Goal: Task Accomplishment & Management: Complete application form

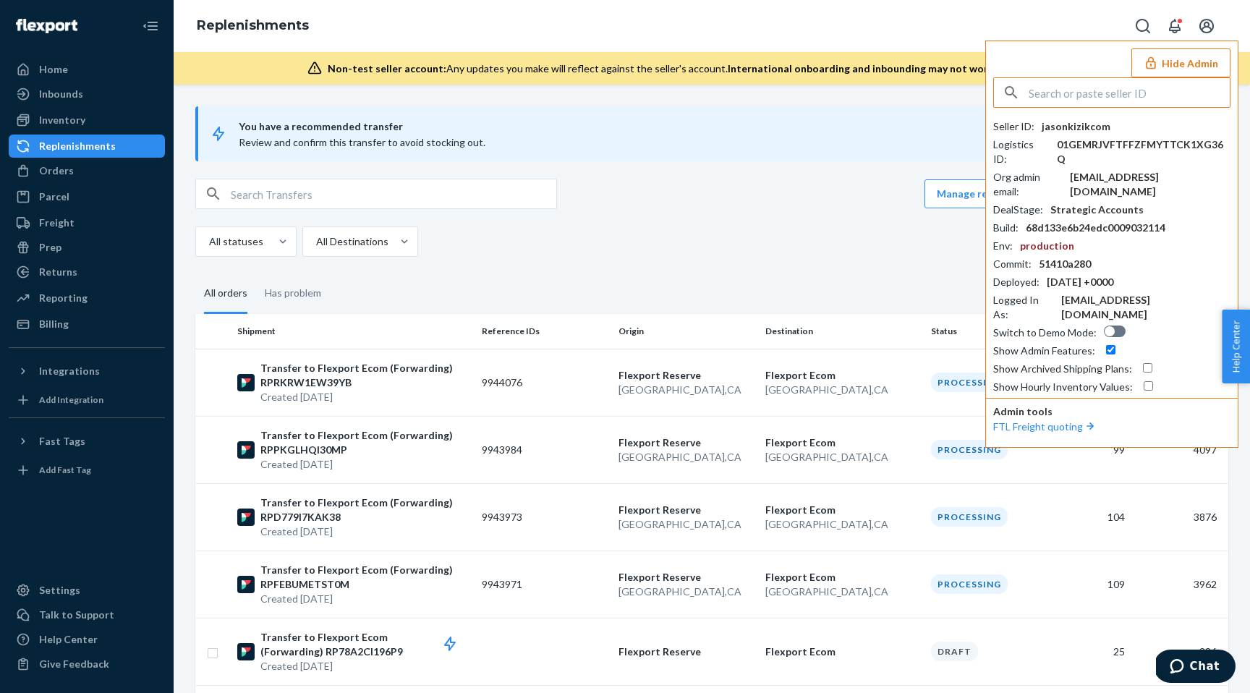
click at [1101, 98] on input "text" at bounding box center [1129, 92] width 201 height 29
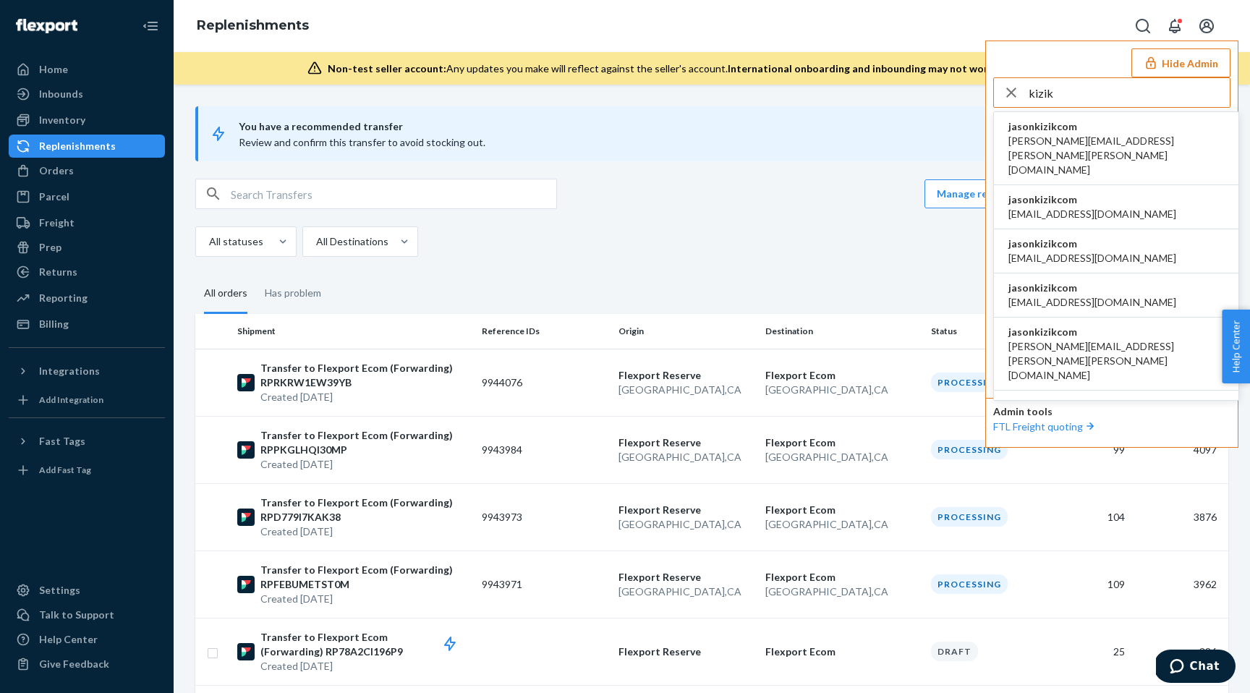
type input "kizik"
click at [1110, 128] on span "jasonkizikcom" at bounding box center [1117, 126] width 216 height 14
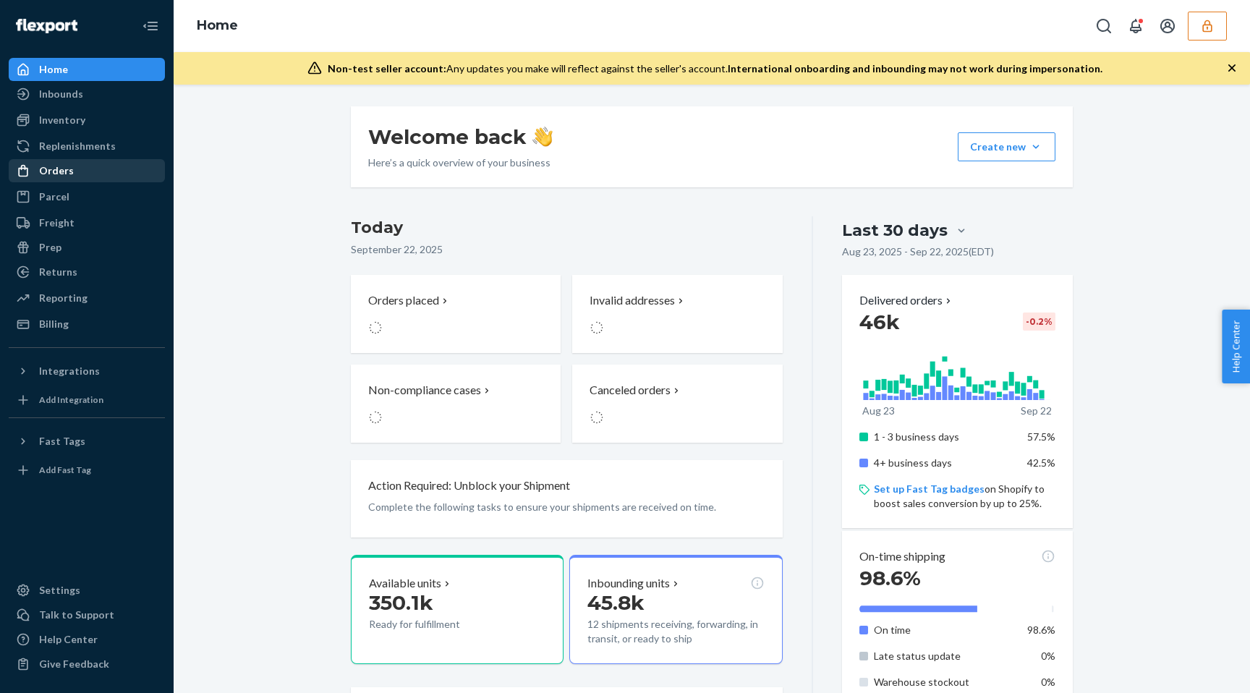
click at [72, 166] on div "Orders" at bounding box center [86, 171] width 153 height 20
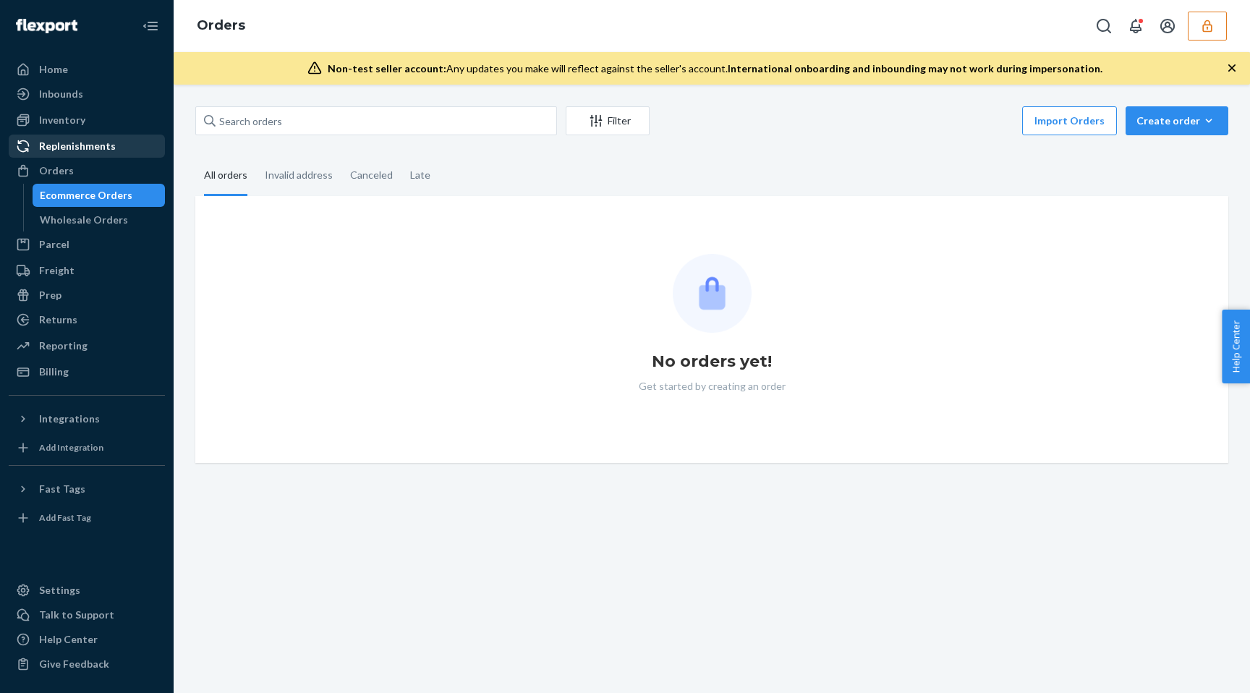
click at [75, 151] on div "Replenishments" at bounding box center [77, 146] width 77 height 14
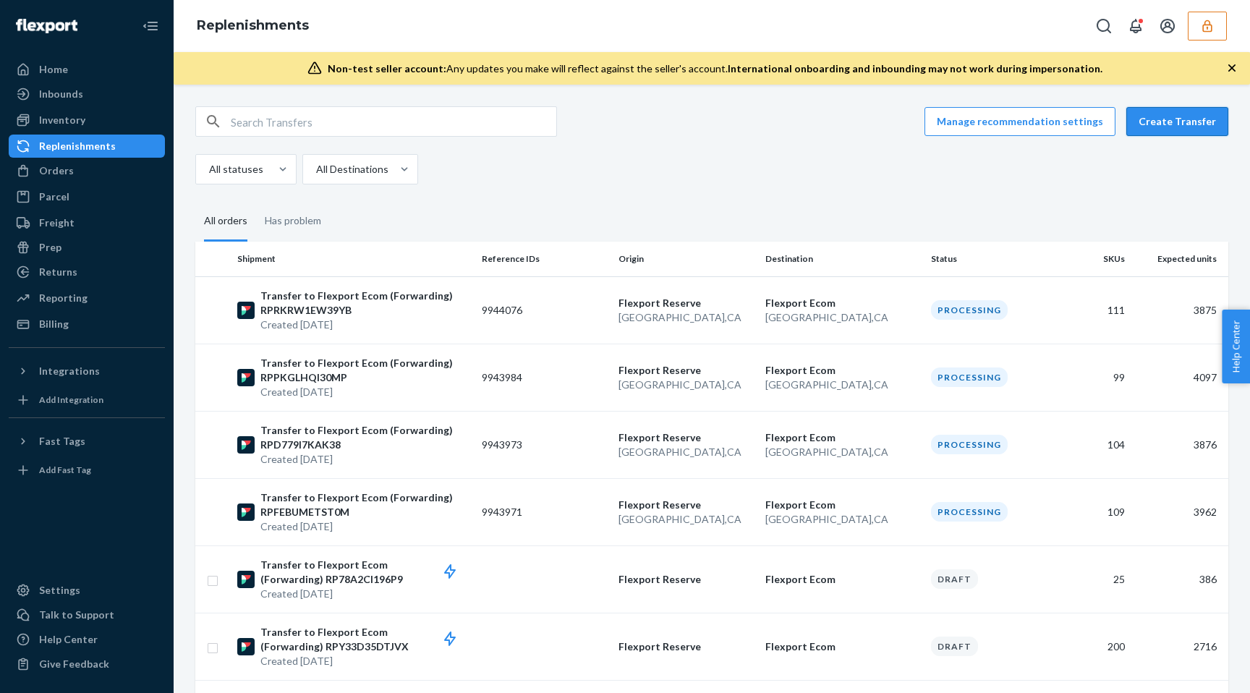
click at [1176, 126] on button "Create Transfer" at bounding box center [1178, 121] width 102 height 29
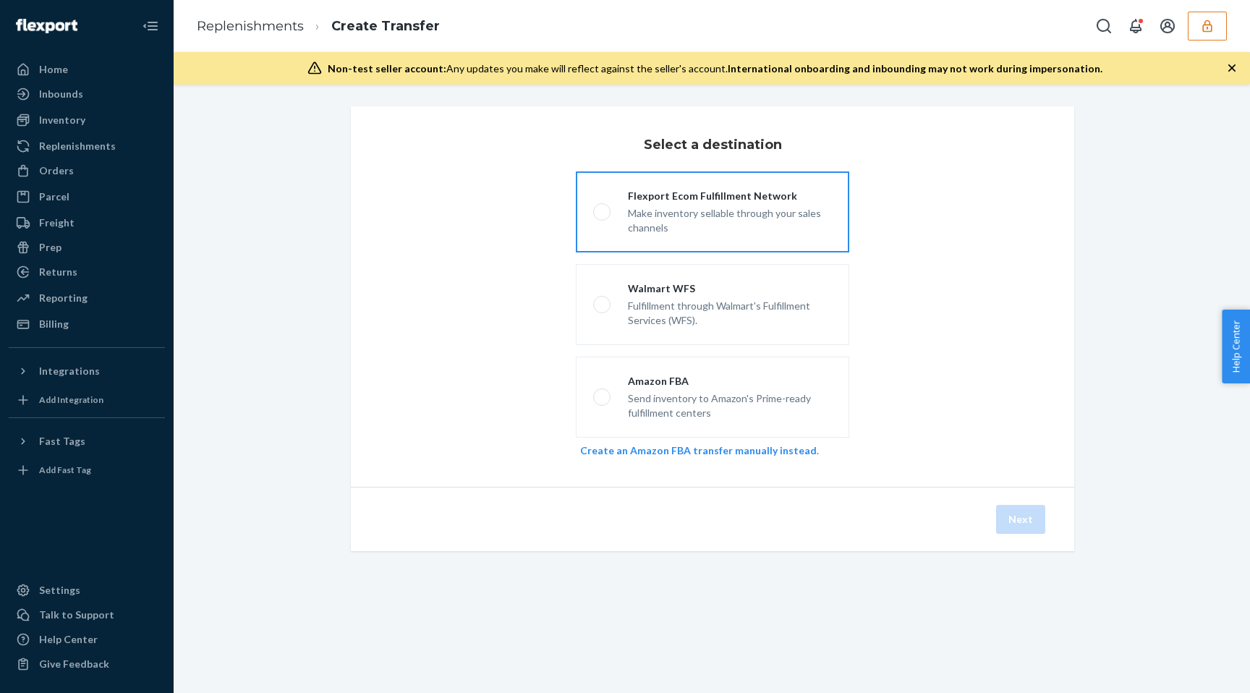
click at [708, 219] on div "Make inventory sellable through your sales channels" at bounding box center [730, 219] width 204 height 32
click at [603, 217] on input "Flexport Ecom Fulfillment Network Make inventory sellable through your sales ch…" at bounding box center [597, 212] width 9 height 9
radio input "true"
click at [1001, 513] on button "Next" at bounding box center [1020, 519] width 49 height 29
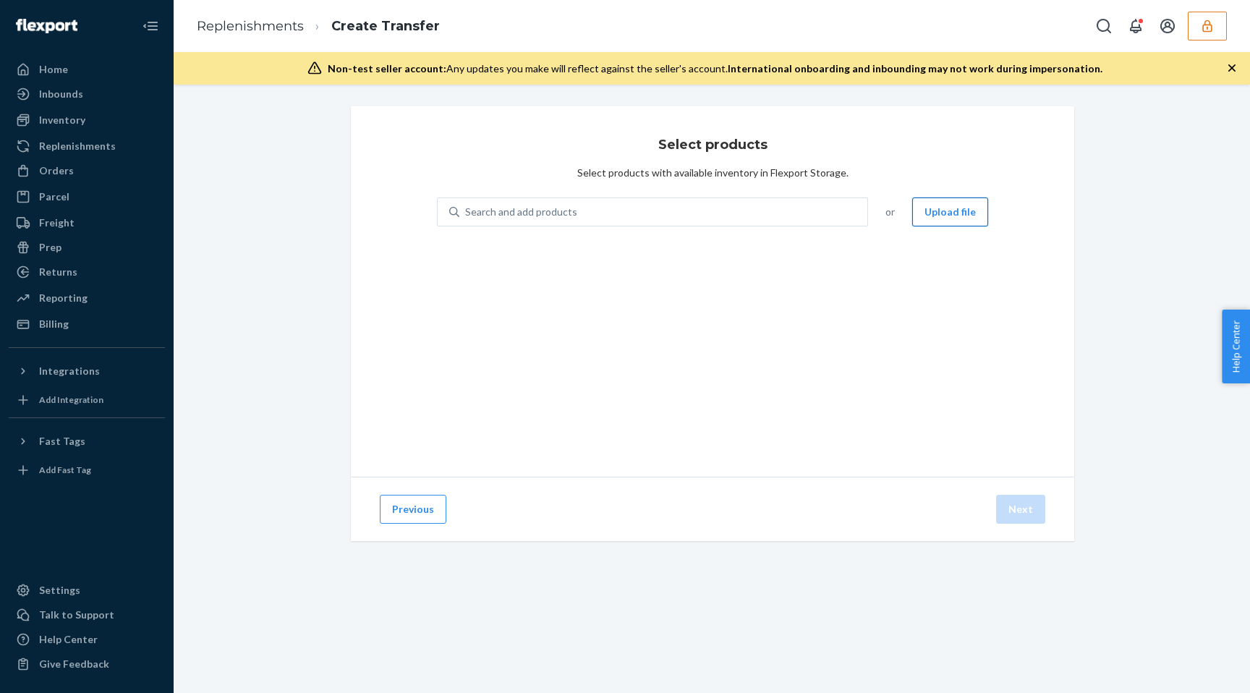
click at [948, 208] on button "Upload file" at bounding box center [950, 212] width 76 height 29
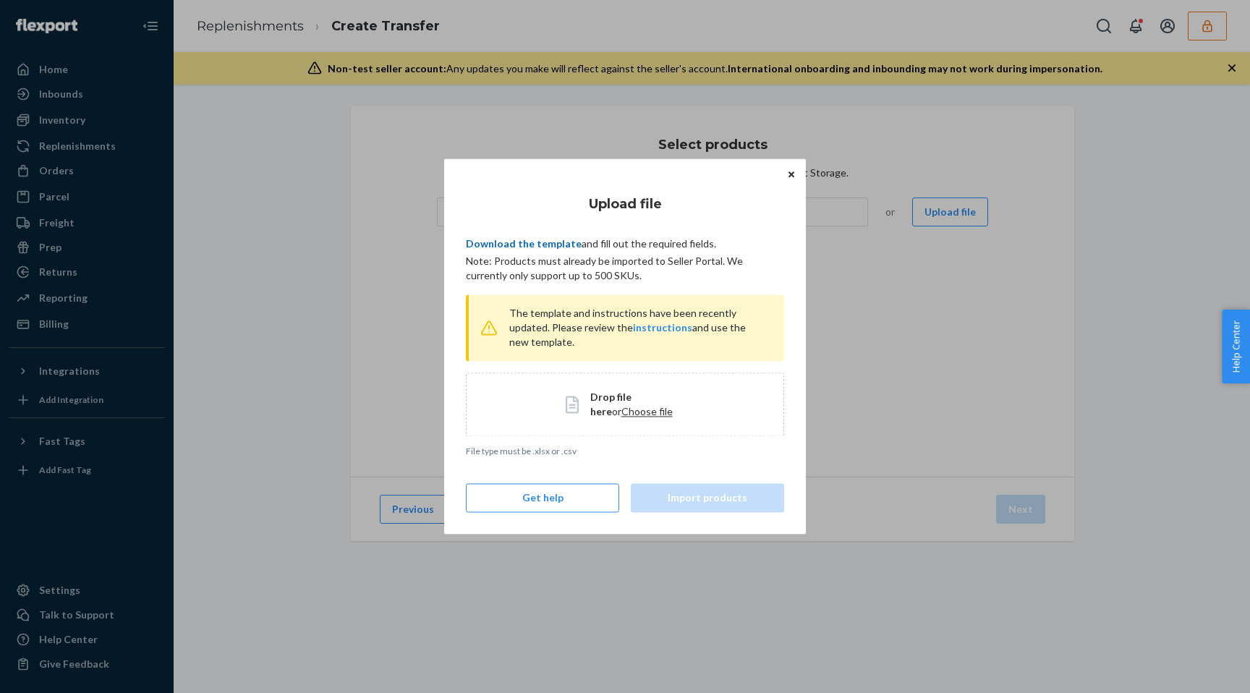
click at [545, 242] on link "Download the template" at bounding box center [524, 243] width 116 height 12
click at [626, 407] on span "Choose file" at bounding box center [646, 411] width 51 height 12
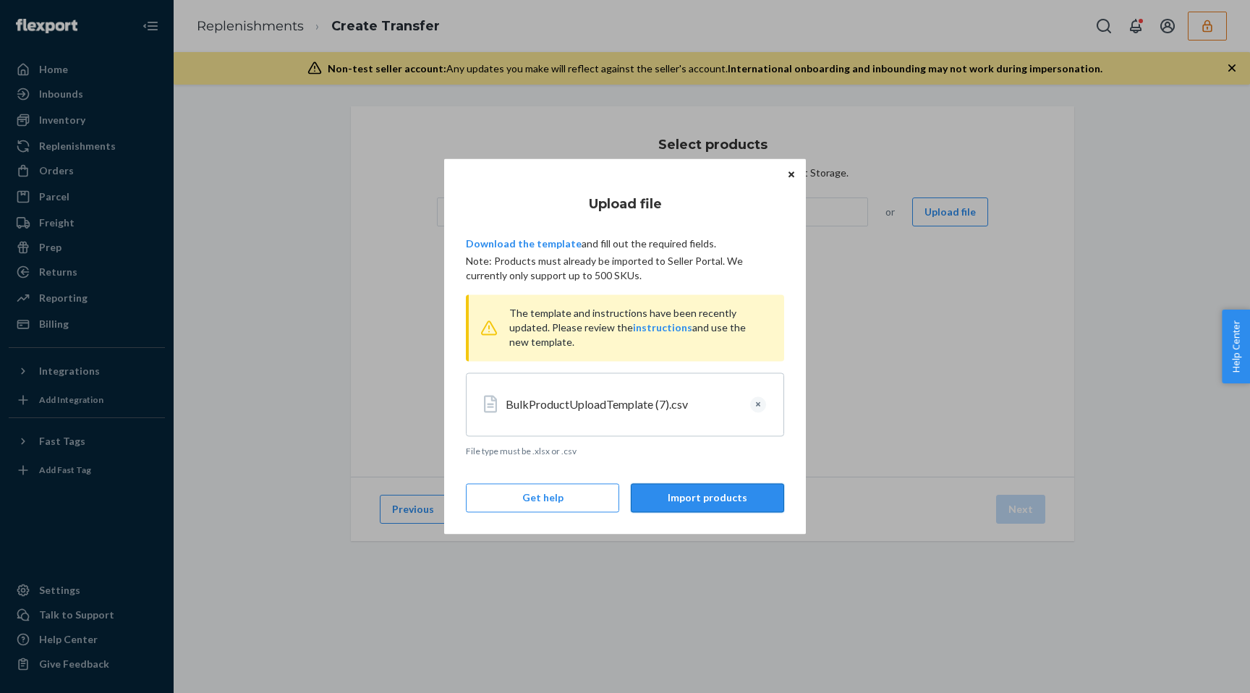
click at [701, 495] on button "Import products" at bounding box center [707, 498] width 153 height 29
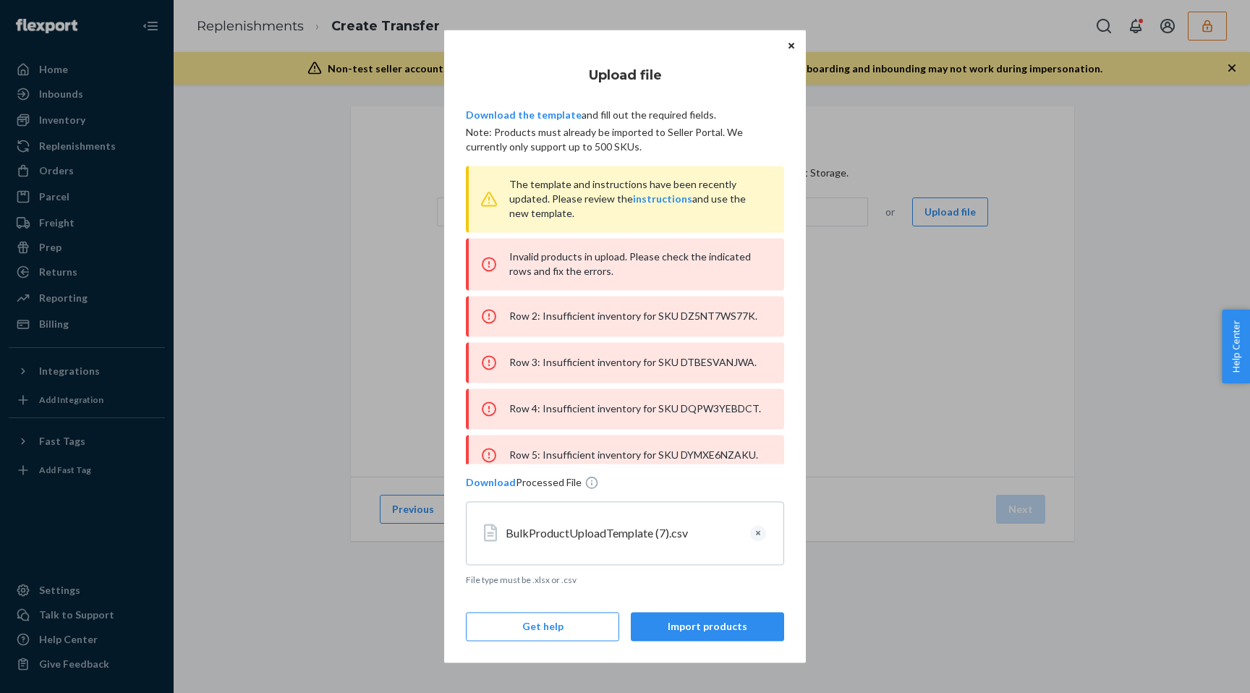
click at [792, 46] on icon "Close" at bounding box center [792, 46] width 6 height 6
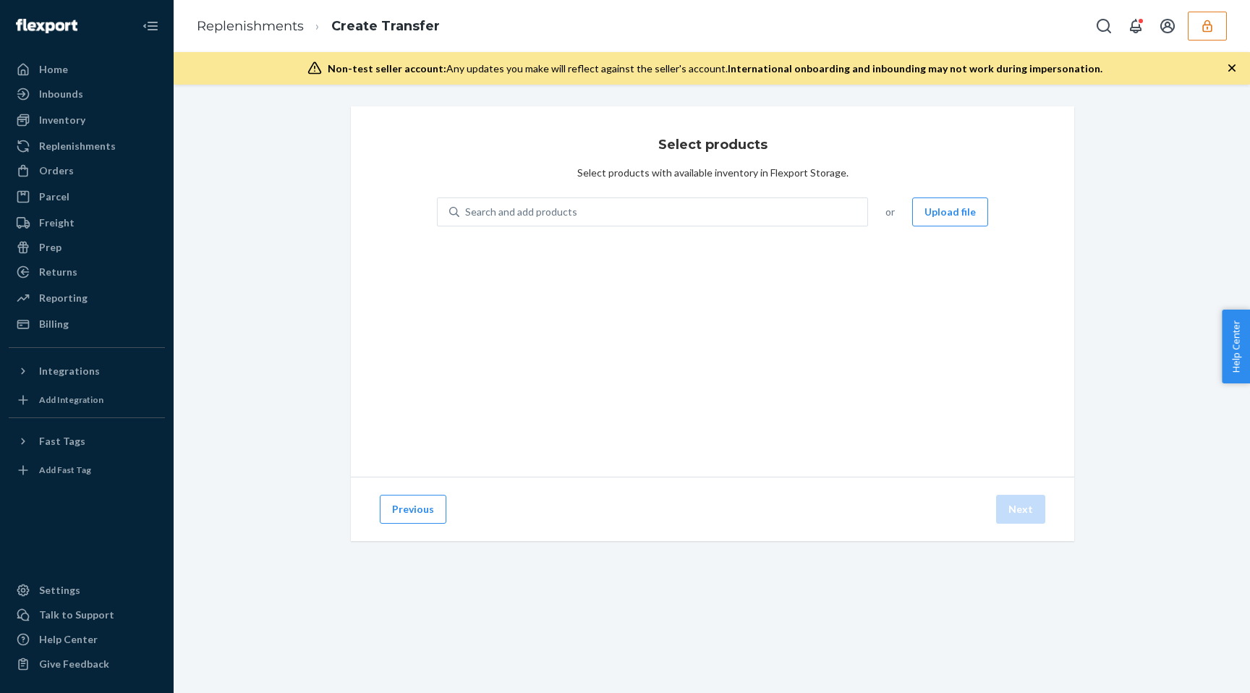
click at [48, 158] on ul "Home Inbounds Shipping Plans Problems Inventory Products Replenishments Orders …" at bounding box center [87, 197] width 156 height 278
click at [55, 150] on div "Replenishments" at bounding box center [77, 146] width 77 height 14
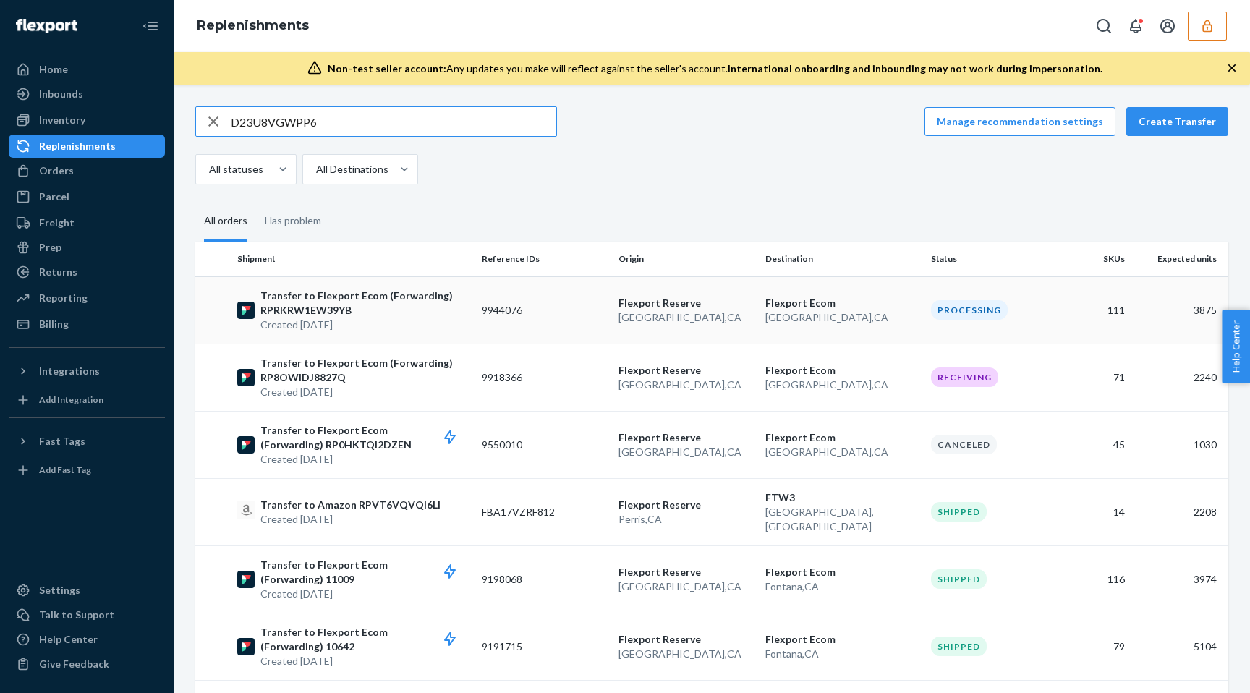
type input "D23U8VGWPP6"
click at [587, 314] on td "9944076" at bounding box center [544, 309] width 137 height 67
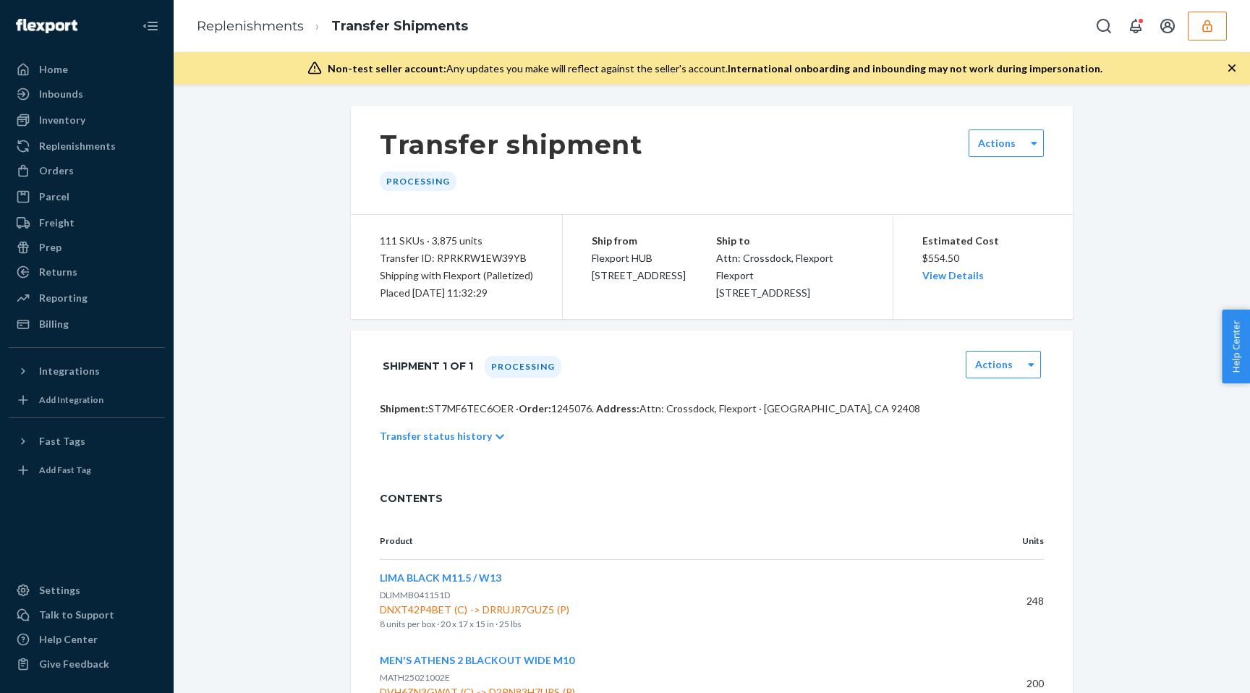
scroll to position [898, 0]
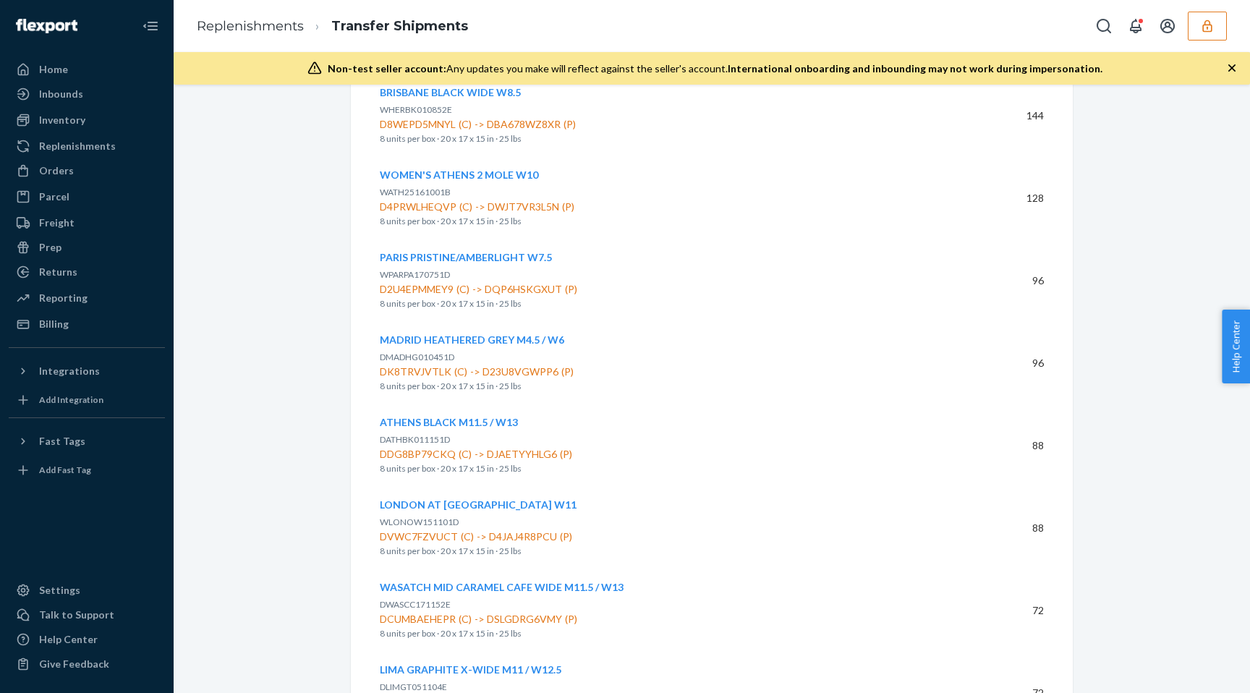
click at [479, 346] on span "MADRID HEATHERED GREY M4.5 / W6" at bounding box center [472, 340] width 184 height 12
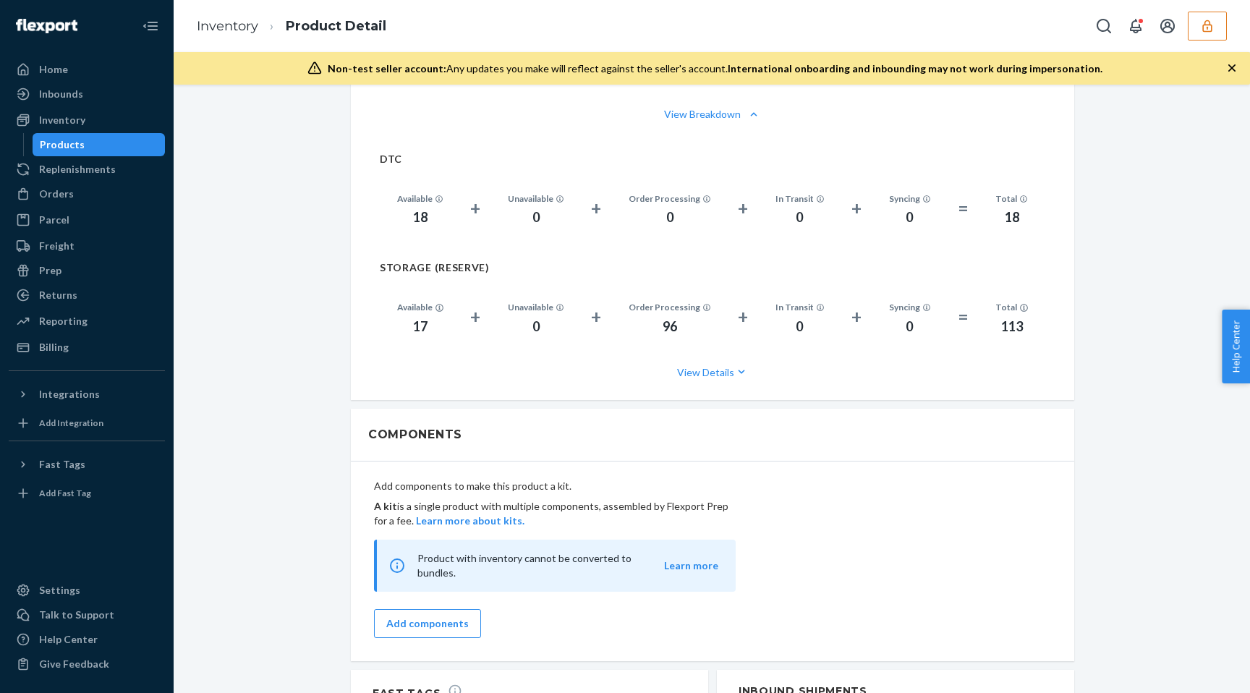
scroll to position [1119, 0]
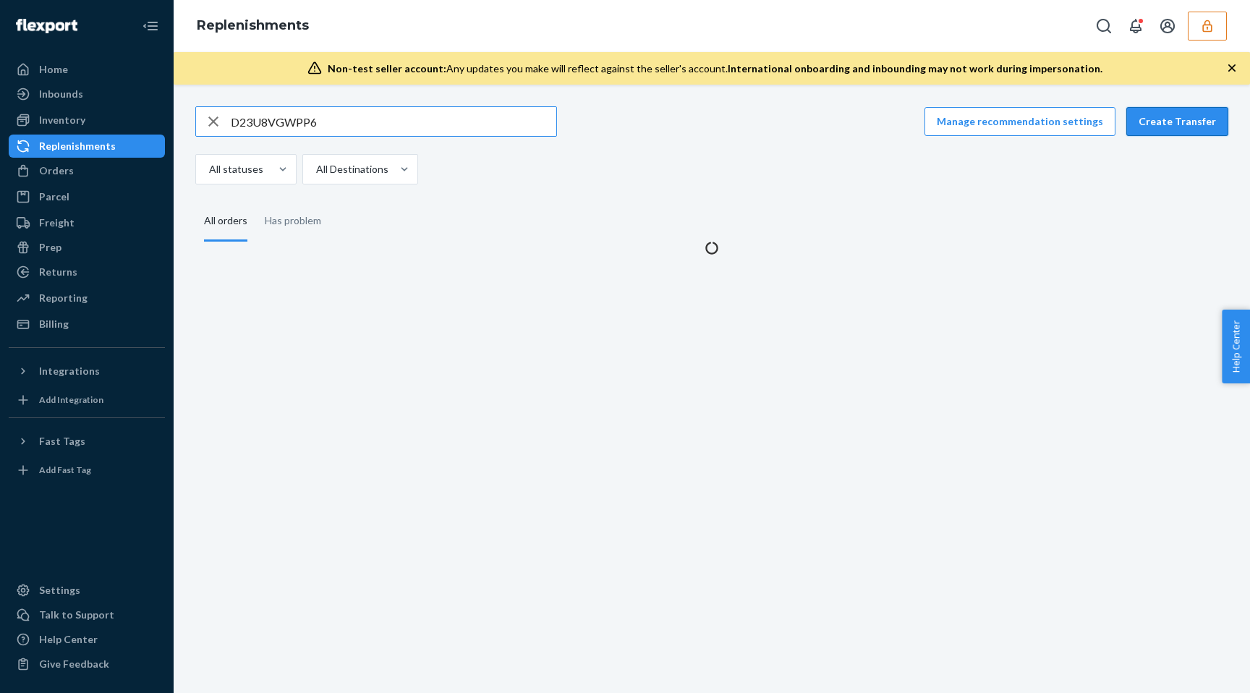
click at [1187, 125] on button "Create Transfer" at bounding box center [1178, 121] width 102 height 29
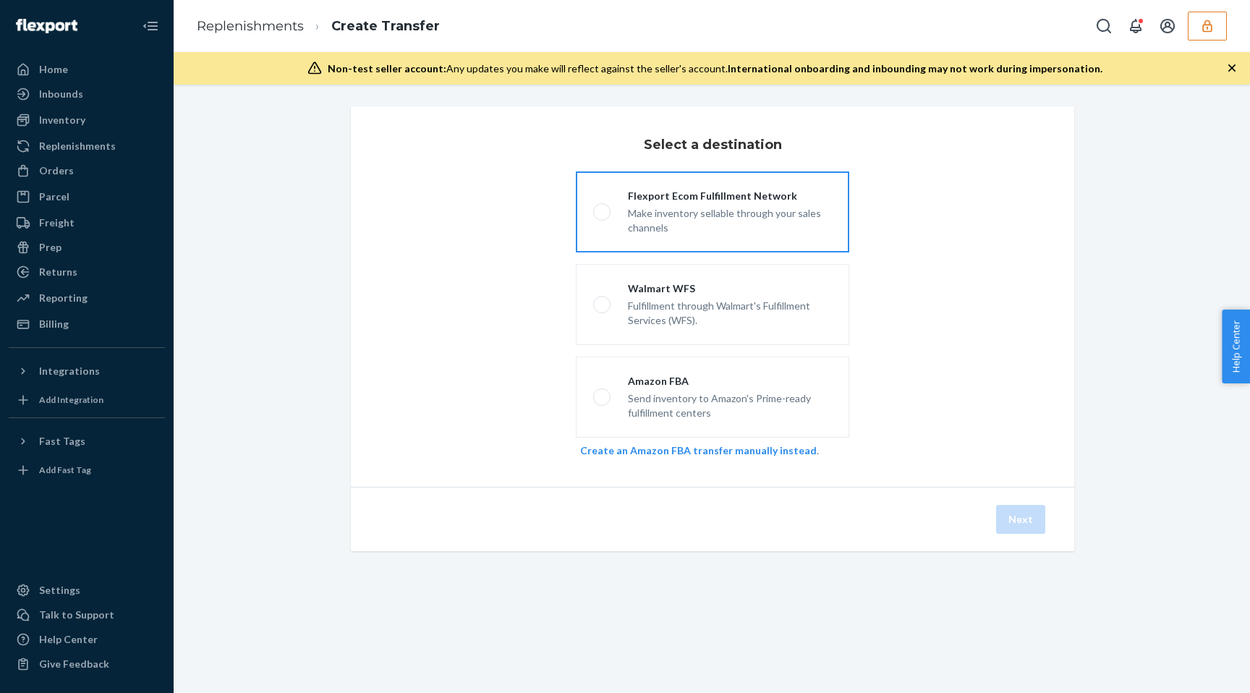
click at [781, 213] on div "Make inventory sellable through your sales channels" at bounding box center [730, 219] width 204 height 32
click at [603, 213] on input "Flexport Ecom Fulfillment Network Make inventory sellable through your sales ch…" at bounding box center [597, 212] width 9 height 9
radio input "true"
click at [1009, 519] on button "Next" at bounding box center [1020, 519] width 49 height 29
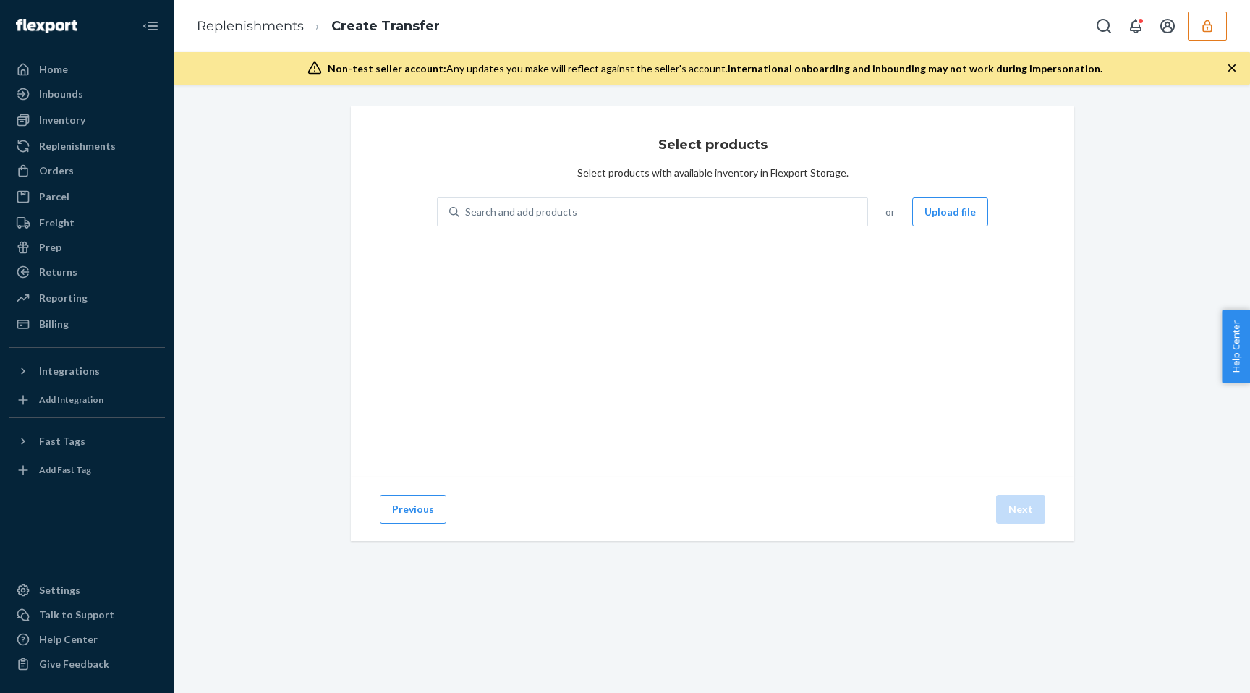
click at [972, 201] on button "Upload file" at bounding box center [950, 212] width 76 height 29
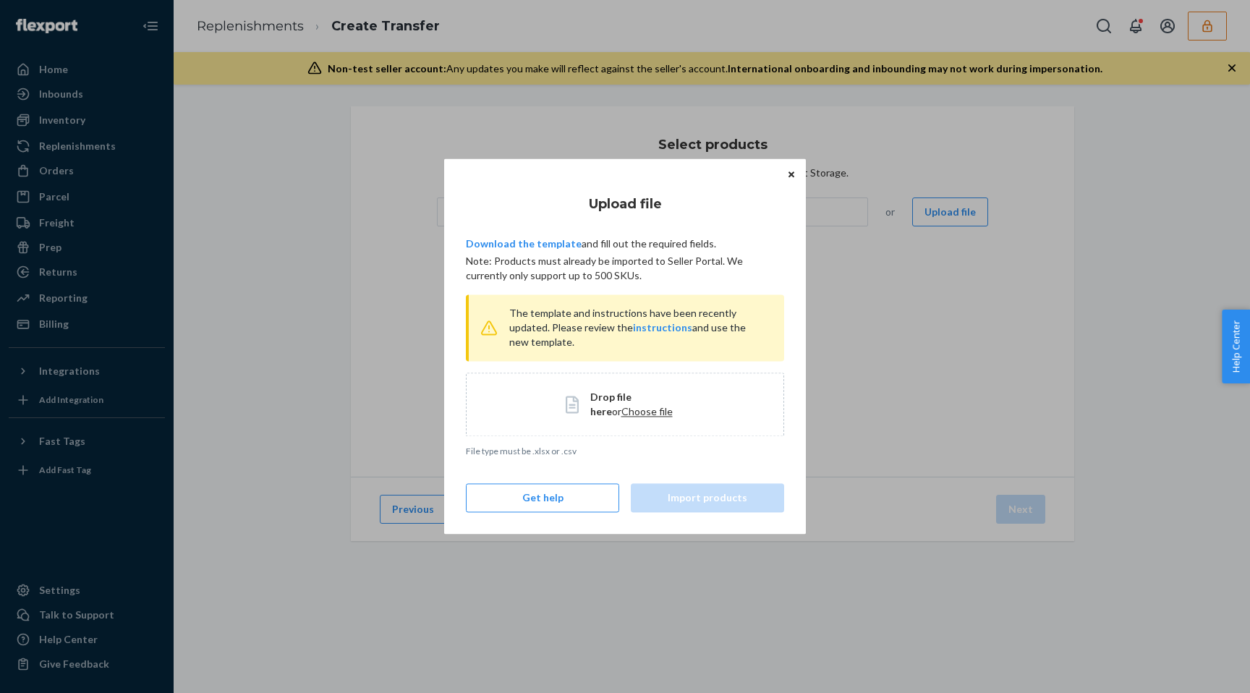
click at [611, 402] on span "Drop file here" at bounding box center [610, 404] width 41 height 27
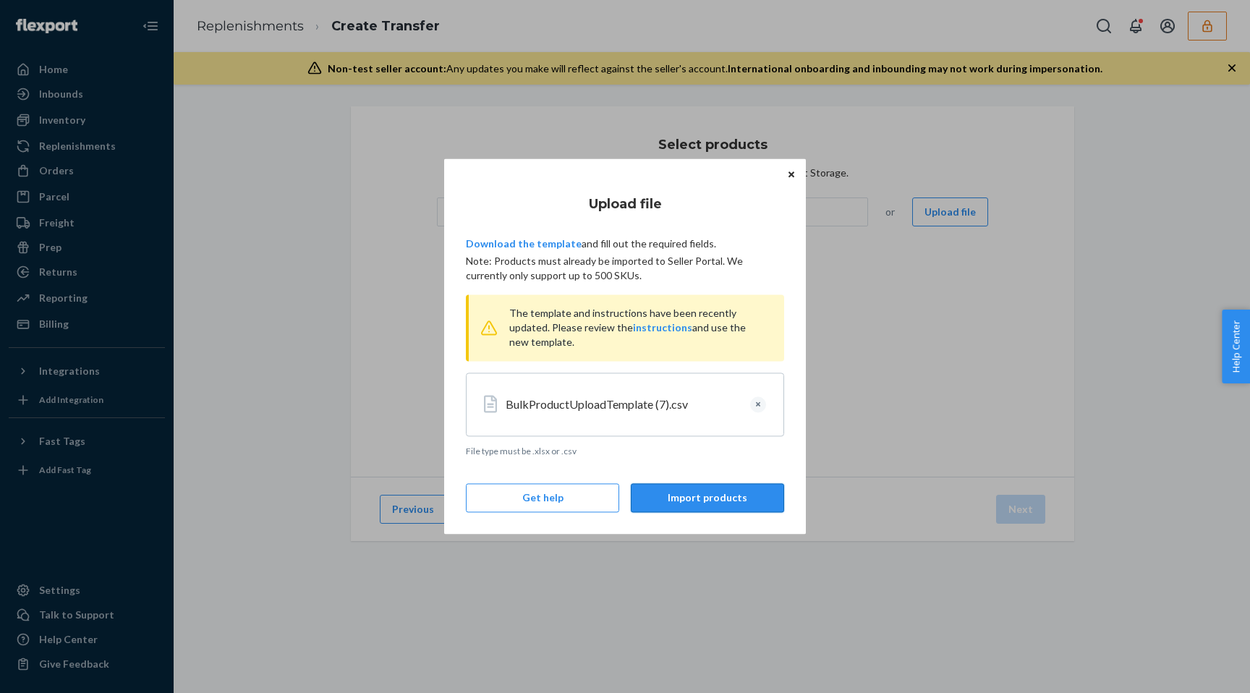
click at [704, 500] on button "Import products" at bounding box center [707, 498] width 153 height 29
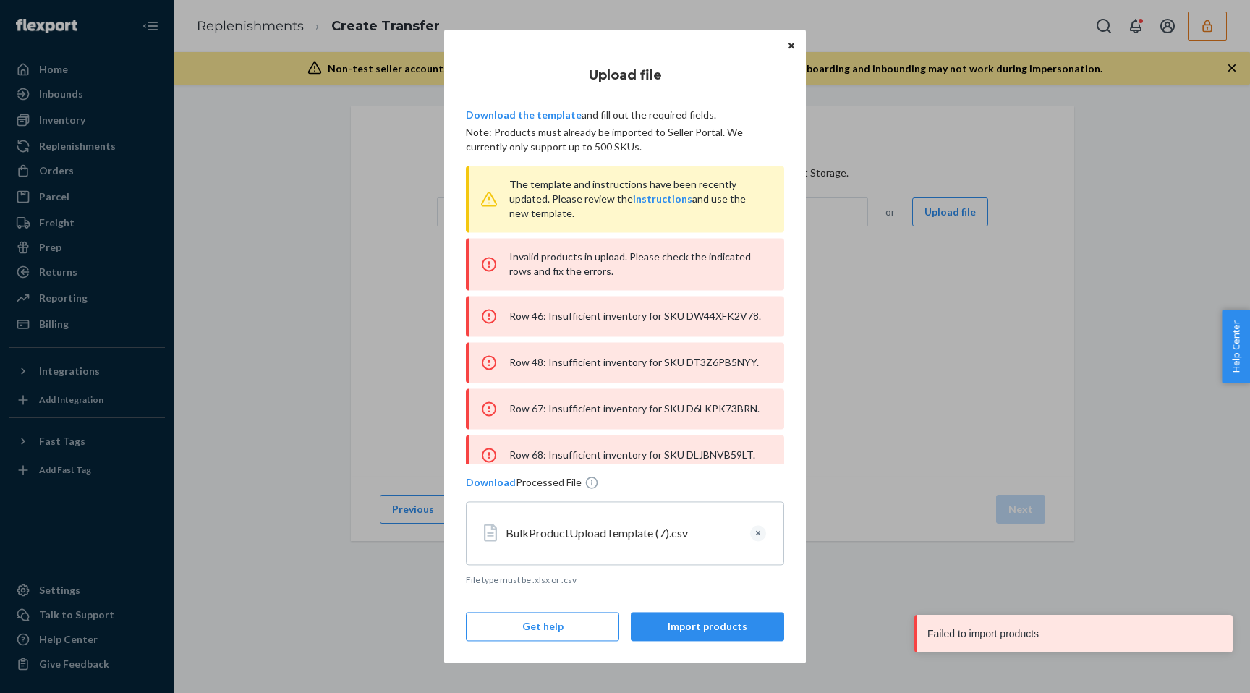
click at [720, 314] on div "Row 46: Insufficient inventory for SKU DW44XFK2V78." at bounding box center [625, 316] width 318 height 41
click at [718, 314] on div "Row 46: Insufficient inventory for SKU DW44XFK2V78." at bounding box center [625, 316] width 318 height 41
copy div "DW44XFK2V78"
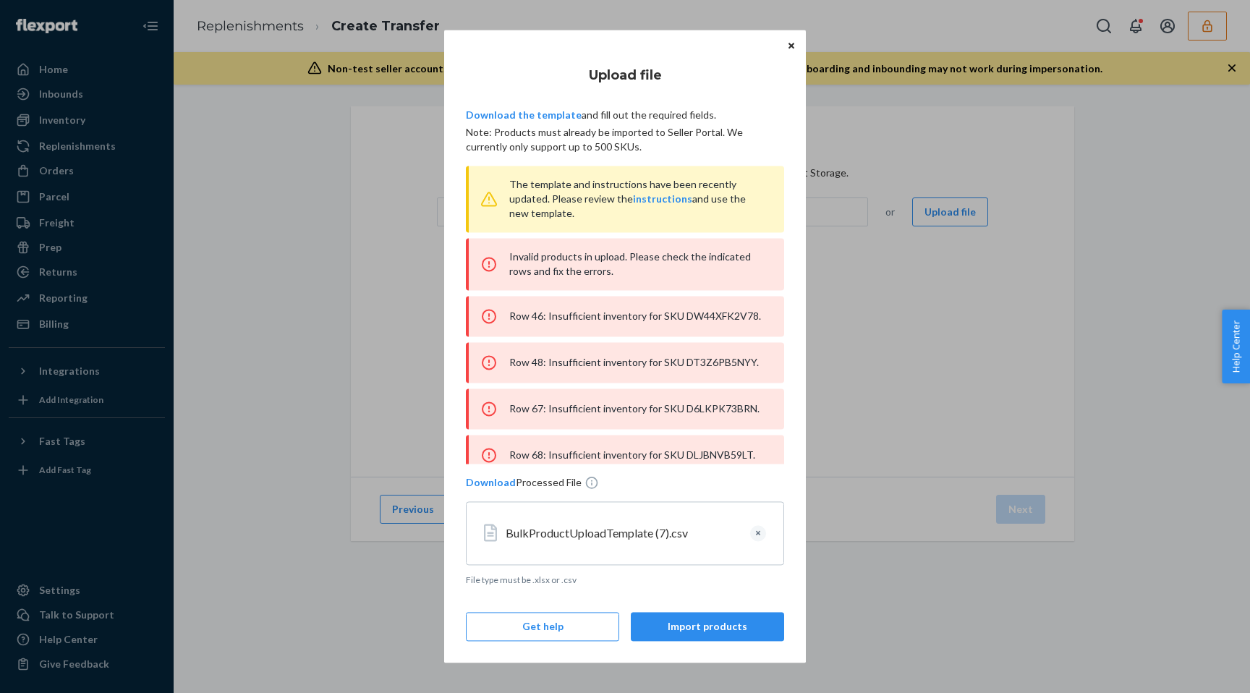
click at [708, 357] on div "Row 48: Insufficient inventory for SKU DT3Z6PB5NYY." at bounding box center [625, 362] width 318 height 41
copy div "DT3Z6PB5NYY"
click at [720, 412] on div "Row 67: Insufficient inventory for SKU D6LKPK73BRN." at bounding box center [625, 409] width 318 height 41
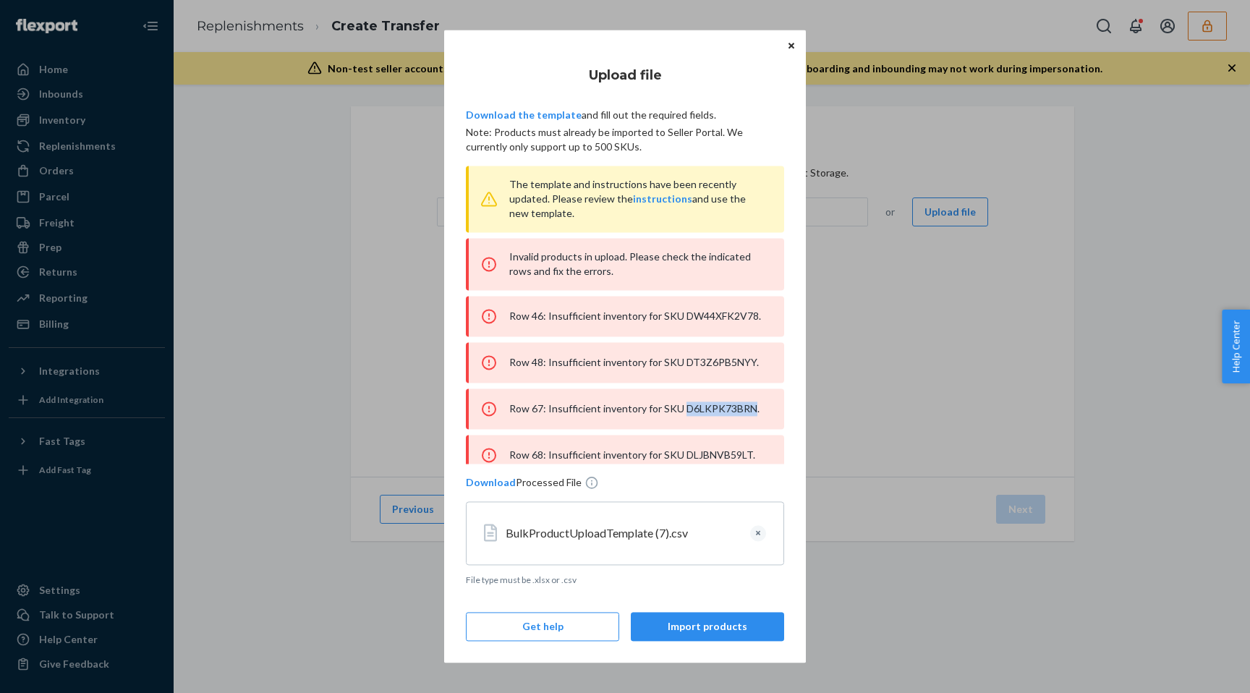
copy div "D6LKPK73BRN"
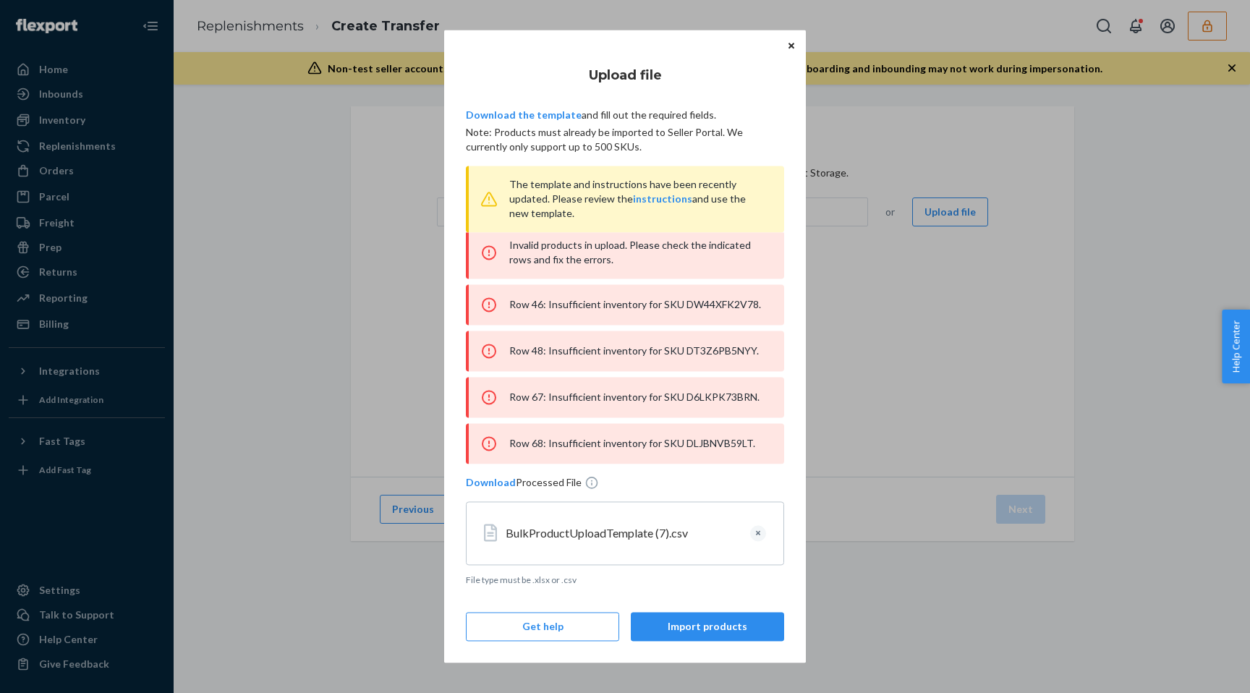
click at [717, 445] on div "Row 68: Insufficient inventory for SKU DLJBNVB59LT." at bounding box center [625, 443] width 318 height 41
copy div "DLJBNVB59LT"
click at [755, 533] on button "Clear" at bounding box center [758, 533] width 16 height 16
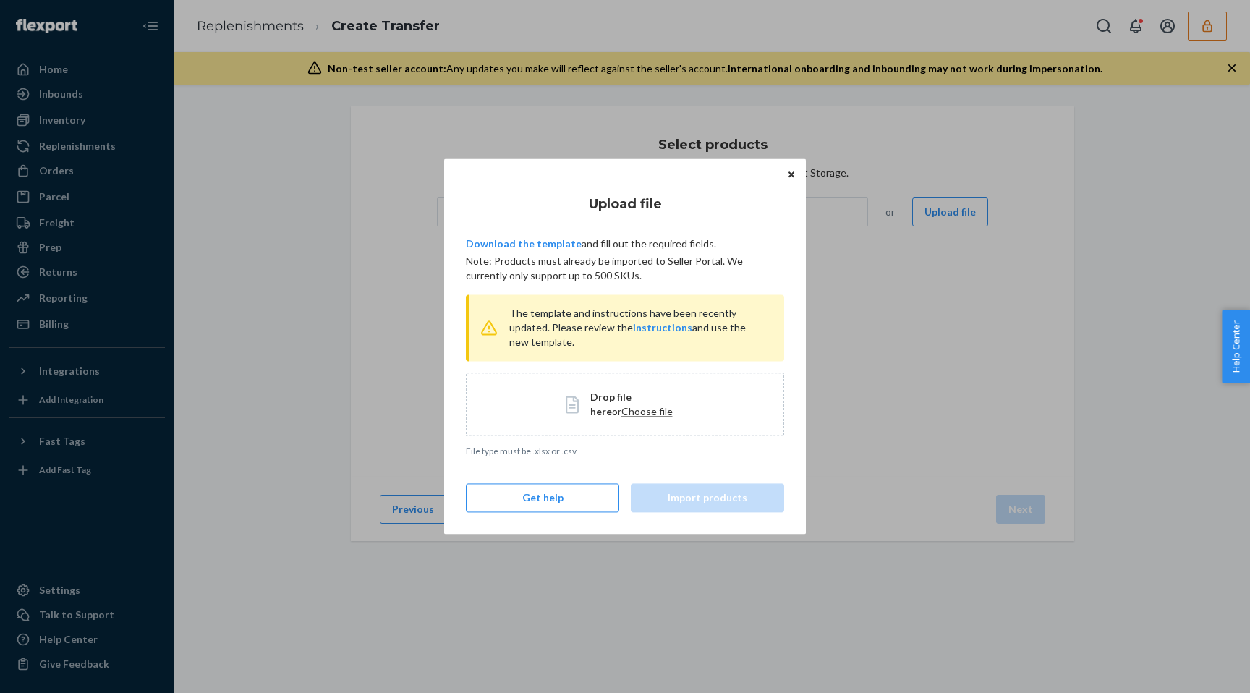
click at [626, 422] on div "Drop file here or Choose file" at bounding box center [625, 405] width 318 height 64
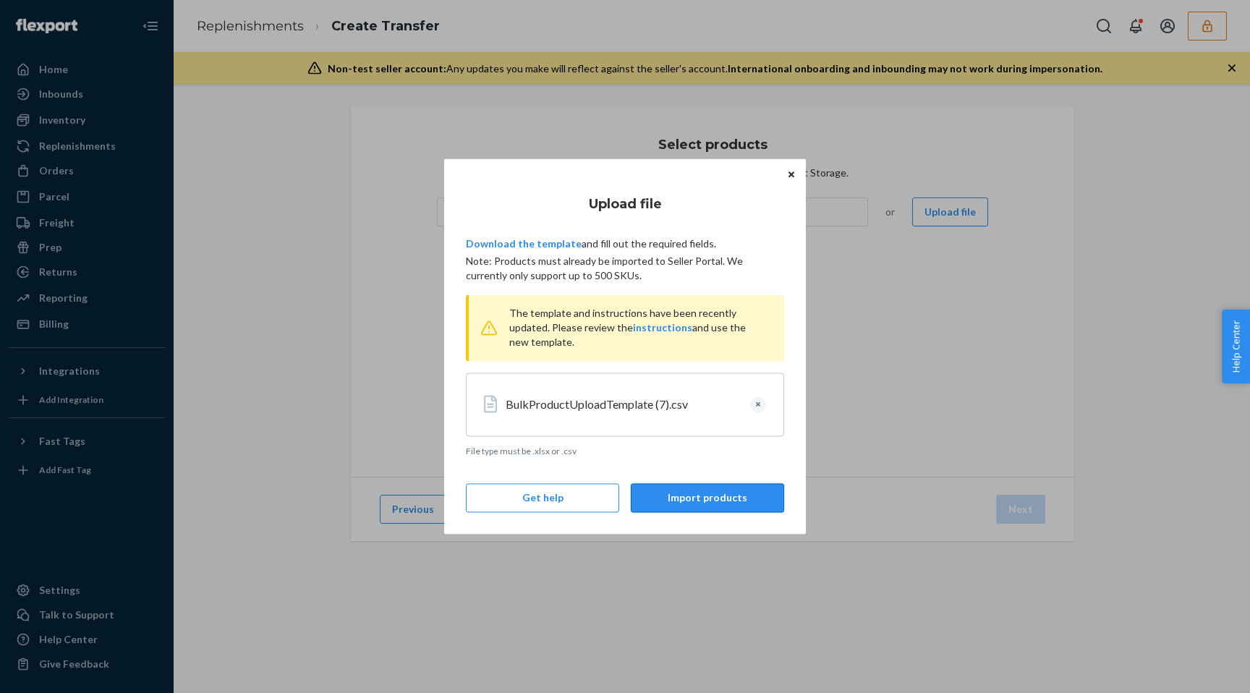
click at [705, 496] on button "Import products" at bounding box center [707, 498] width 153 height 29
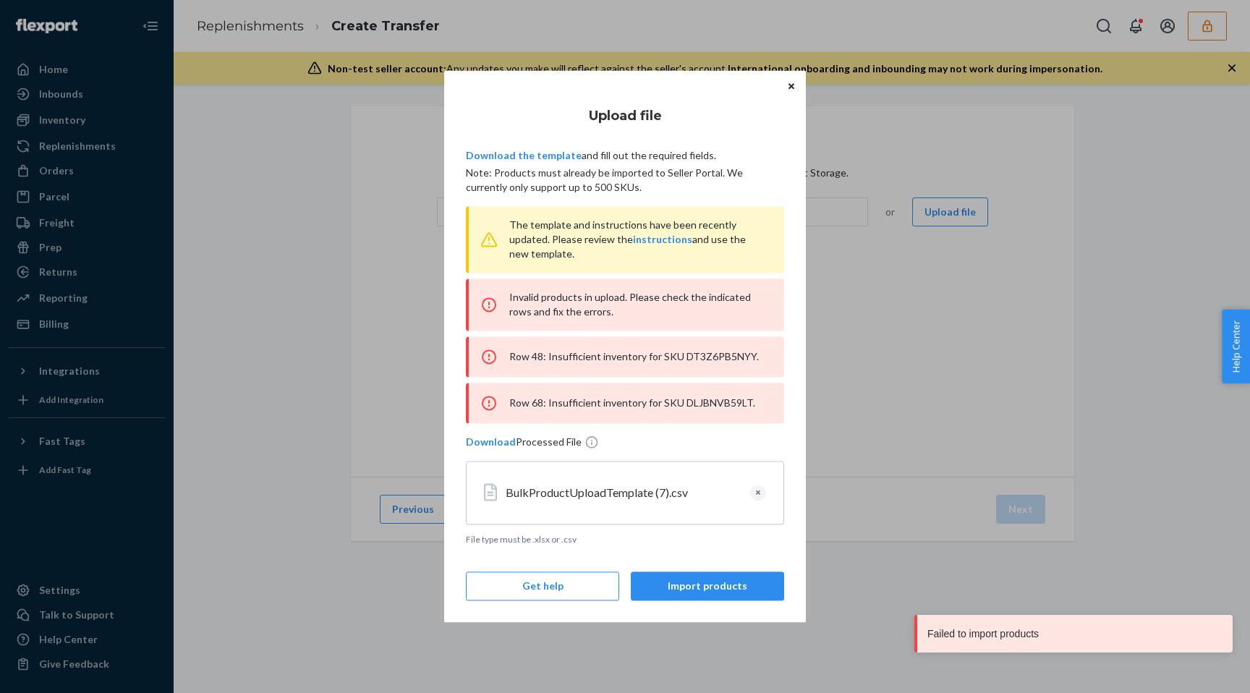
click at [724, 355] on div "Row 48: Insufficient inventory for SKU DT3Z6PB5NYY." at bounding box center [625, 356] width 318 height 41
copy div "DT3Z6PB5NYY"
click at [716, 407] on div "Row 68: Insufficient inventory for SKU DLJBNVB59LT." at bounding box center [625, 403] width 318 height 41
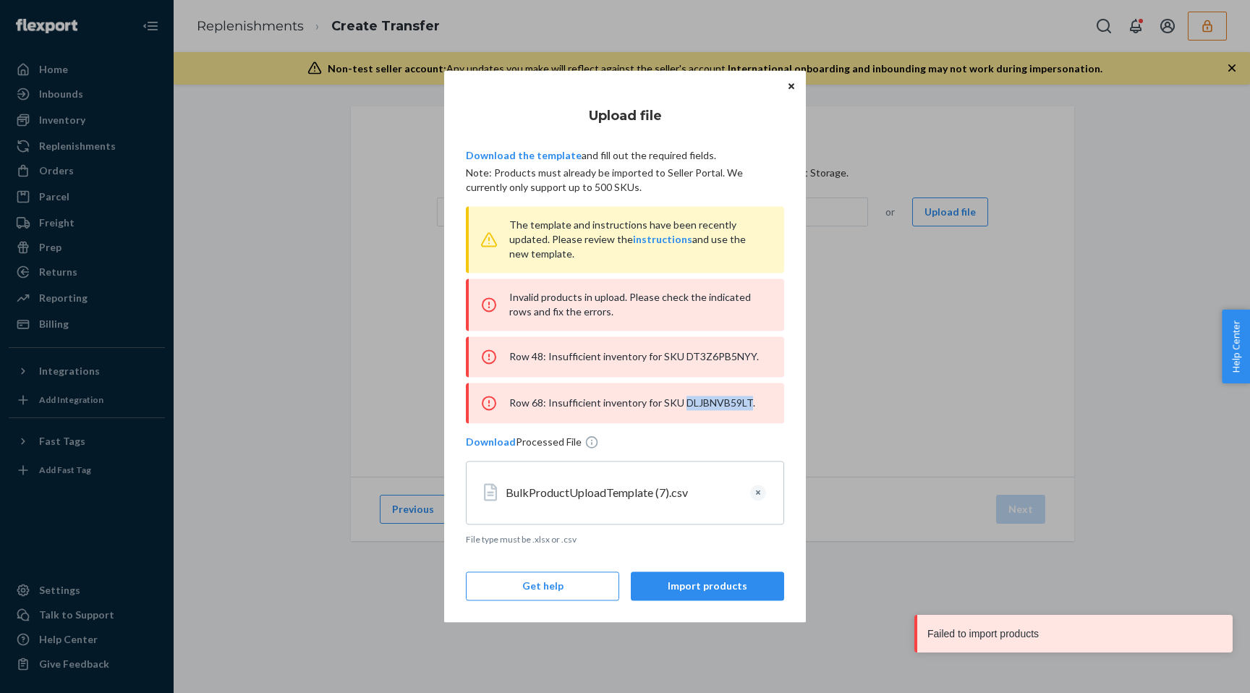
copy div "DLJBNVB59LT"
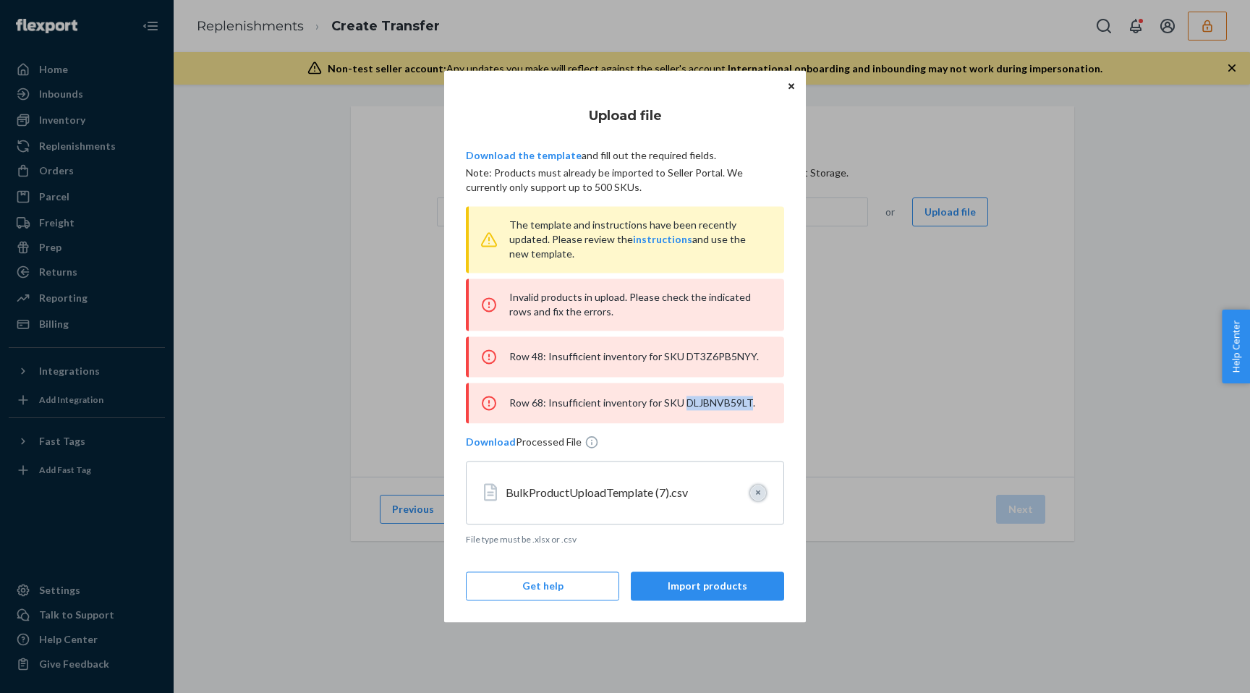
click at [758, 497] on button "Clear" at bounding box center [758, 493] width 16 height 16
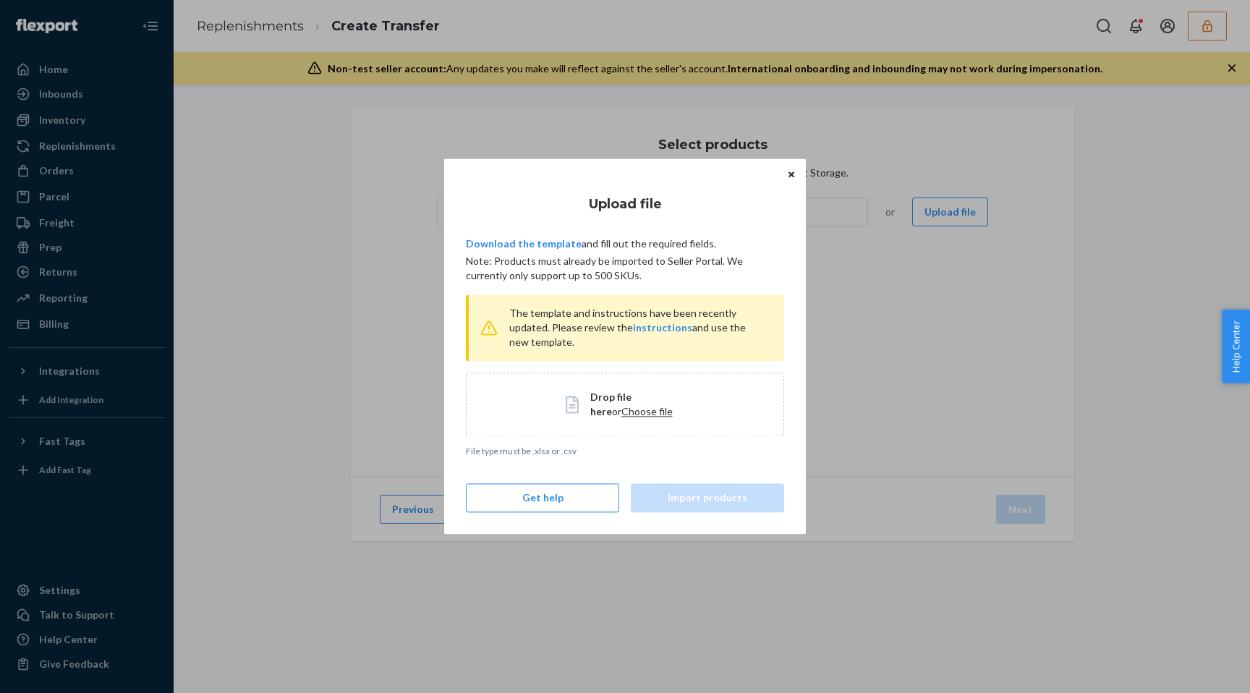
click at [624, 408] on span "Choose file" at bounding box center [646, 411] width 51 height 12
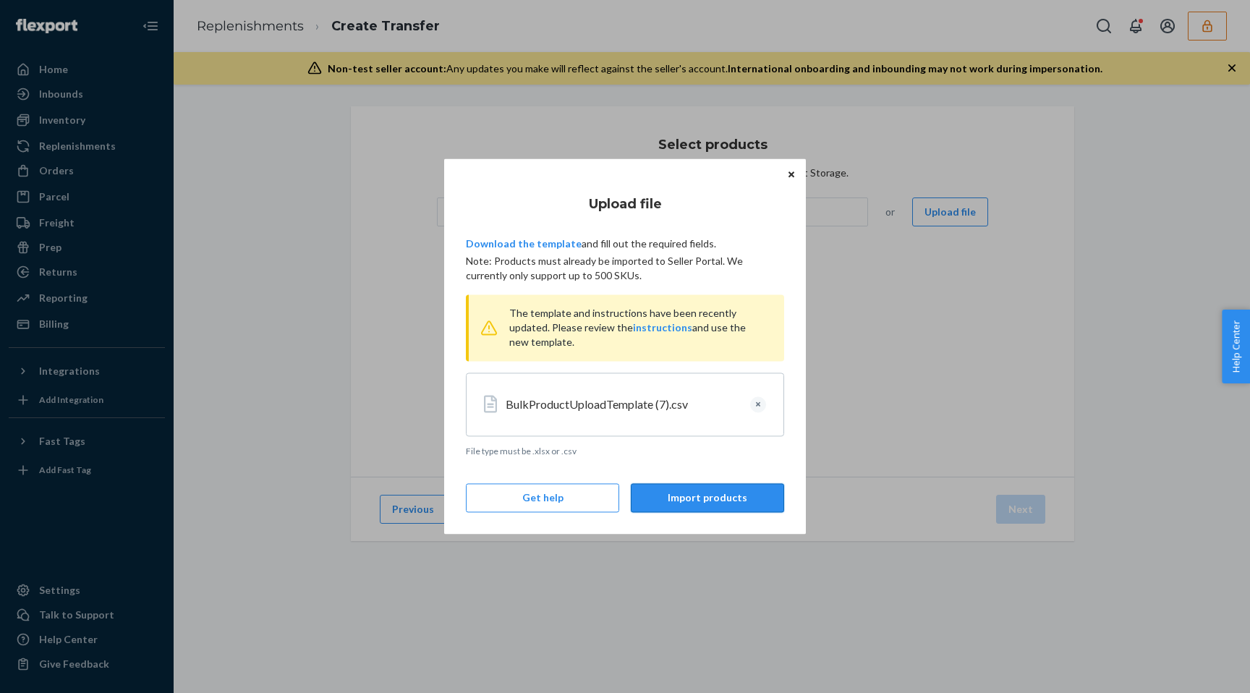
click at [705, 506] on button "Import products" at bounding box center [707, 498] width 153 height 29
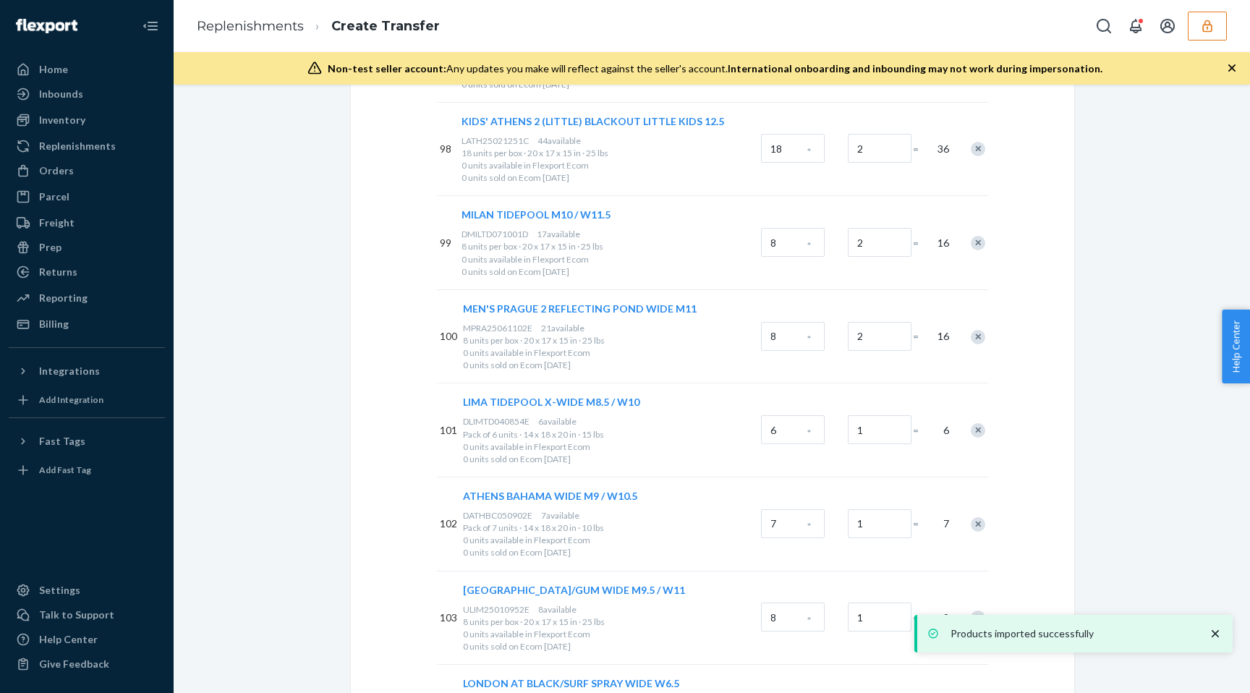
scroll to position [9525, 0]
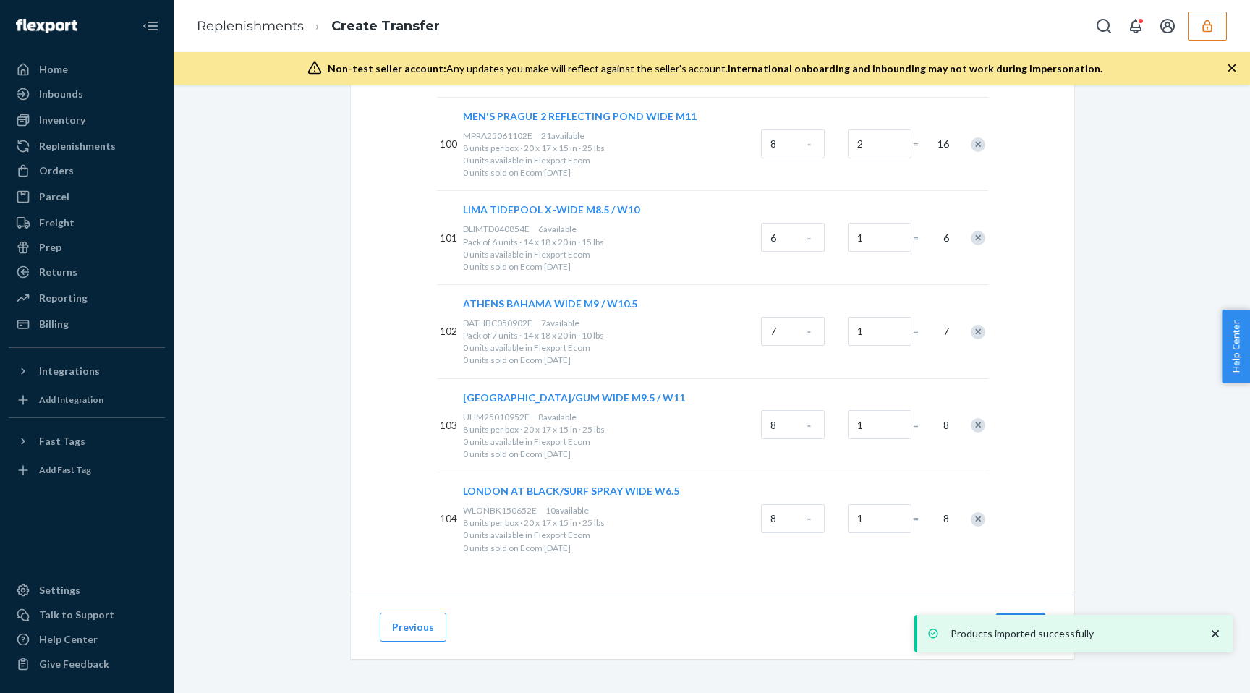
click at [1215, 629] on icon "close toast" at bounding box center [1215, 634] width 14 height 14
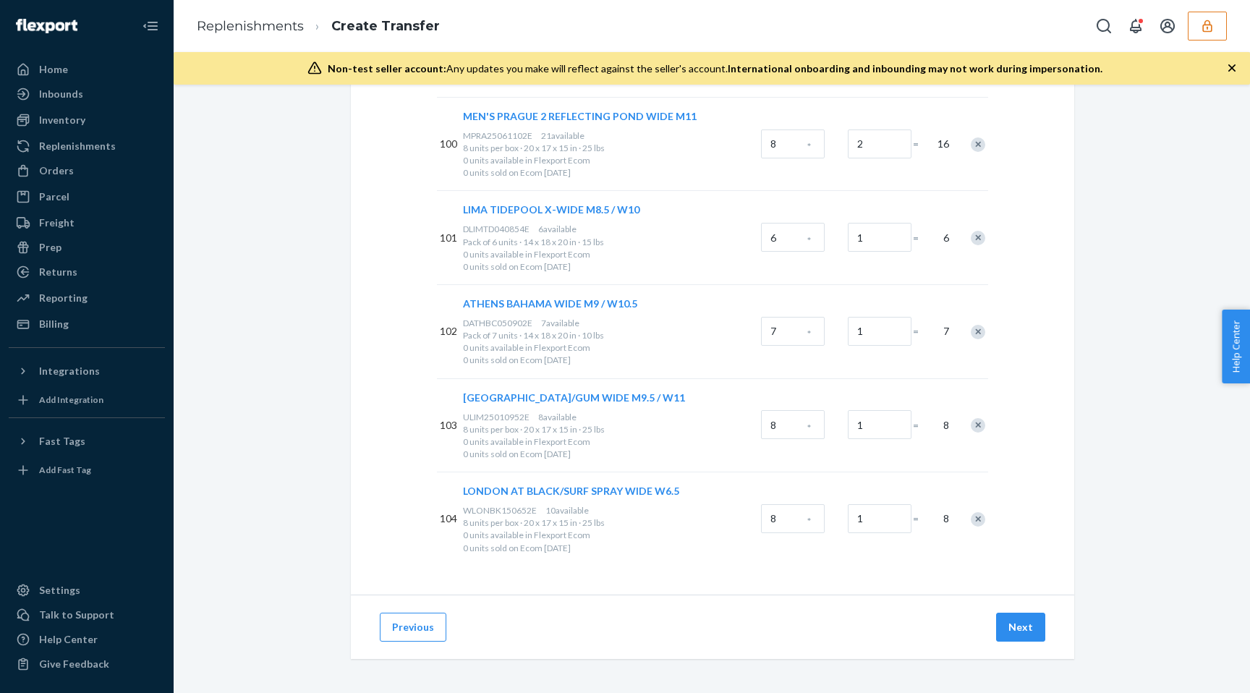
click at [1008, 627] on div "Products imported successfully" at bounding box center [1074, 634] width 318 height 38
click at [1019, 625] on button "Next" at bounding box center [1020, 627] width 49 height 29
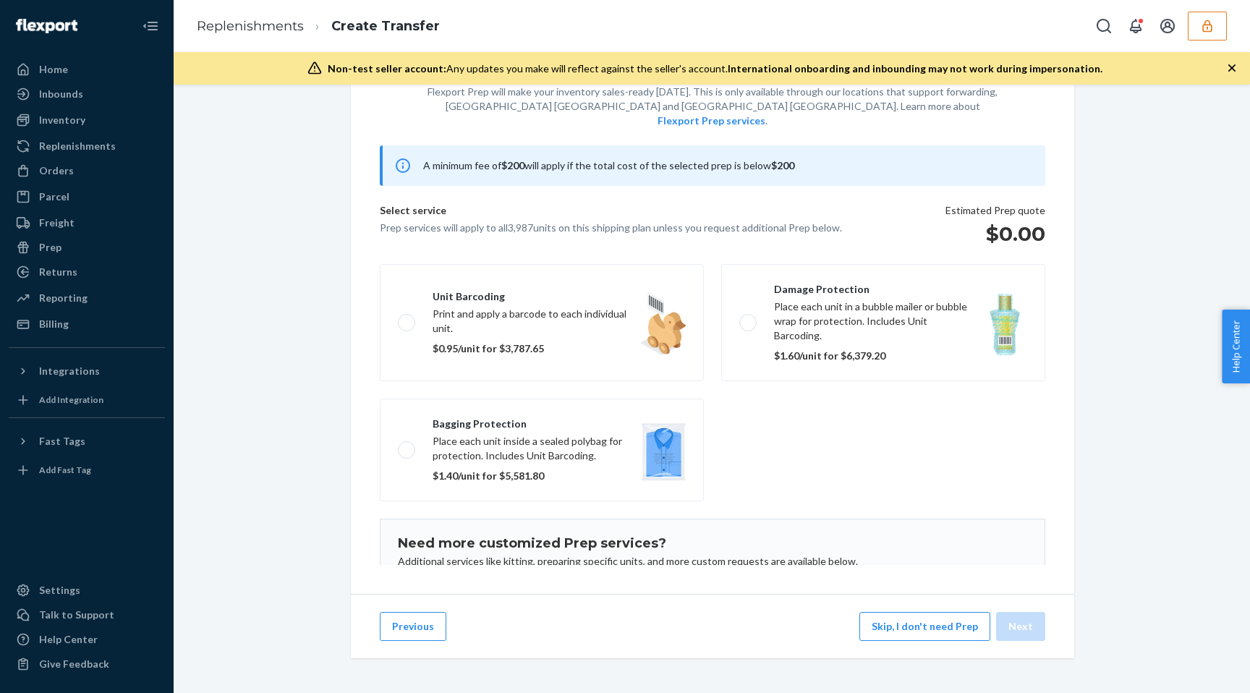
scroll to position [76, 0]
click at [928, 626] on button "Skip, I don't need Prep" at bounding box center [925, 627] width 131 height 29
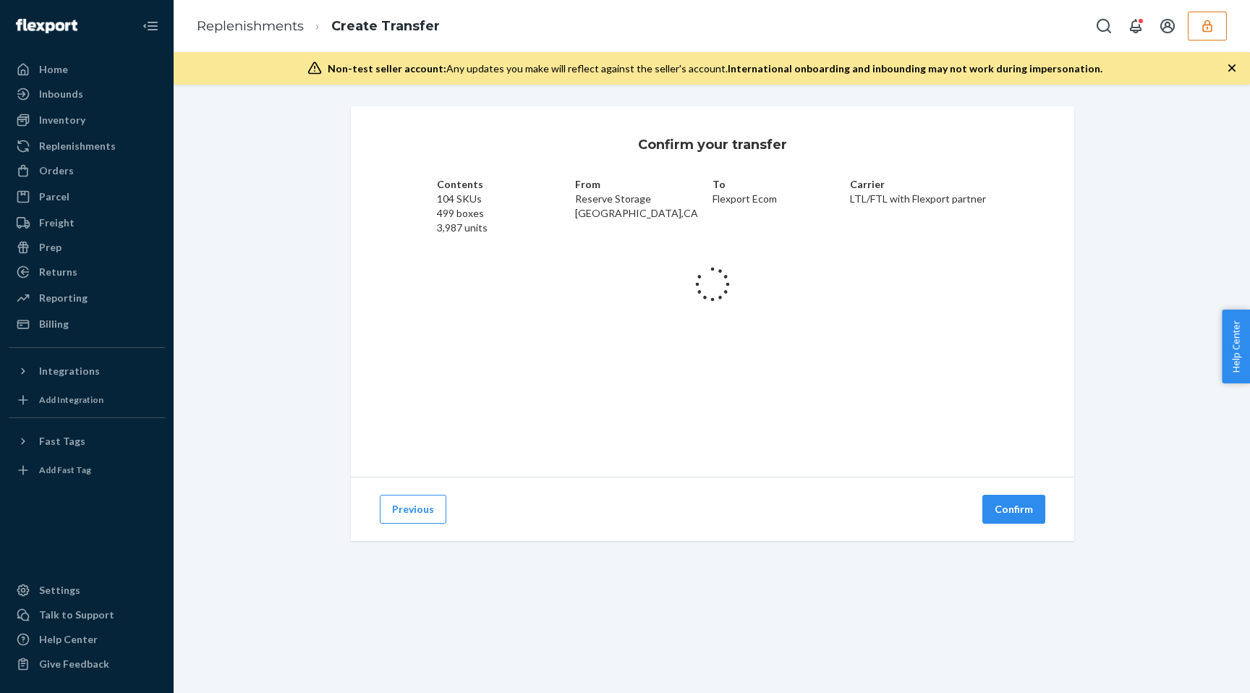
scroll to position [0, 0]
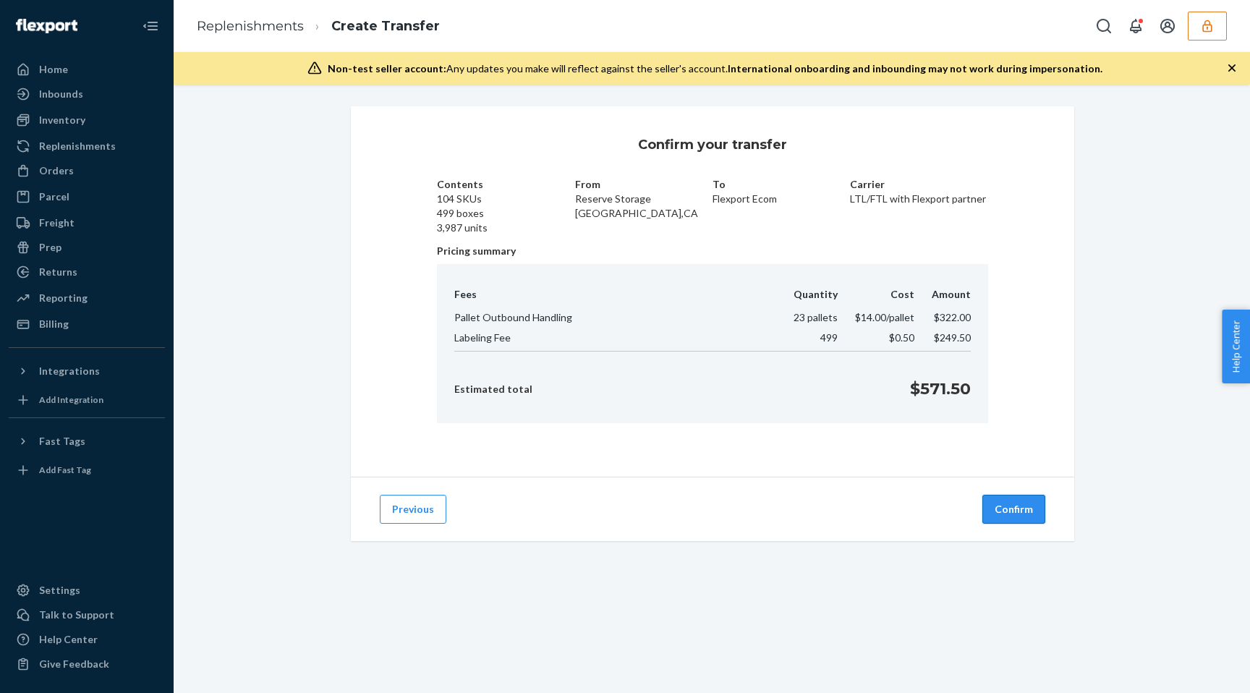
click at [1006, 513] on button "Confirm" at bounding box center [1014, 509] width 63 height 29
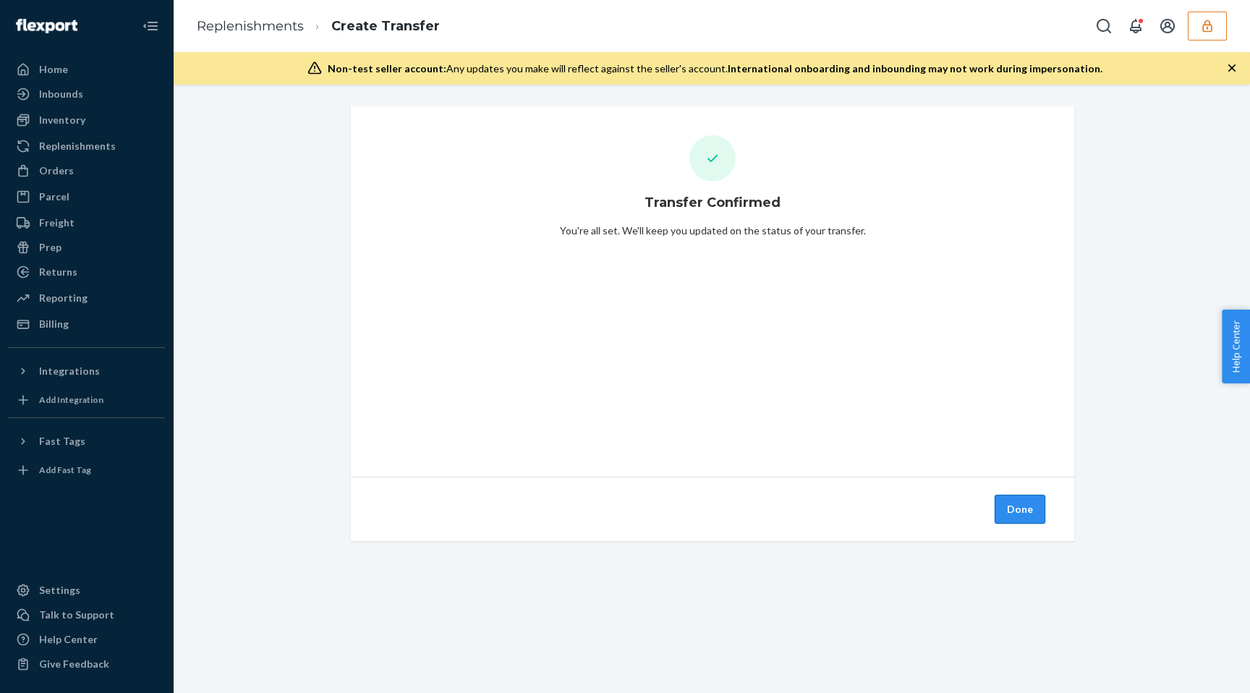
click at [1025, 514] on button "Done" at bounding box center [1020, 509] width 51 height 29
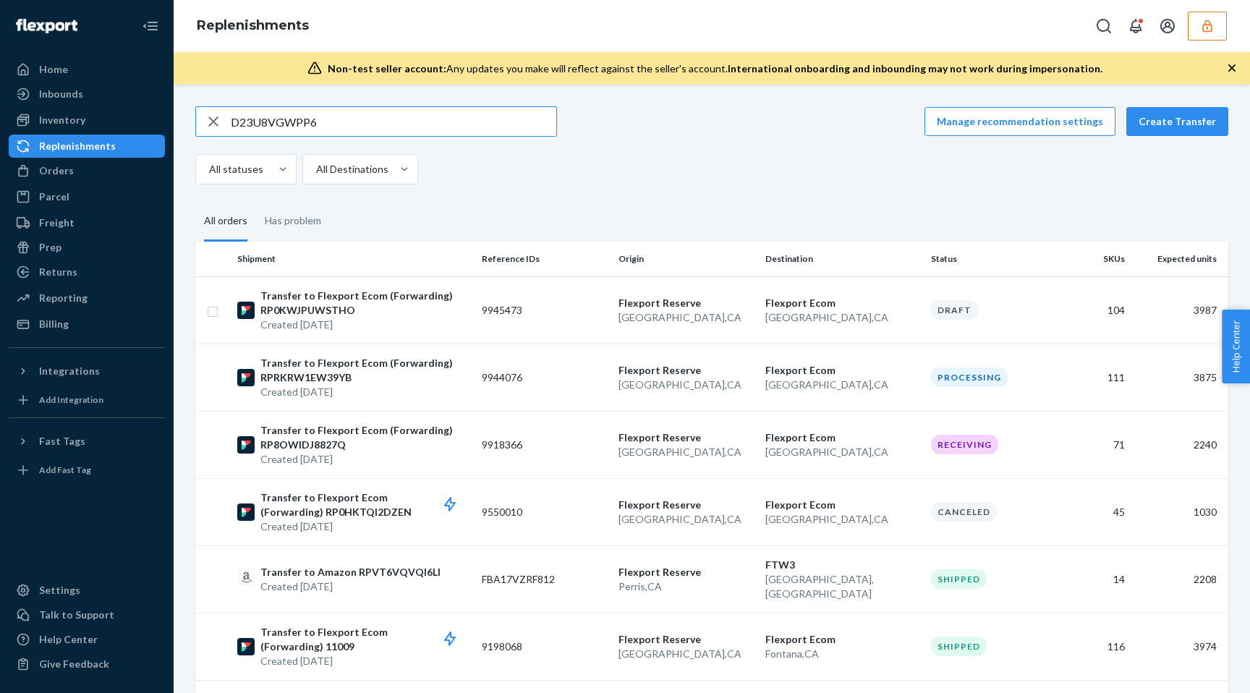
click at [211, 122] on icon "button" at bounding box center [213, 121] width 17 height 29
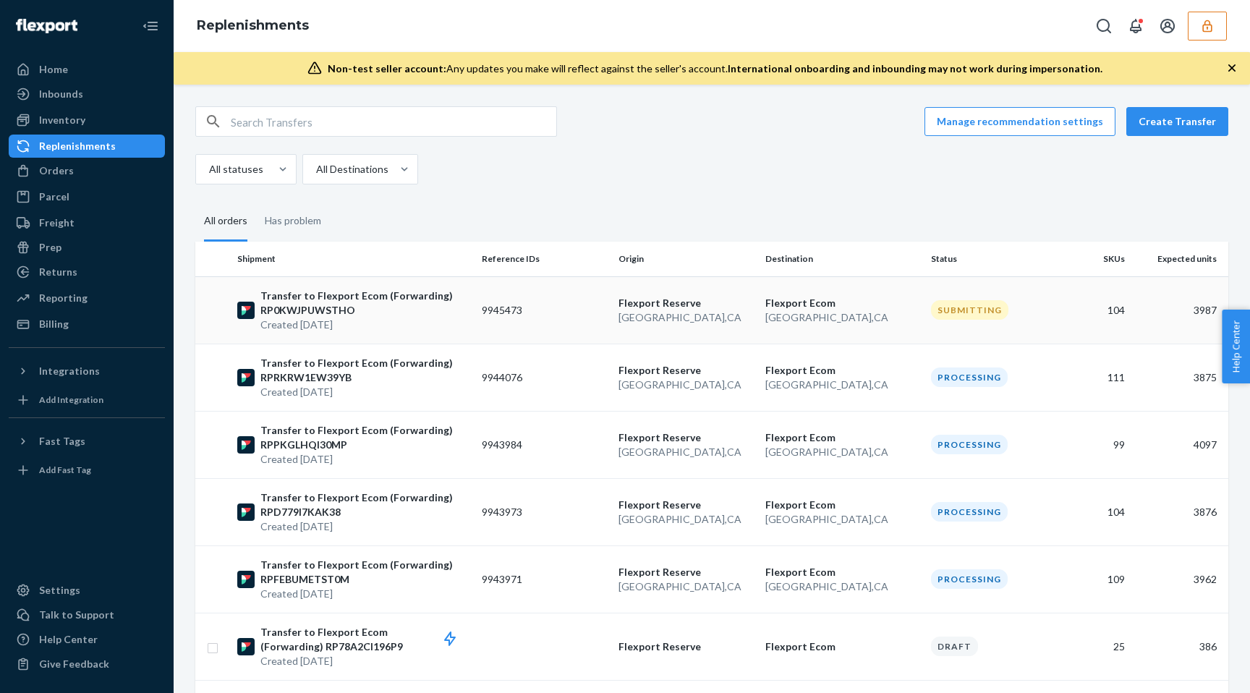
click at [515, 313] on td "9945473" at bounding box center [544, 309] width 137 height 67
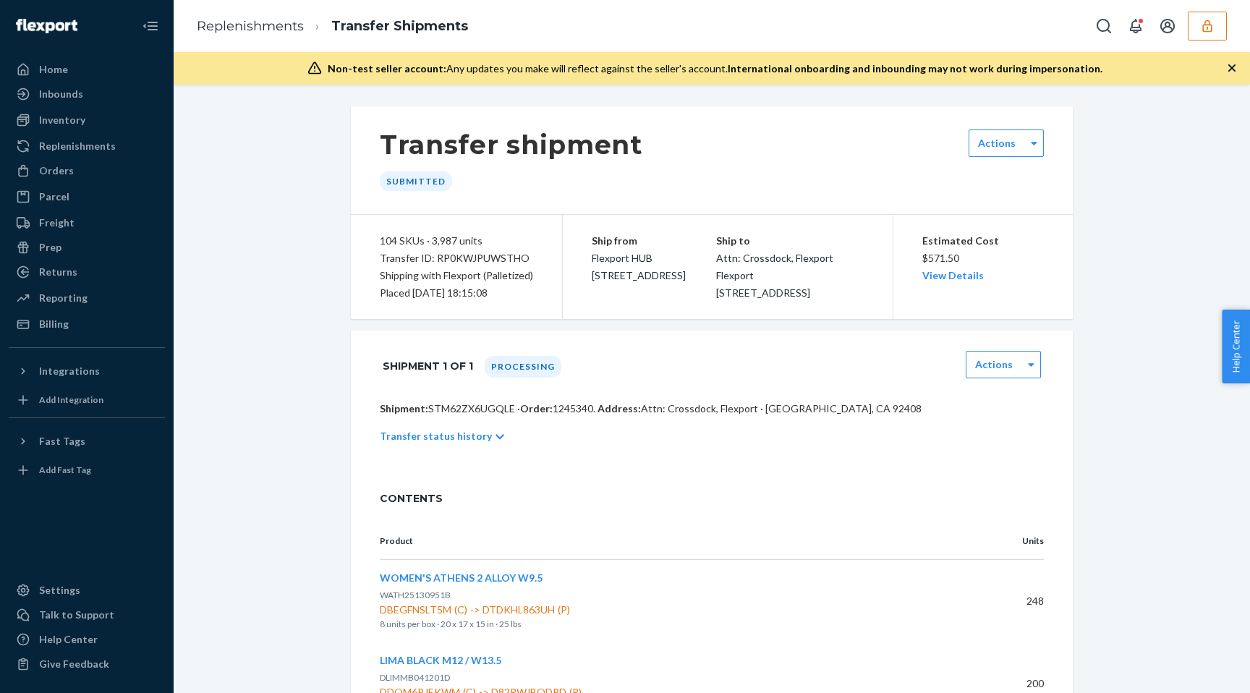
click at [496, 416] on p "Shipment: STM62ZX6UGQLE · Order: 1245340 . Address: Attn: Crossdock, [GEOGRAPHI…" at bounding box center [712, 409] width 664 height 14
copy p "STM62ZX6UGQLE"
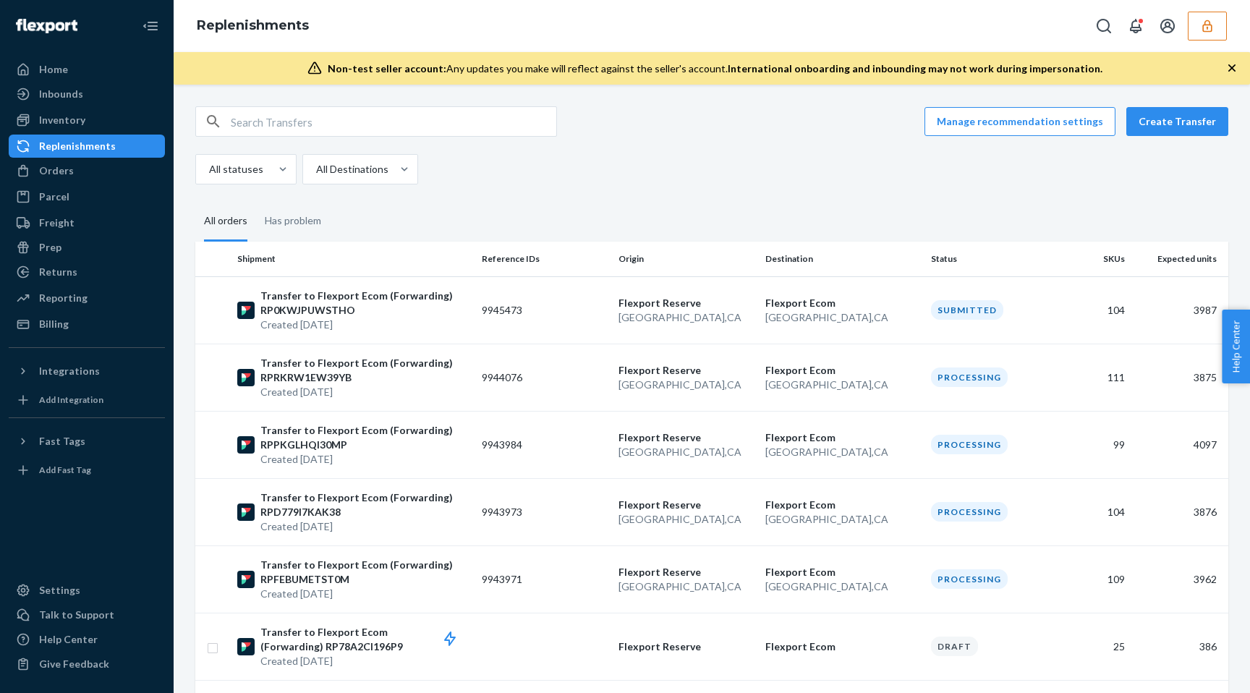
click at [1168, 147] on div "Manage recommendation settings Create Transfer All statuses All Destinations" at bounding box center [711, 145] width 1033 height 78
click at [1175, 131] on button "Create Transfer" at bounding box center [1178, 121] width 102 height 29
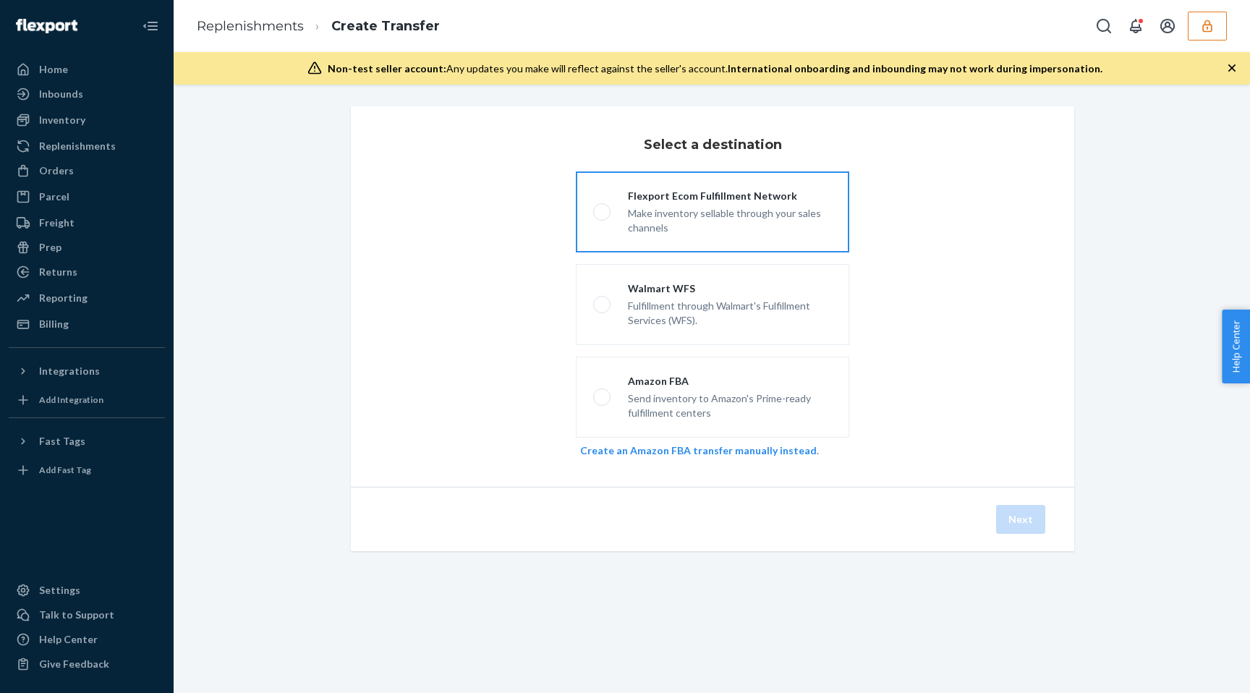
click at [663, 231] on div "Make inventory sellable through your sales channels" at bounding box center [730, 219] width 204 height 32
click at [603, 217] on input "Flexport Ecom Fulfillment Network Make inventory sellable through your sales ch…" at bounding box center [597, 212] width 9 height 9
radio input "true"
click at [1011, 525] on button "Next" at bounding box center [1020, 519] width 49 height 29
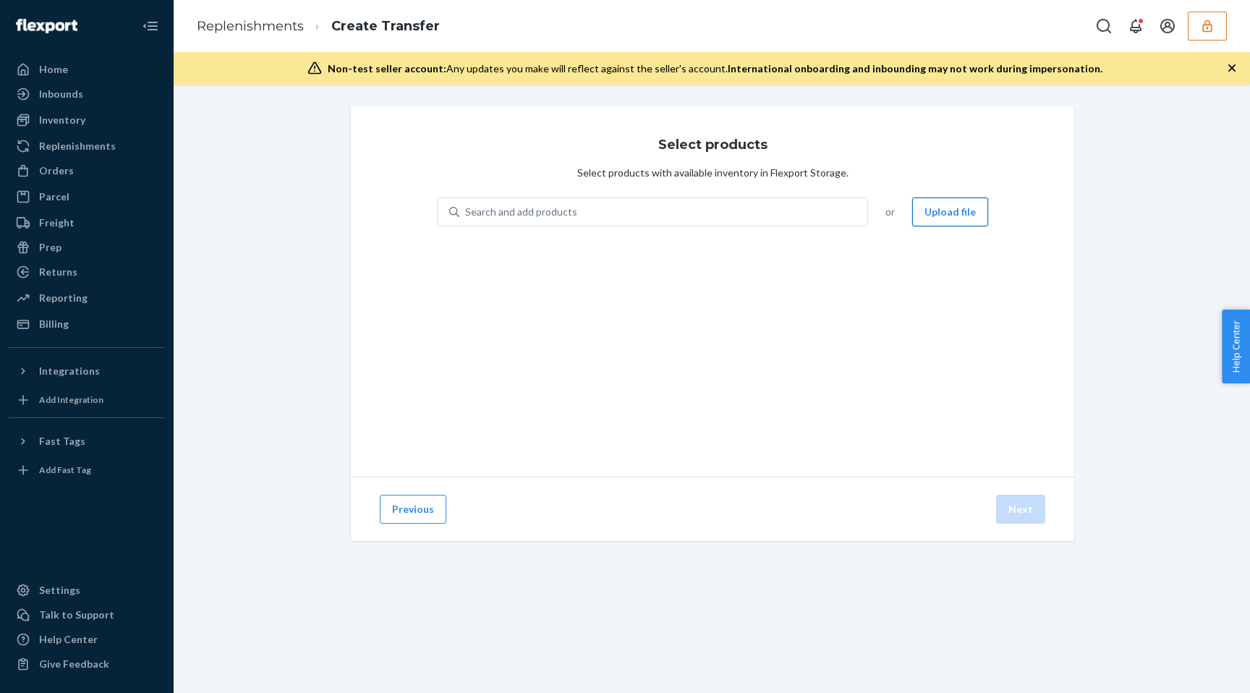
click at [961, 214] on button "Upload file" at bounding box center [950, 212] width 76 height 29
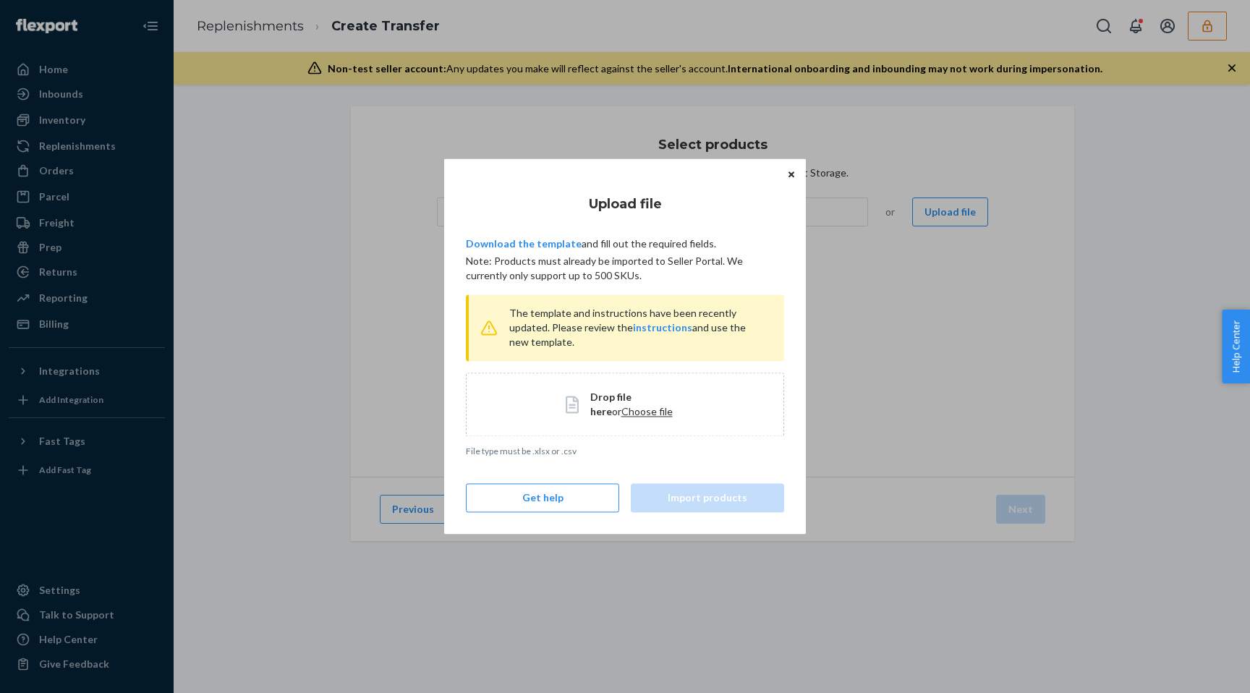
click at [621, 410] on span "Choose file" at bounding box center [646, 411] width 51 height 12
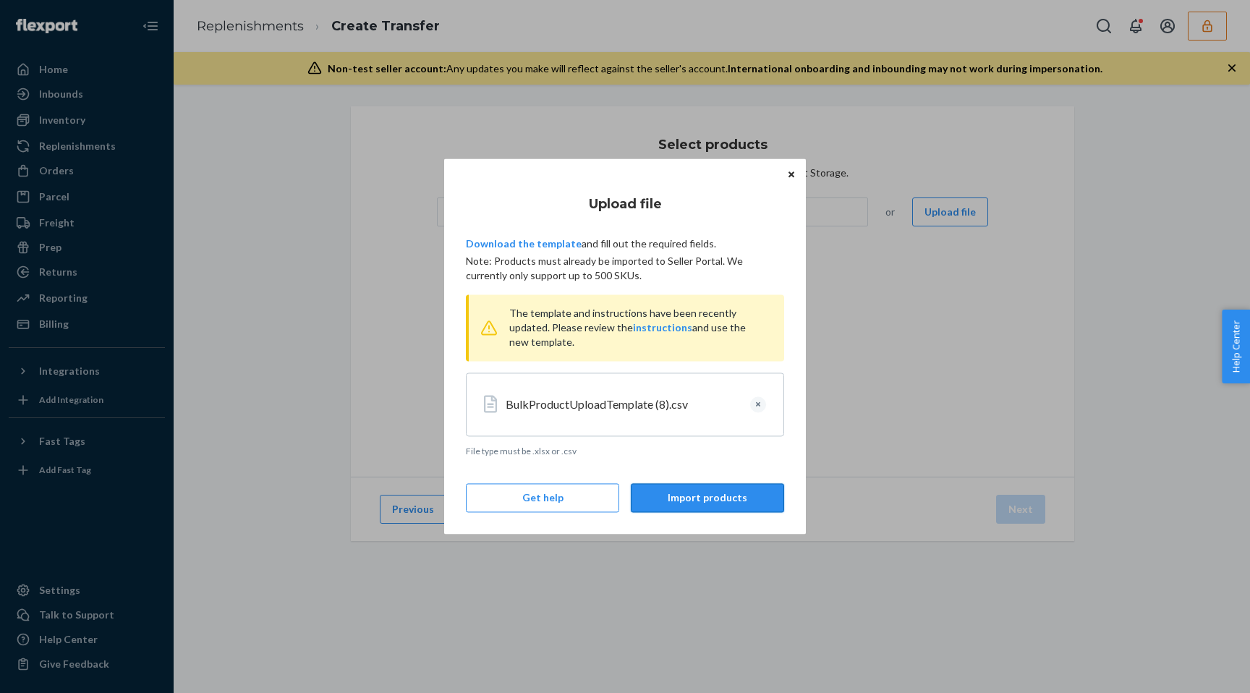
click at [708, 506] on button "Import products" at bounding box center [707, 498] width 153 height 29
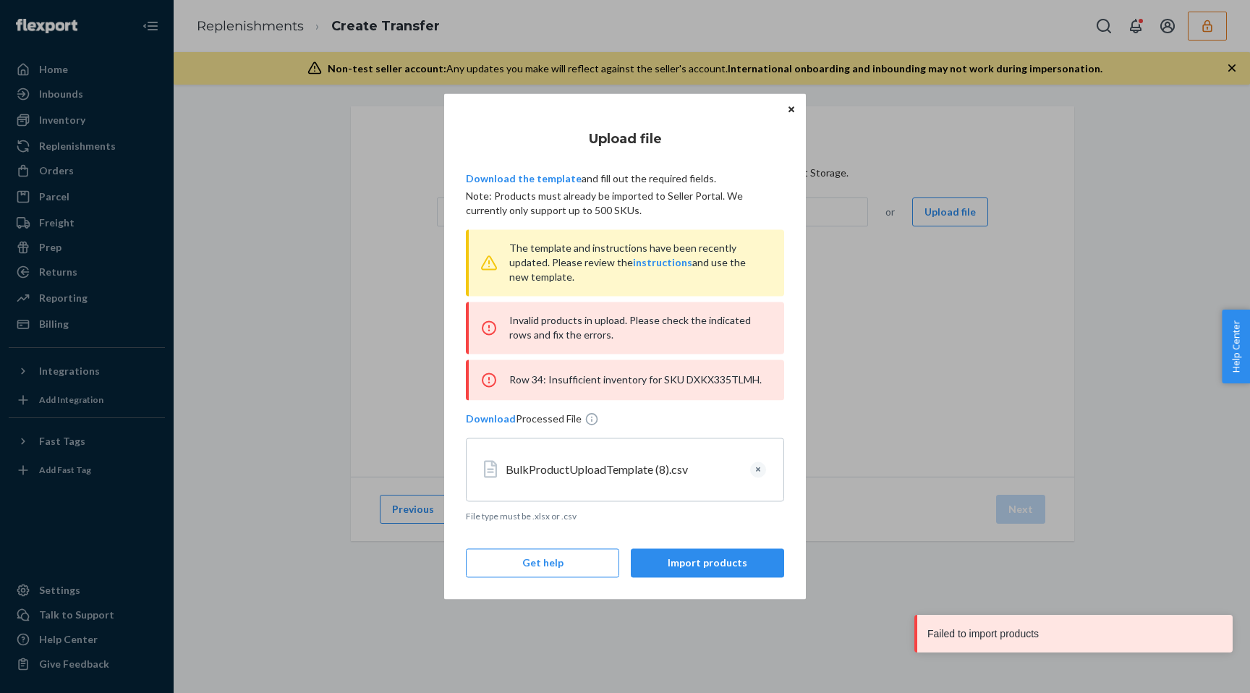
click at [700, 381] on div "Row 34: Insufficient inventory for SKU DXKX335TLMH." at bounding box center [625, 380] width 318 height 41
copy div "DXKX335TLMH"
click at [754, 468] on button "Clear" at bounding box center [758, 470] width 16 height 16
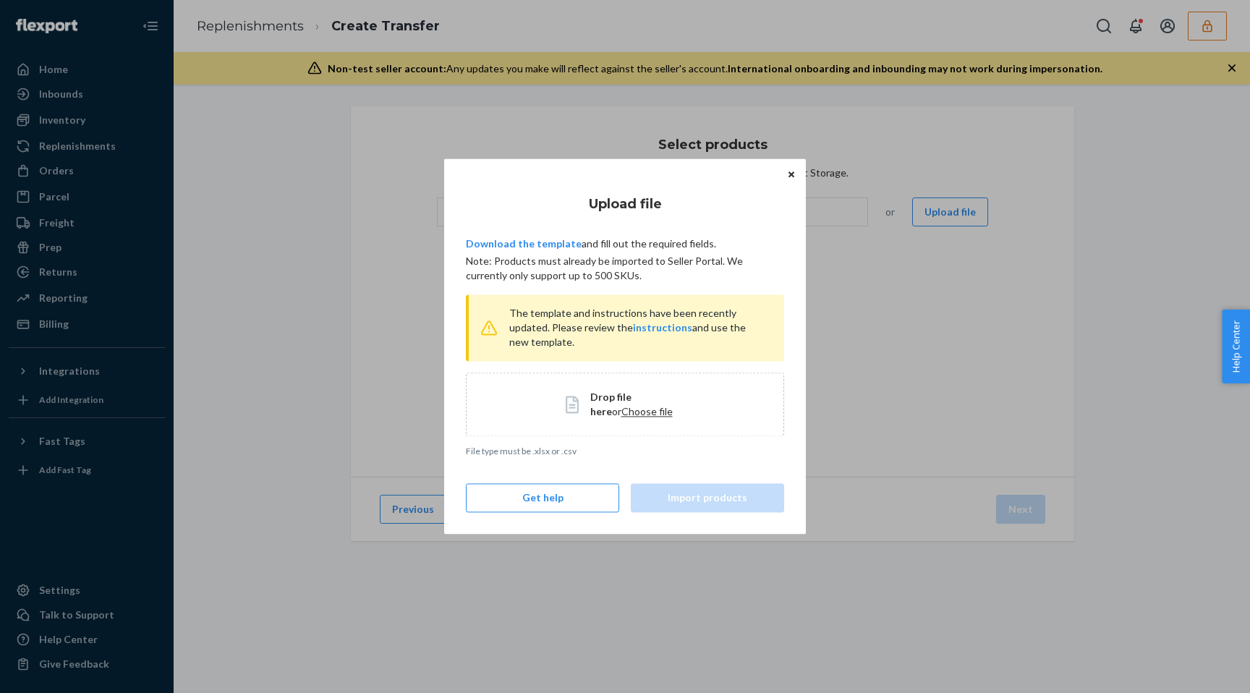
click at [630, 407] on span "Choose file" at bounding box center [646, 411] width 51 height 12
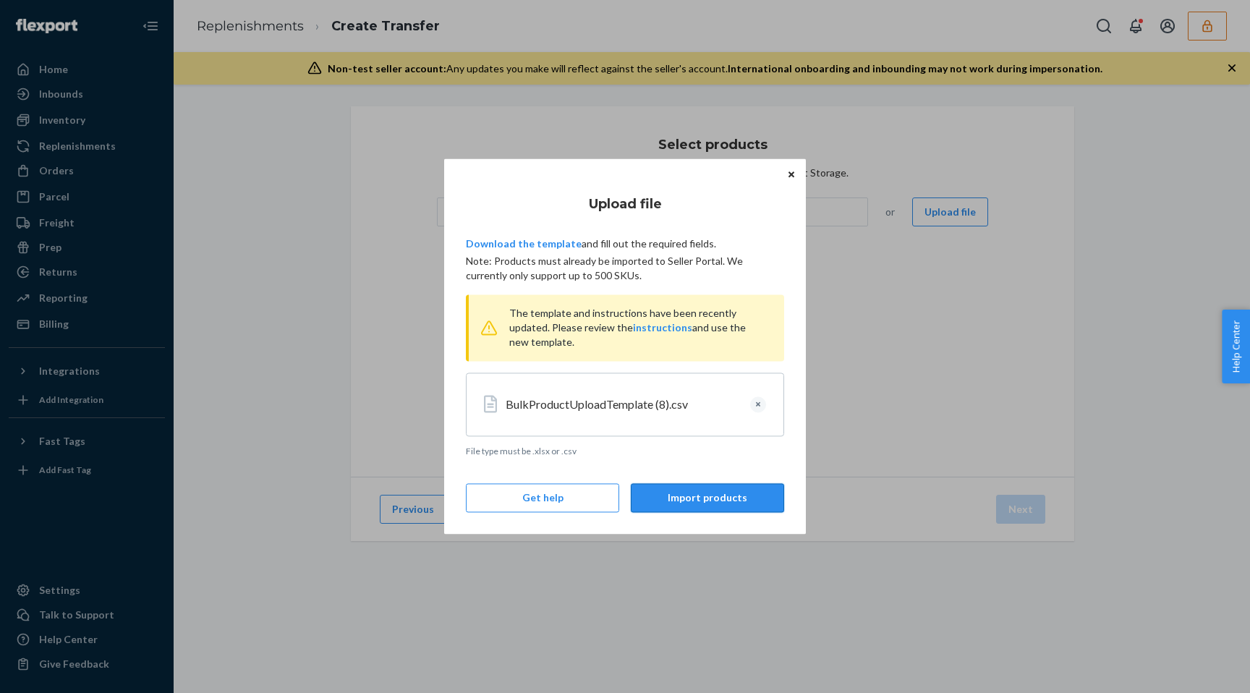
click at [700, 504] on button "Import products" at bounding box center [707, 498] width 153 height 29
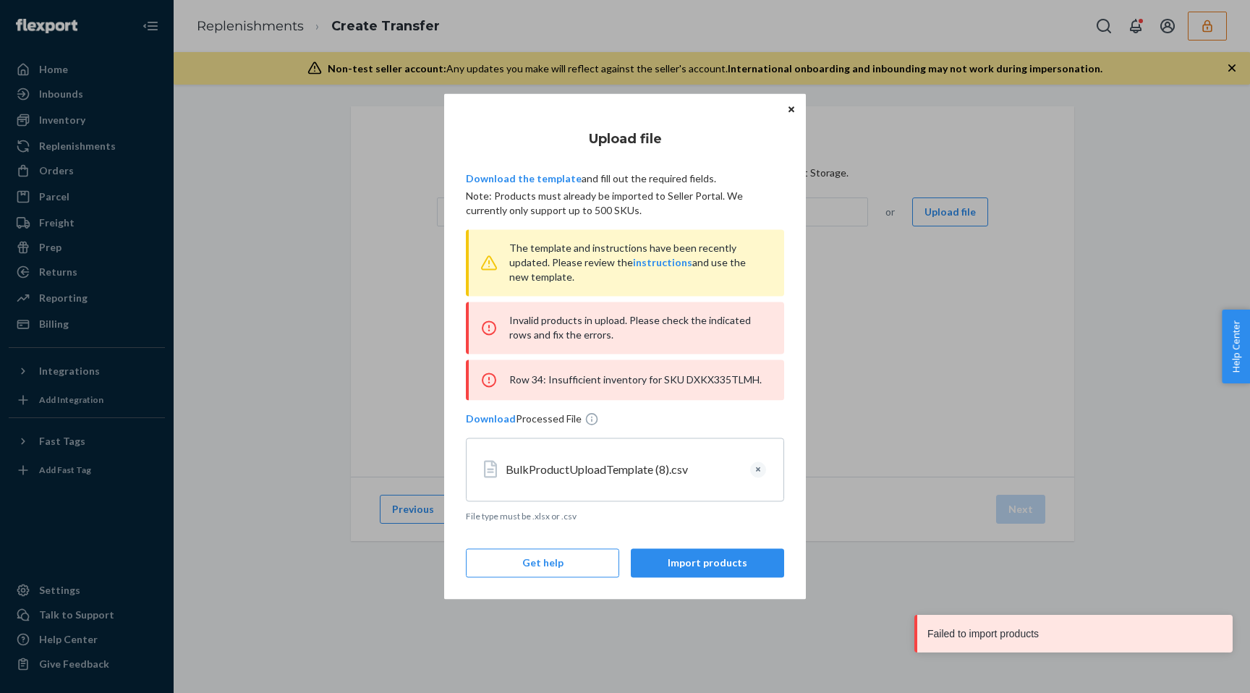
click at [708, 379] on div "Row 34: Insufficient inventory for SKU DXKX335TLMH." at bounding box center [625, 380] width 318 height 41
copy div "DXKX335TLMH"
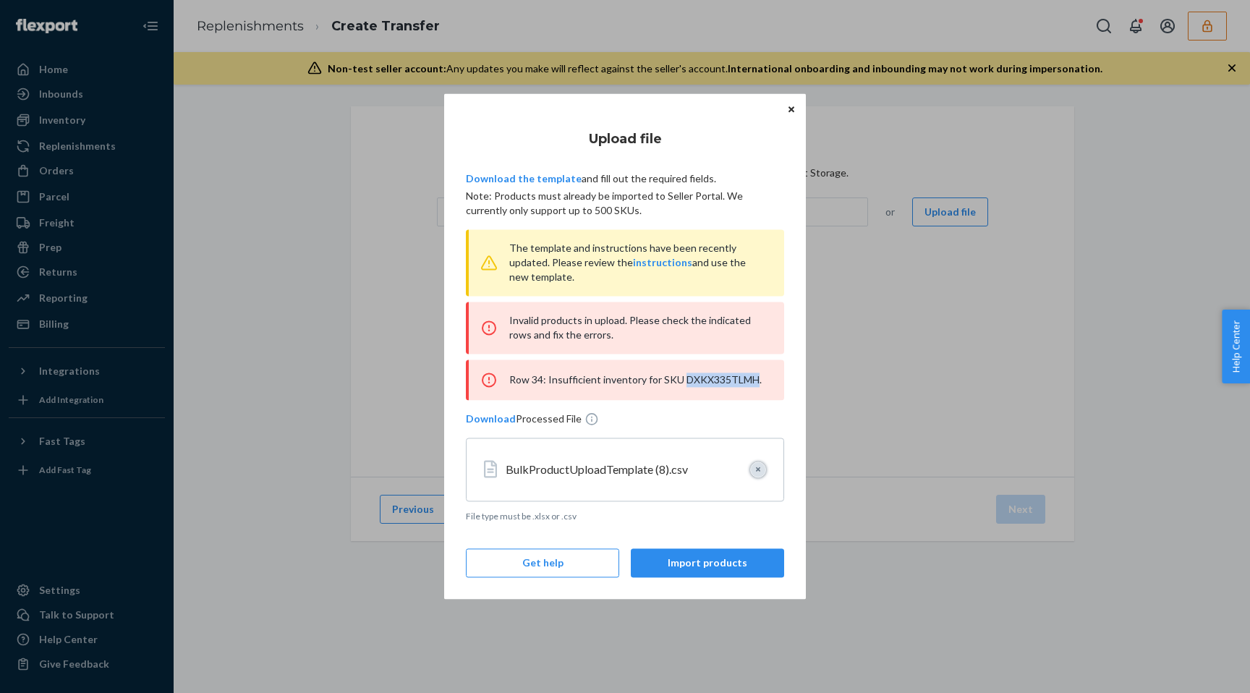
click at [764, 474] on button "Clear" at bounding box center [758, 470] width 16 height 16
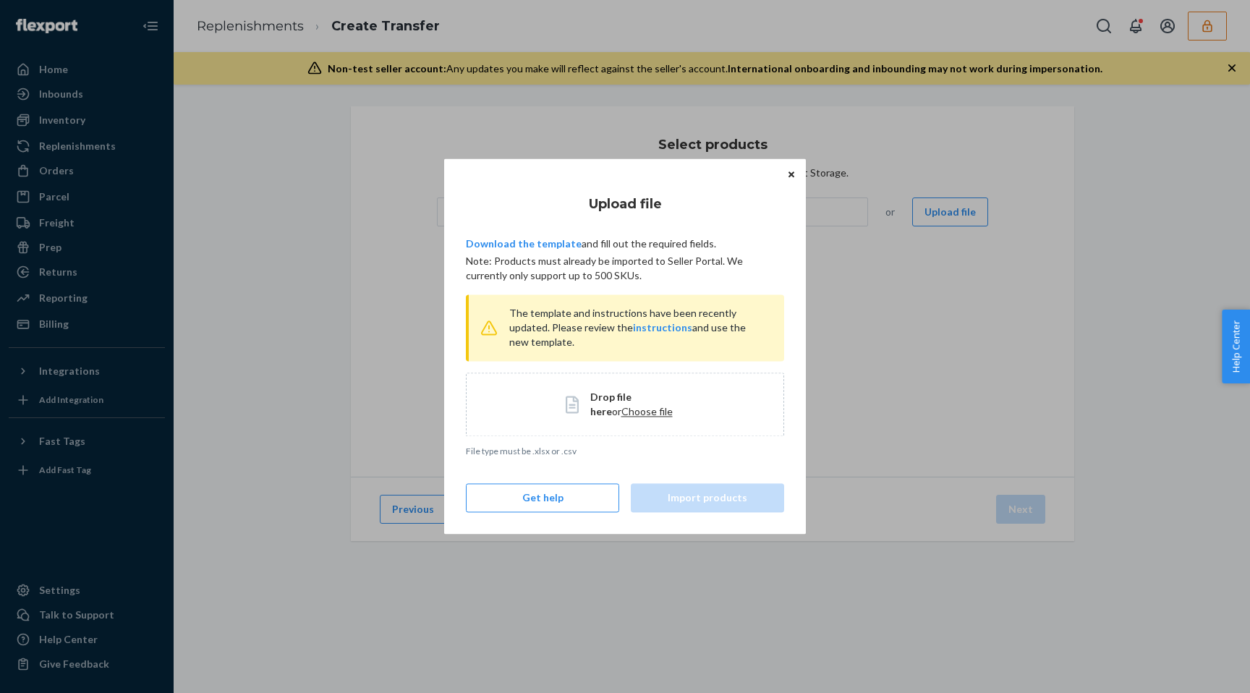
click at [623, 408] on span "Choose file" at bounding box center [646, 411] width 51 height 12
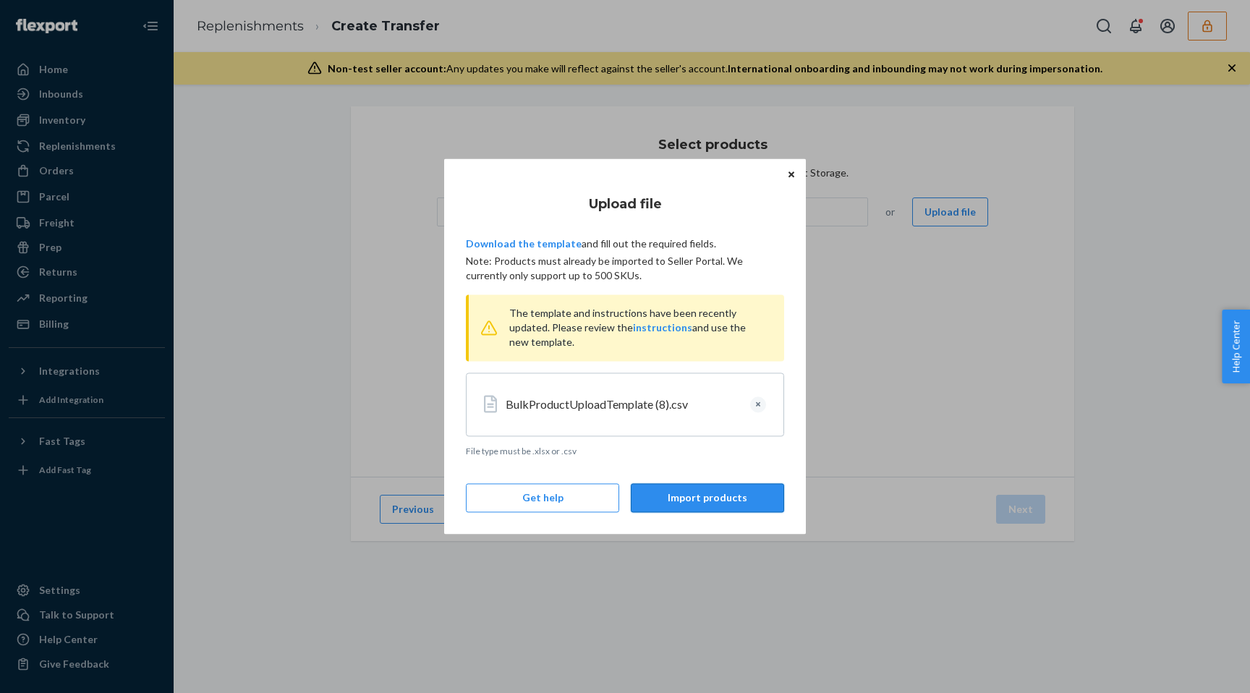
click at [708, 498] on button "Import products" at bounding box center [707, 498] width 153 height 29
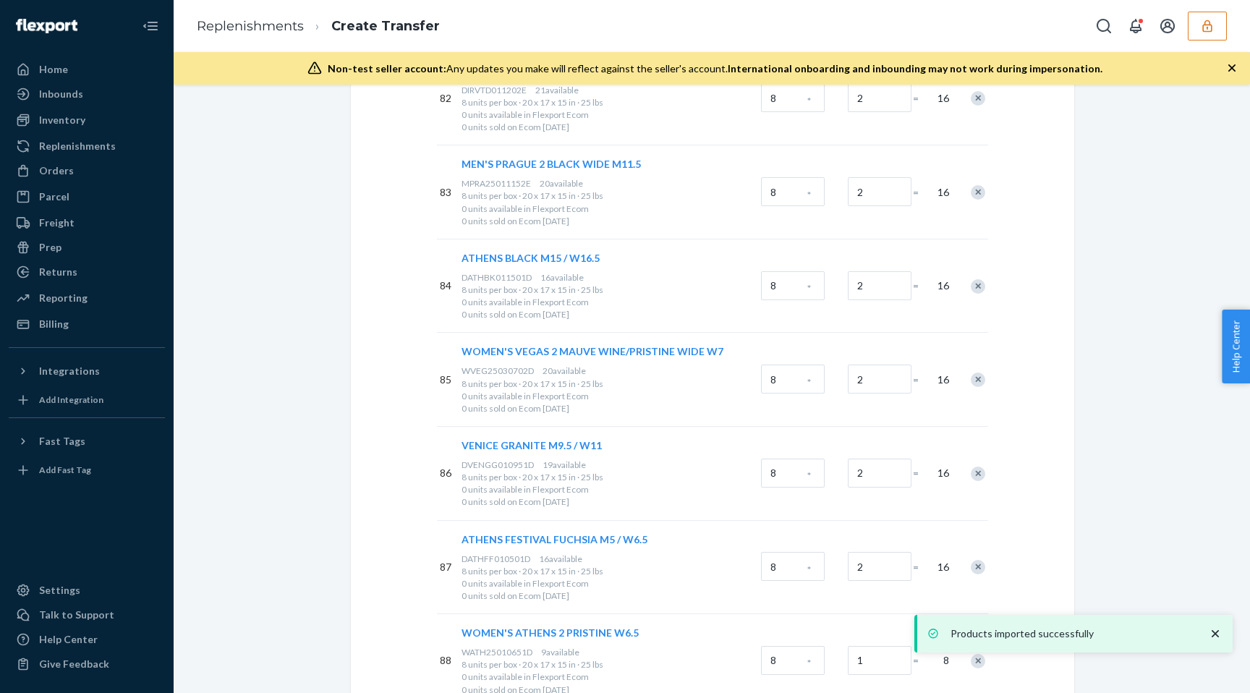
scroll to position [8508, 0]
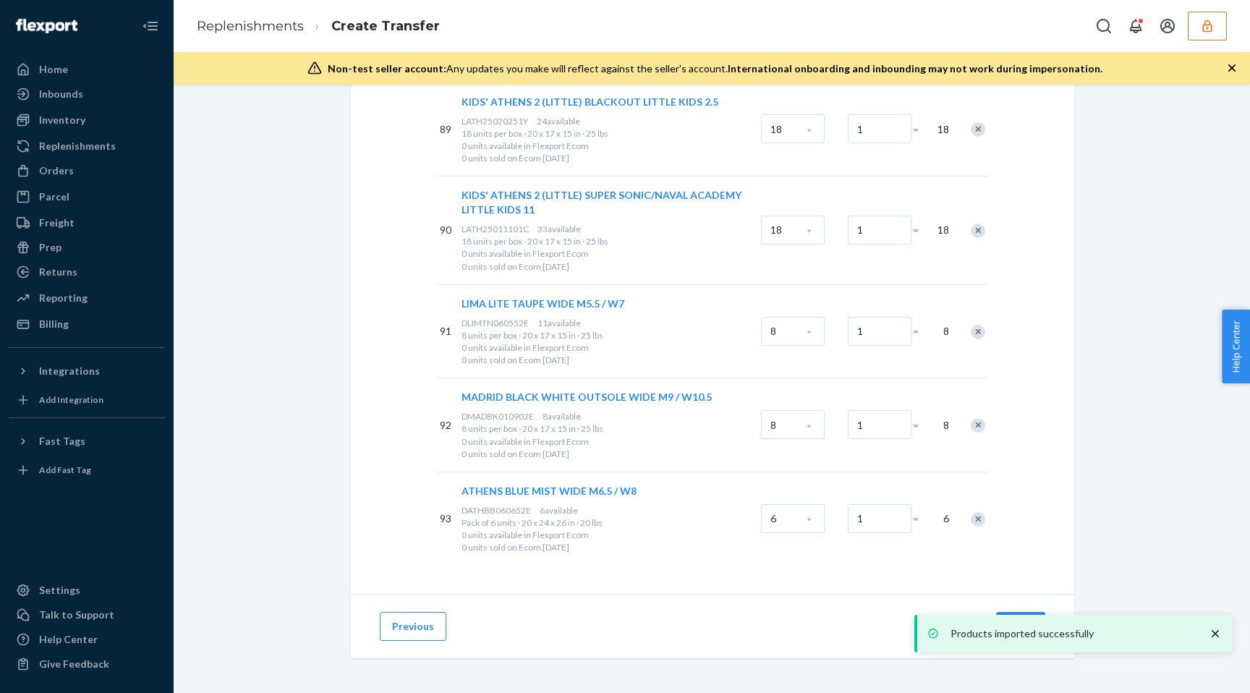
click at [1213, 635] on icon "close toast" at bounding box center [1215, 633] width 7 height 7
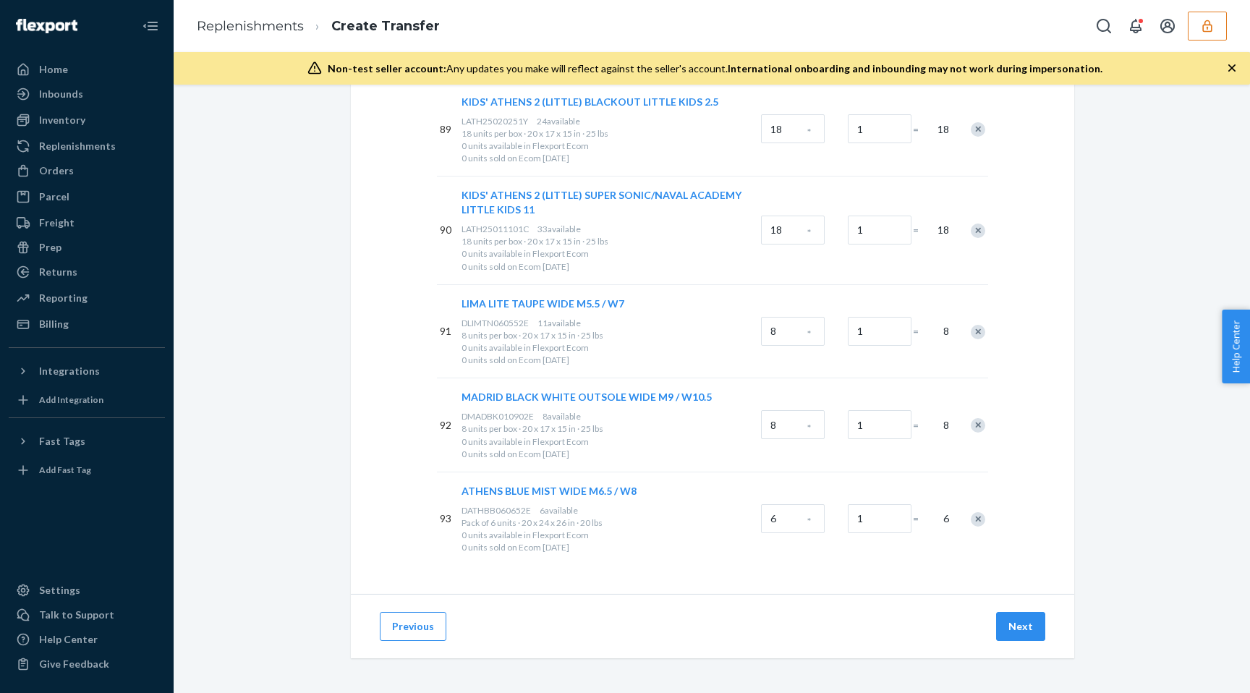
click at [1022, 625] on div "Products imported successfully" at bounding box center [1074, 634] width 318 height 38
click at [1024, 621] on button "Next" at bounding box center [1020, 626] width 49 height 29
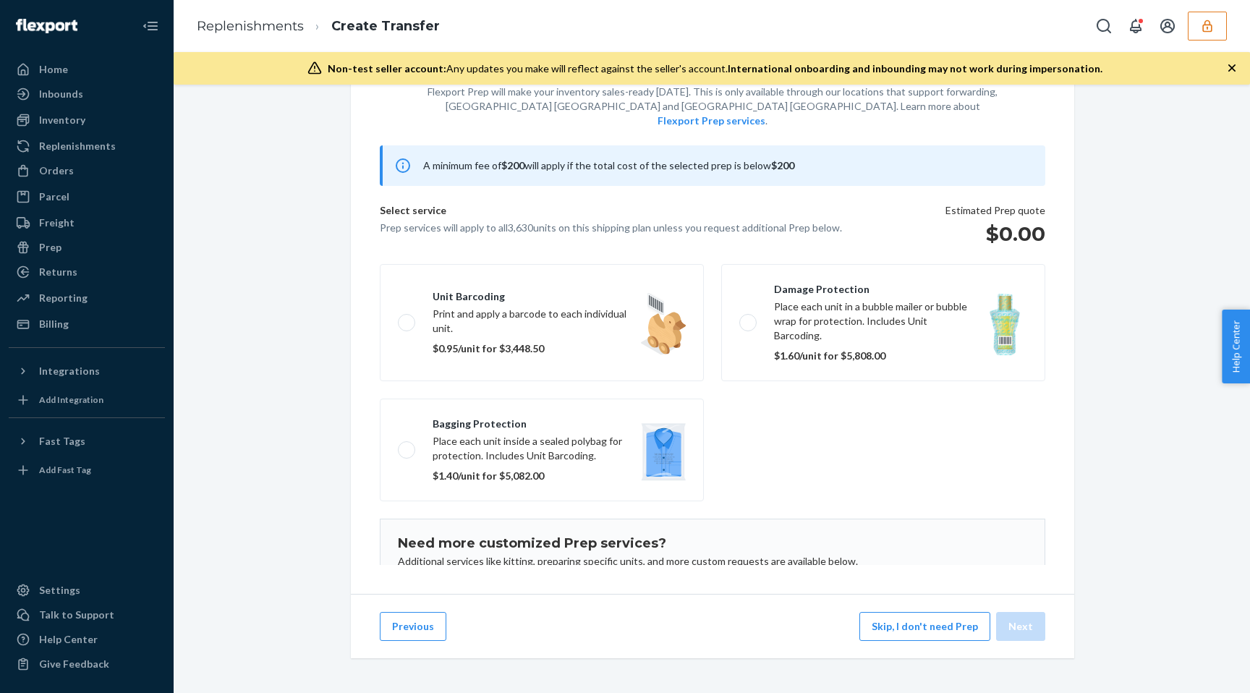
scroll to position [76, 0]
click at [904, 614] on button "Skip, I don't need Prep" at bounding box center [925, 627] width 131 height 29
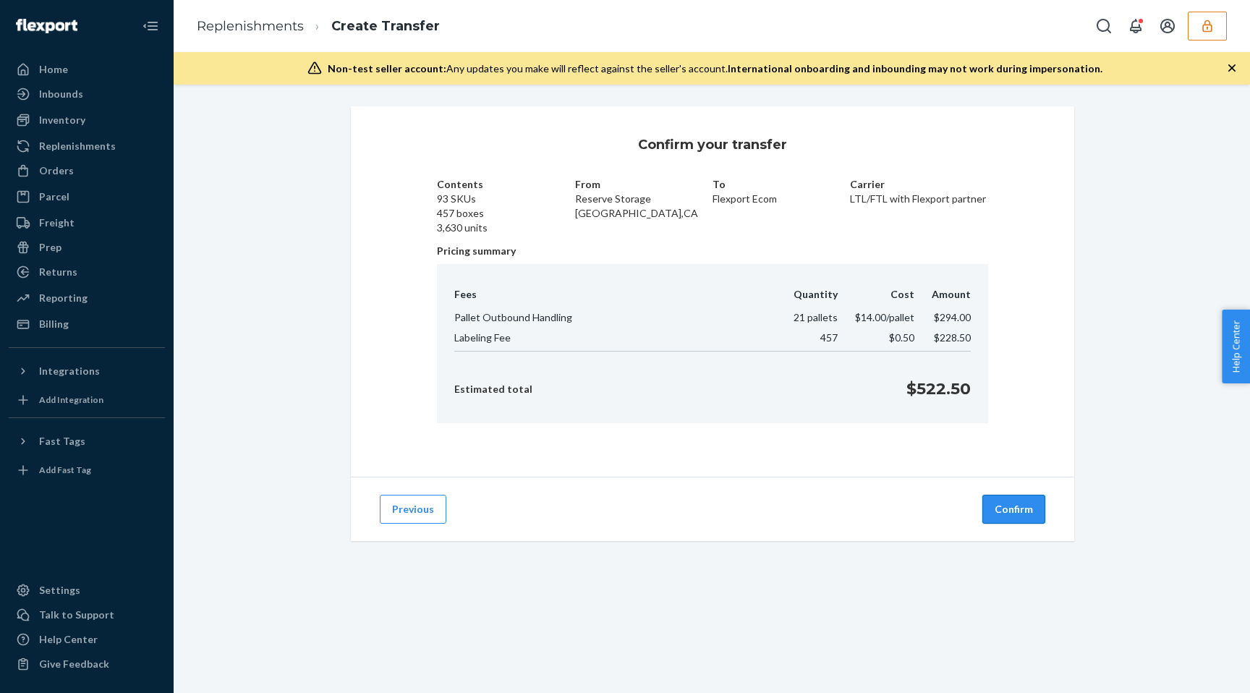
click at [1014, 506] on button "Confirm" at bounding box center [1014, 509] width 63 height 29
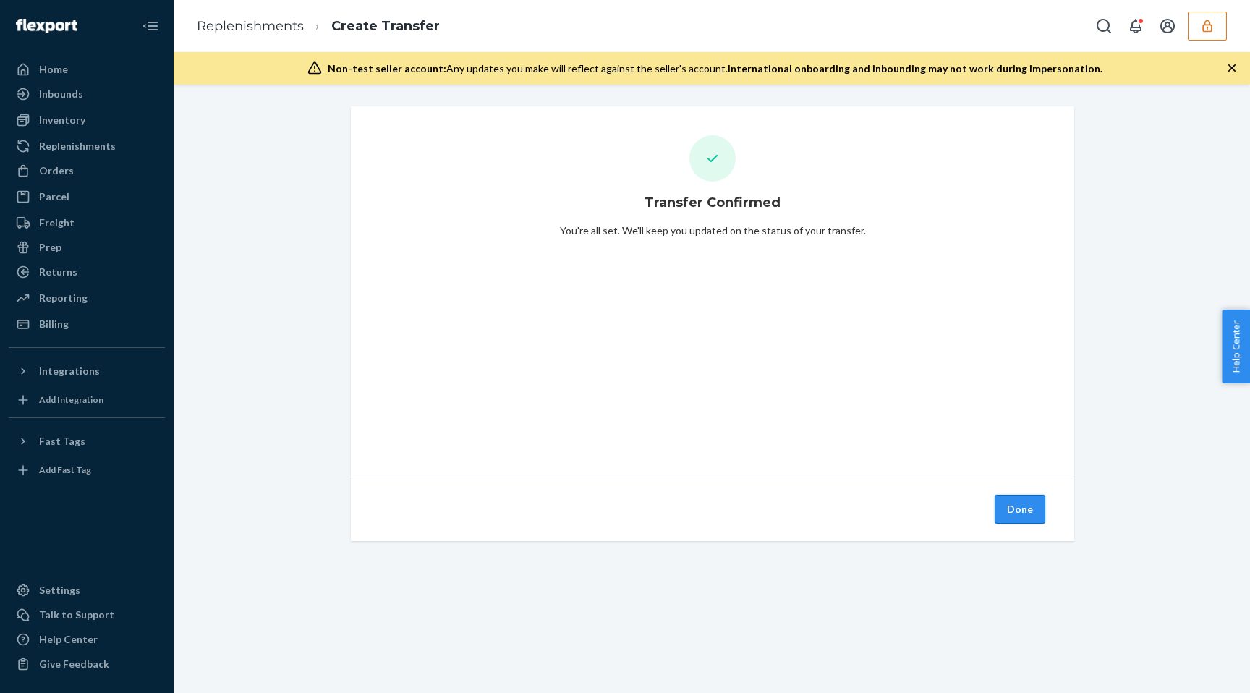
click at [1017, 514] on button "Done" at bounding box center [1020, 509] width 51 height 29
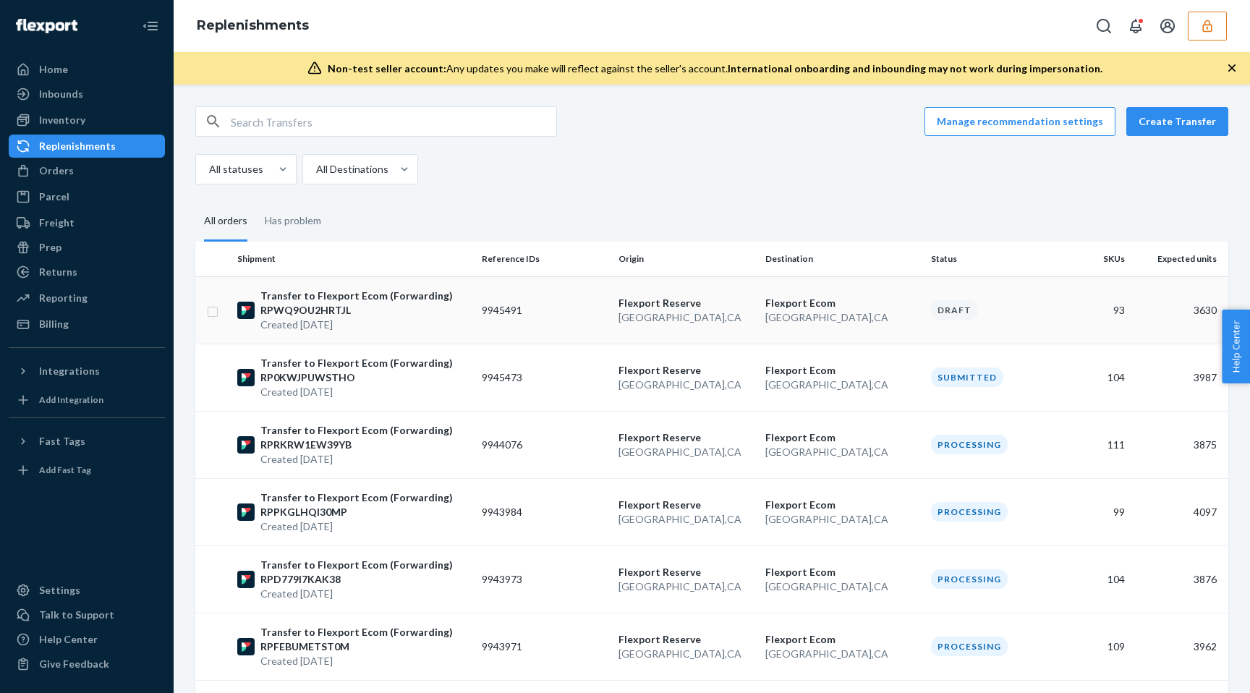
click at [585, 320] on td "9945491" at bounding box center [544, 309] width 137 height 67
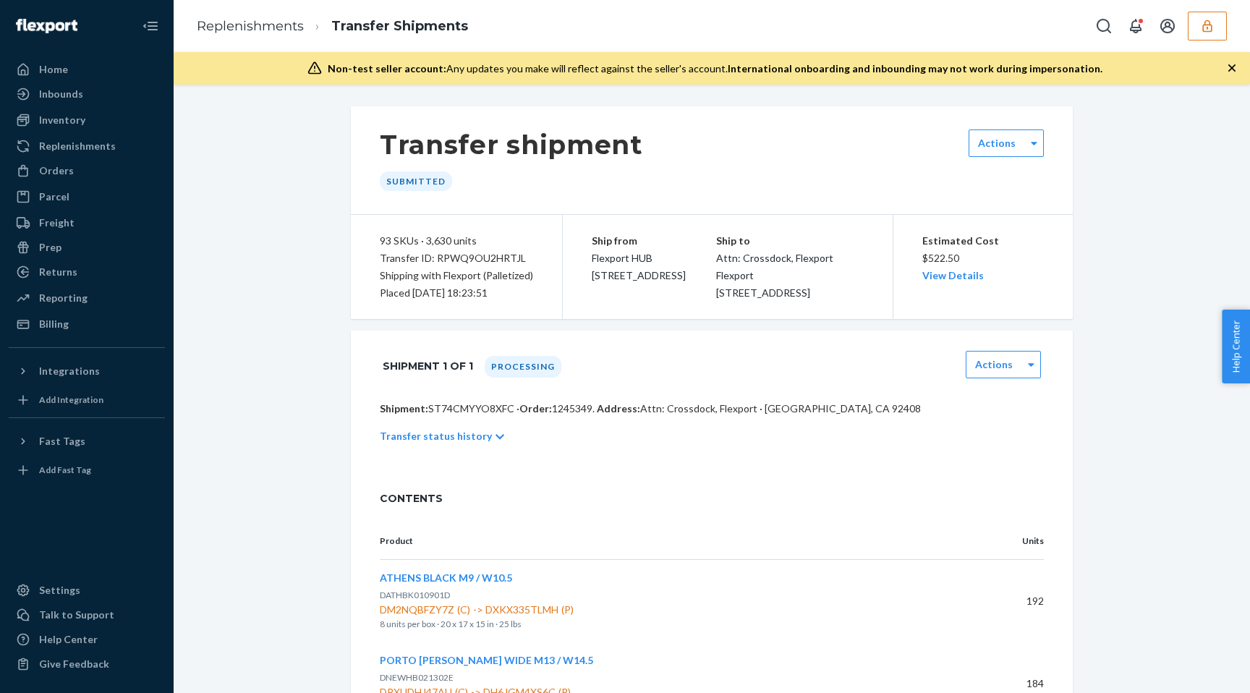
click at [469, 416] on p "Shipment: ST74CMYYO8XFC · Order: 1245349 . Address: Attn: Crossdock, [GEOGRAPHI…" at bounding box center [712, 409] width 664 height 14
copy p "ST74CMYYO8XFC"
click at [80, 150] on div "Replenishments" at bounding box center [77, 146] width 77 height 14
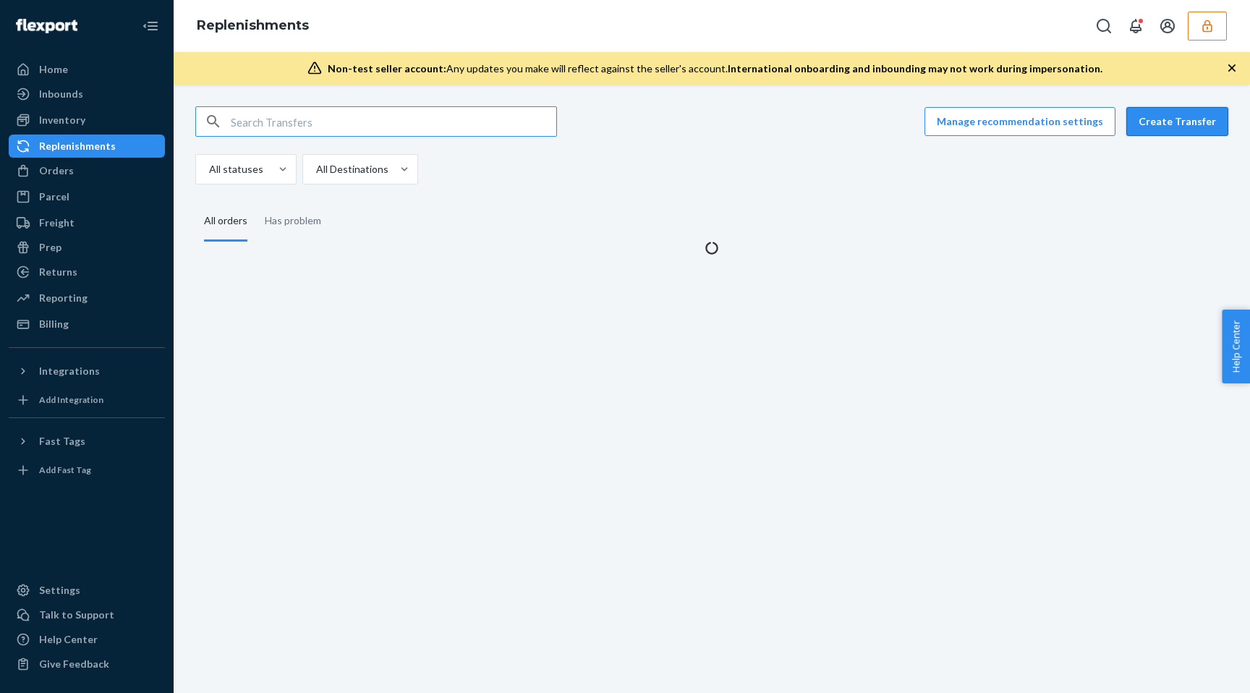
click at [1181, 124] on button "Create Transfer" at bounding box center [1178, 121] width 102 height 29
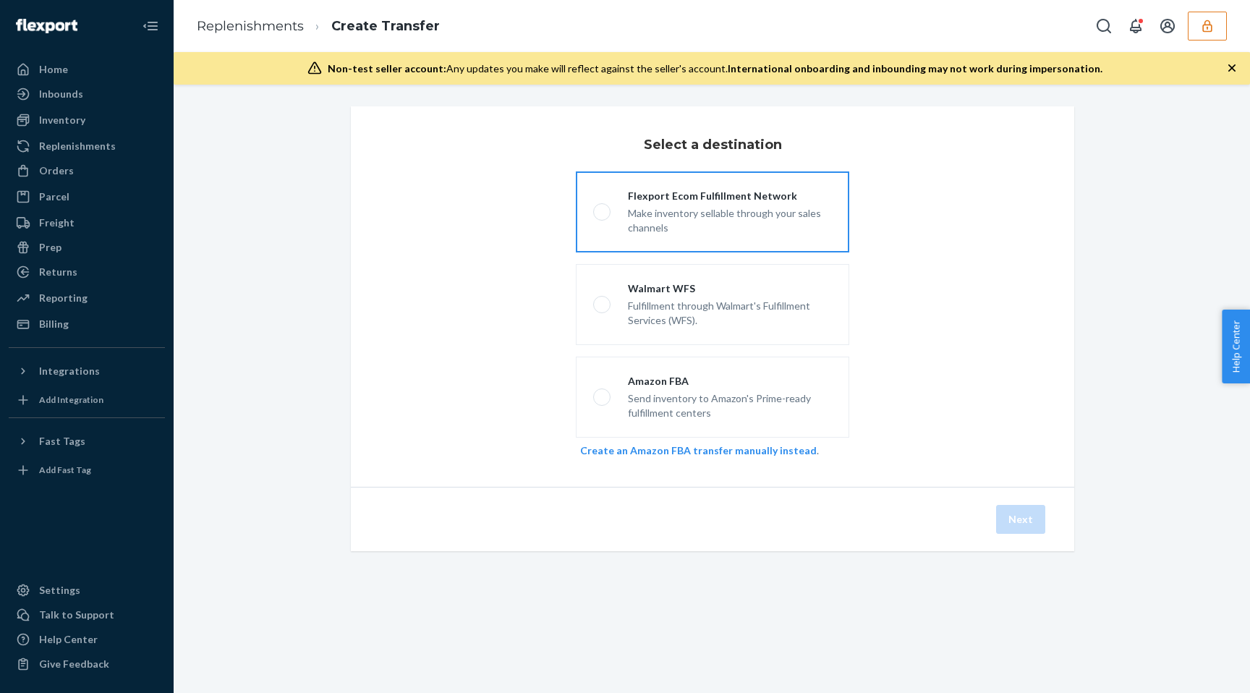
click at [628, 208] on div "Make inventory sellable through your sales channels" at bounding box center [730, 219] width 204 height 32
click at [603, 208] on input "Flexport Ecom Fulfillment Network Make inventory sellable through your sales ch…" at bounding box center [597, 212] width 9 height 9
radio input "true"
click at [1015, 515] on button "Next" at bounding box center [1020, 519] width 49 height 29
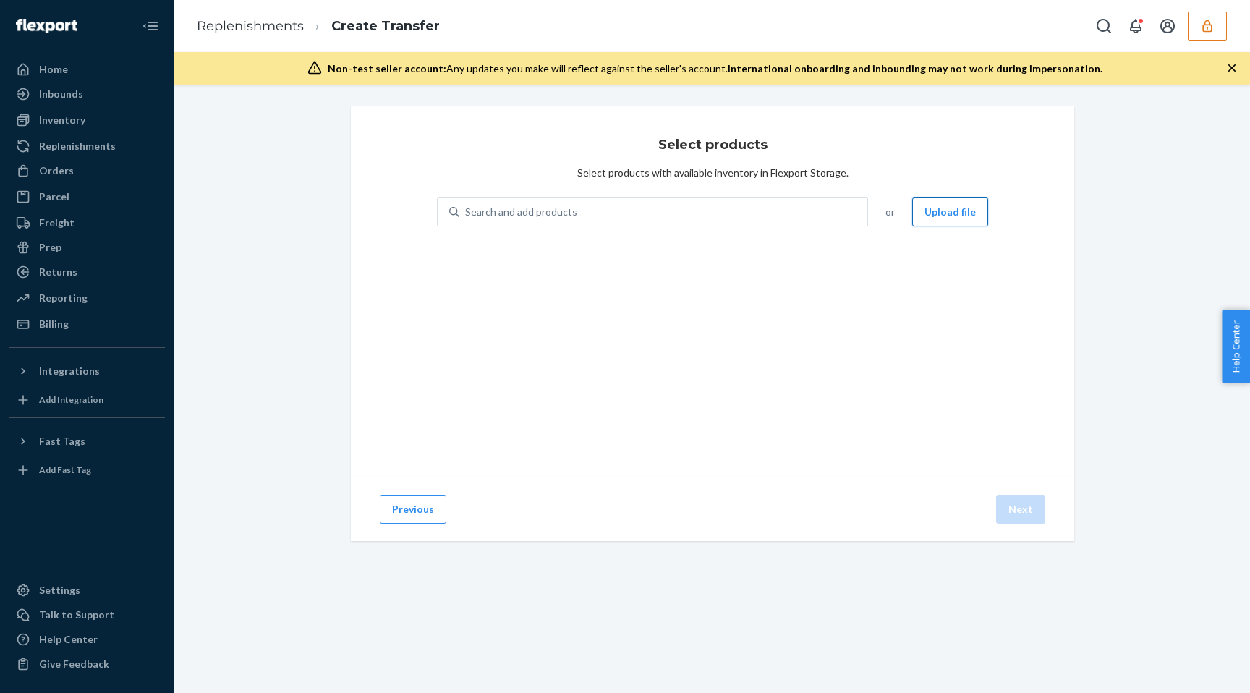
click at [968, 219] on button "Upload file" at bounding box center [950, 212] width 76 height 29
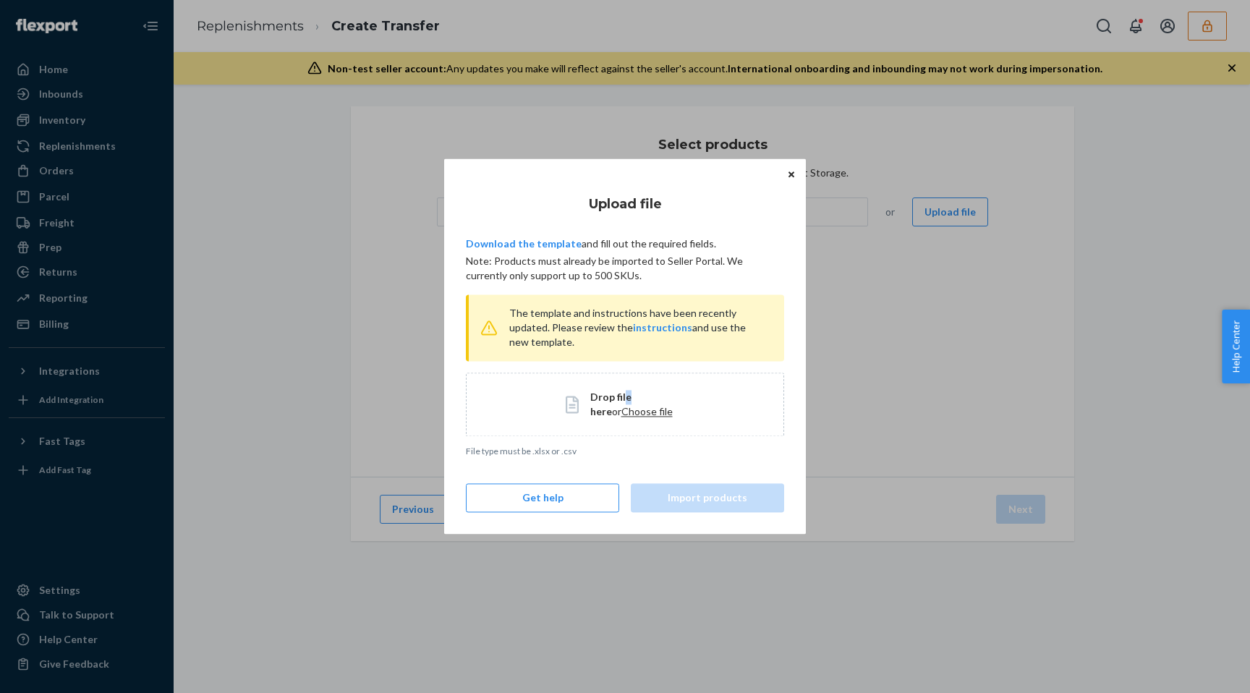
click at [626, 403] on span "Drop file here" at bounding box center [610, 404] width 41 height 27
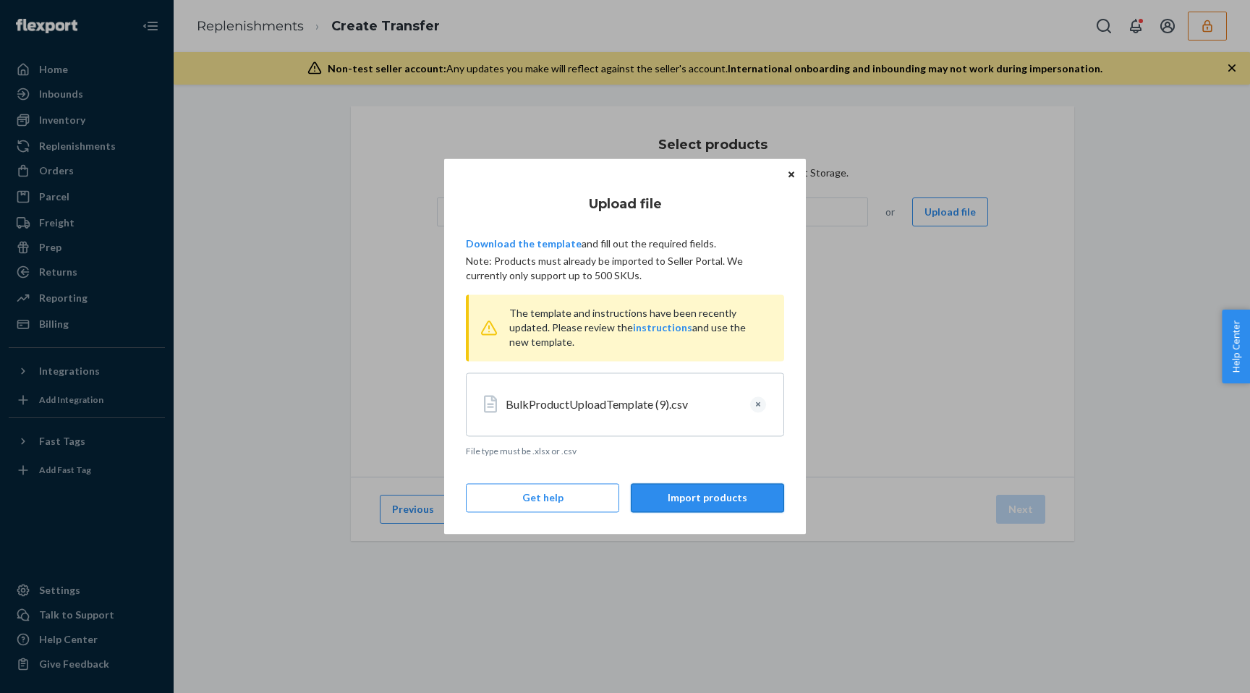
click at [694, 504] on button "Import products" at bounding box center [707, 498] width 153 height 29
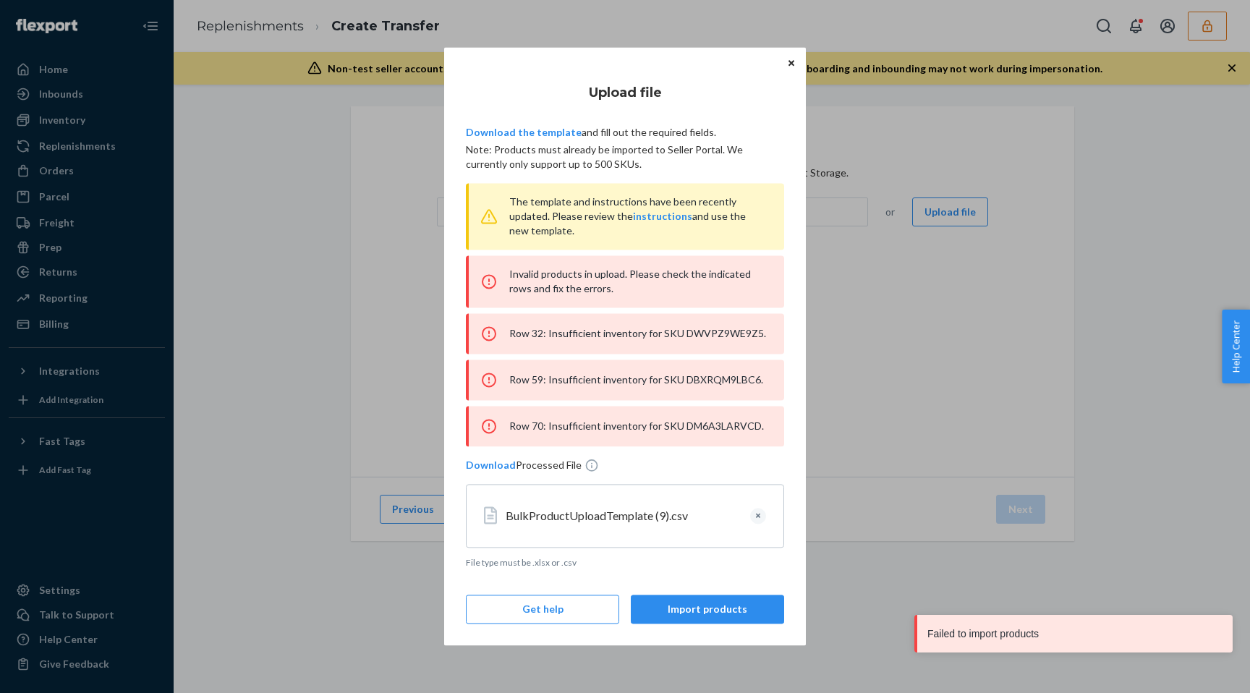
click at [716, 334] on div "Row 32: Insufficient inventory for SKU DWVPZ9WE9Z5." at bounding box center [625, 333] width 318 height 41
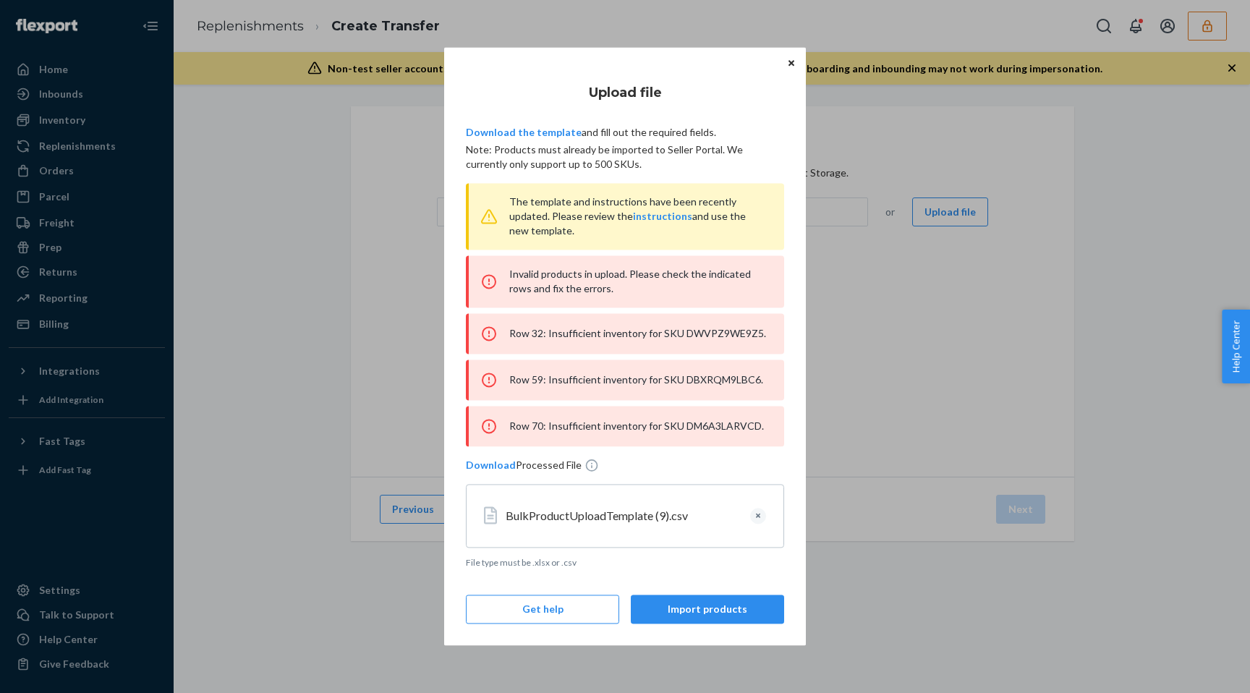
click at [732, 373] on div "Row 59: Insufficient inventory for SKU DBXRQM9LBC6." at bounding box center [625, 380] width 318 height 41
click at [715, 423] on div "Row 70: Insufficient inventory for SKU DM6A3LARVCD." at bounding box center [625, 426] width 318 height 41
click at [744, 376] on div "Row 59: Insufficient inventory for SKU DBXRQM9LBC6." at bounding box center [625, 380] width 318 height 41
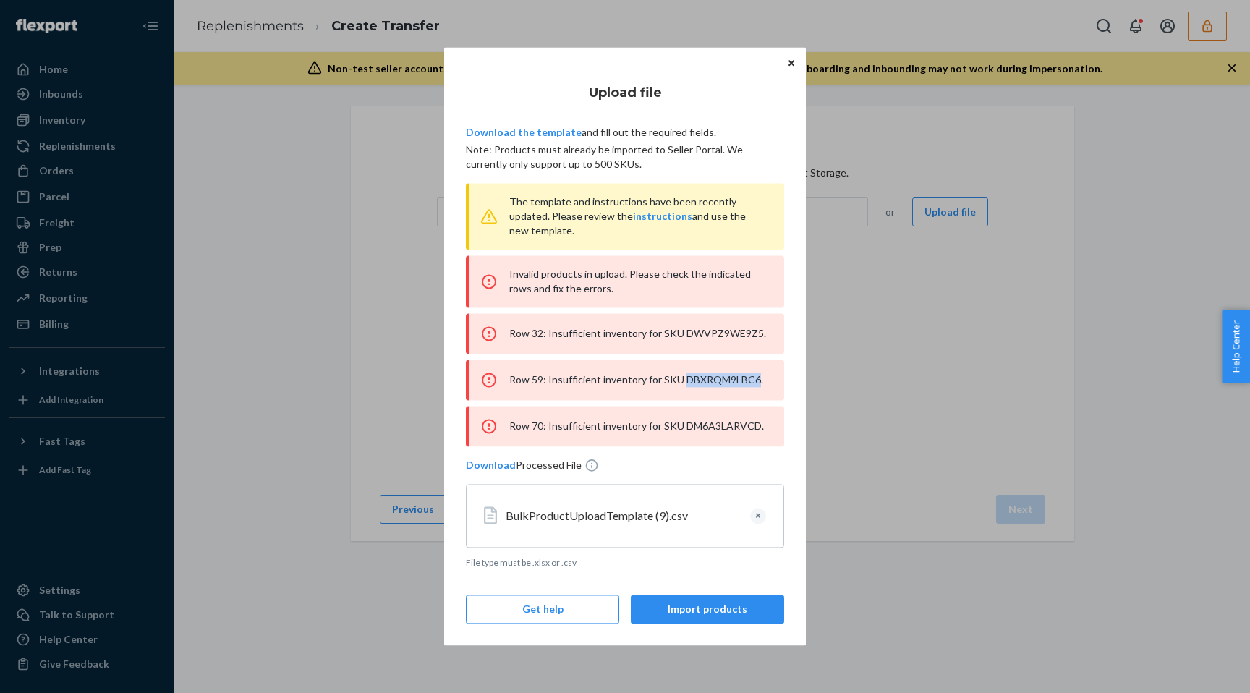
click at [744, 376] on div "Row 59: Insufficient inventory for SKU DBXRQM9LBC6." at bounding box center [625, 380] width 318 height 41
click at [727, 381] on div "Row 59: Insufficient inventory for SKU DBXRQM9LBC6." at bounding box center [625, 380] width 318 height 41
click at [726, 381] on div "Row 59: Insufficient inventory for SKU DBXRQM9LBC6." at bounding box center [625, 380] width 318 height 41
click at [732, 427] on div "Row 70: Insufficient inventory for SKU DM6A3LARVCD." at bounding box center [625, 426] width 318 height 41
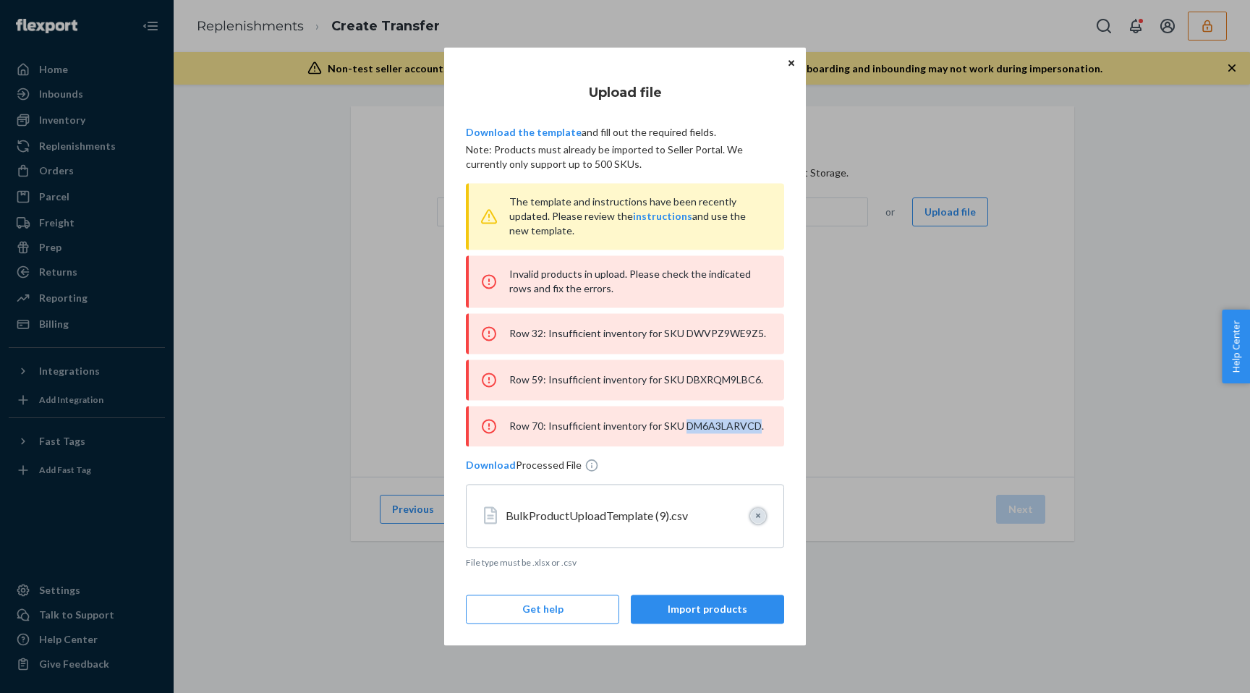
click at [763, 516] on button "Clear" at bounding box center [758, 516] width 16 height 16
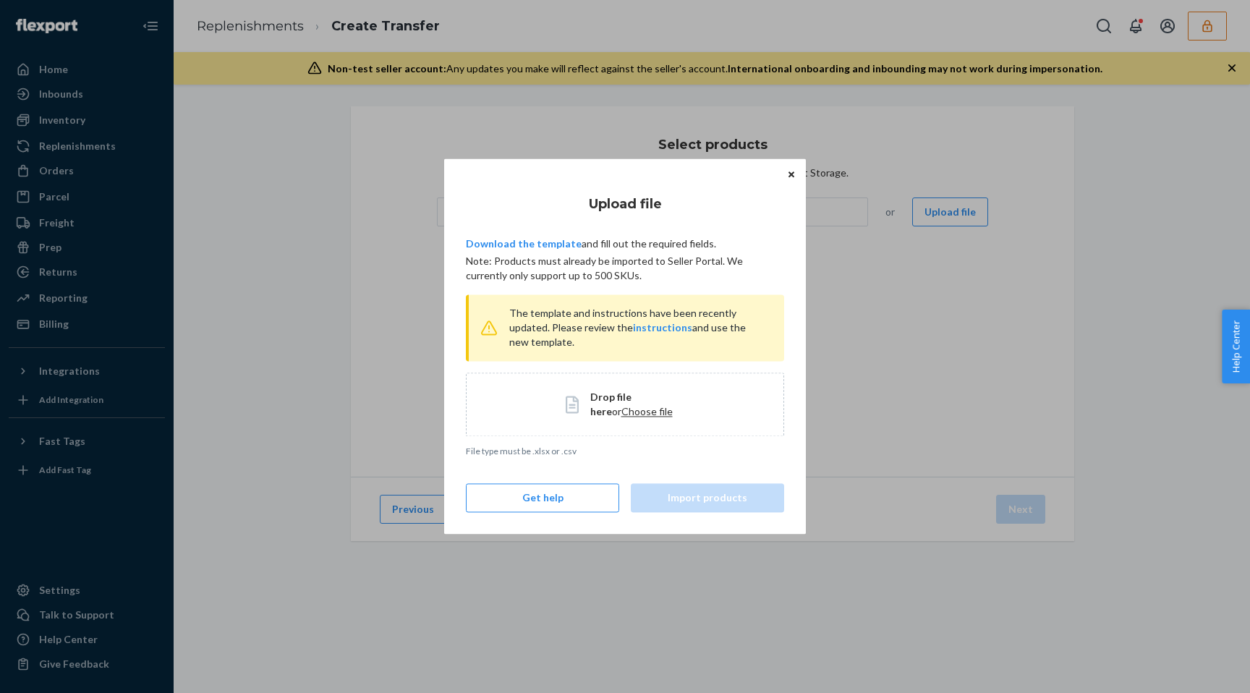
click at [627, 407] on span "Choose file" at bounding box center [646, 411] width 51 height 12
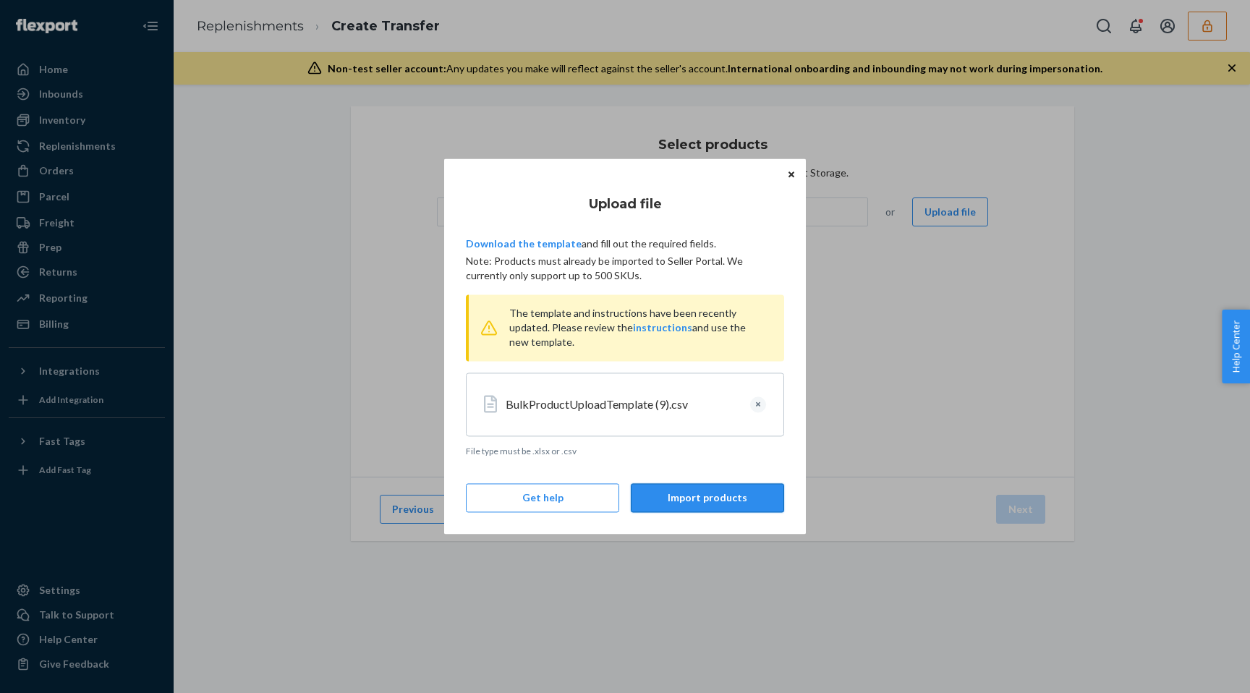
click at [710, 492] on button "Import products" at bounding box center [707, 498] width 153 height 29
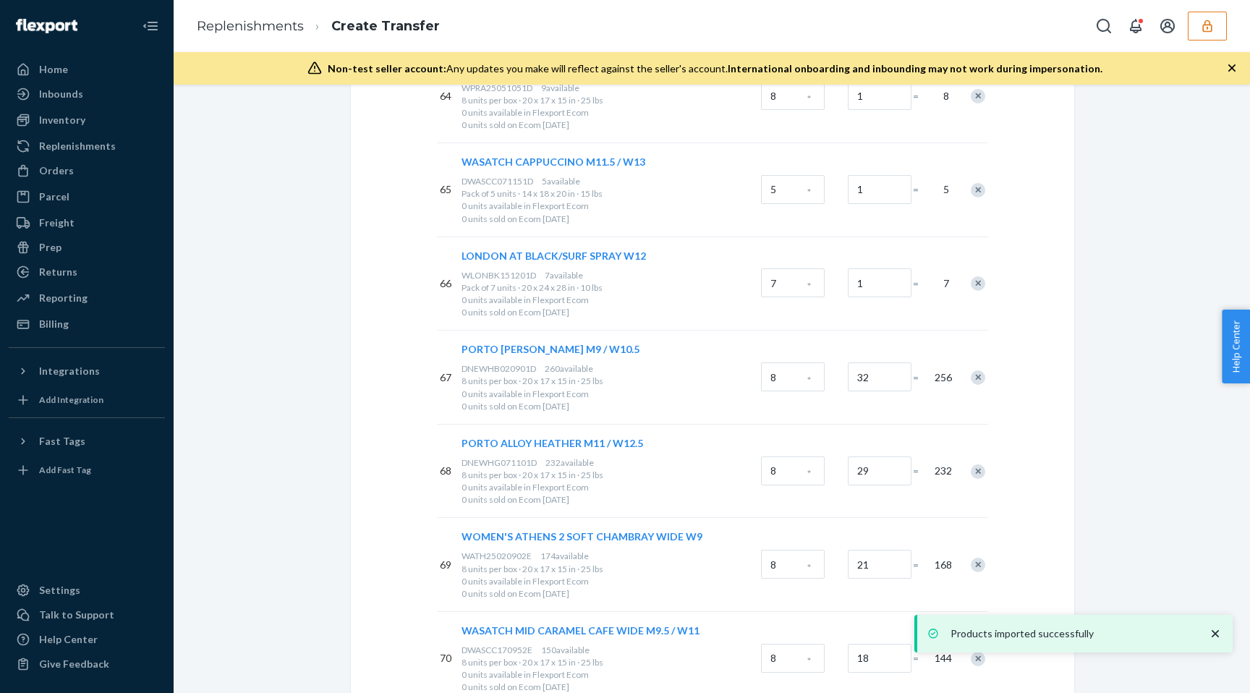
scroll to position [6352, 0]
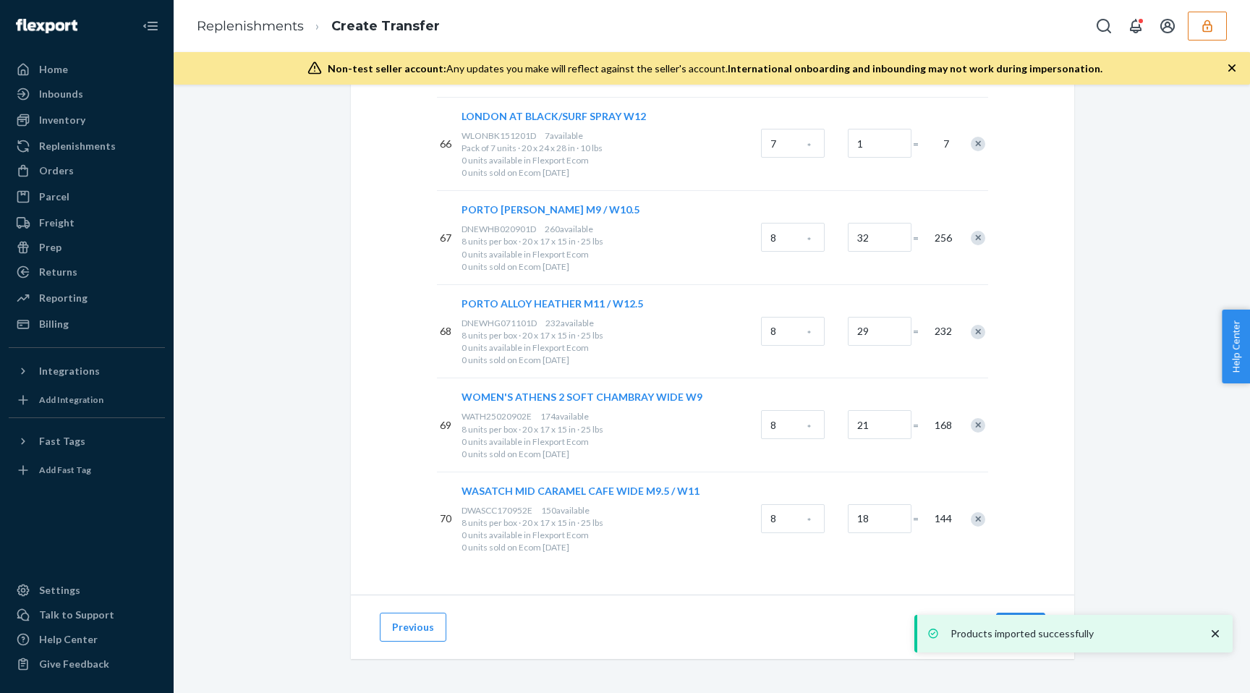
click at [1213, 637] on icon "close toast" at bounding box center [1215, 633] width 7 height 7
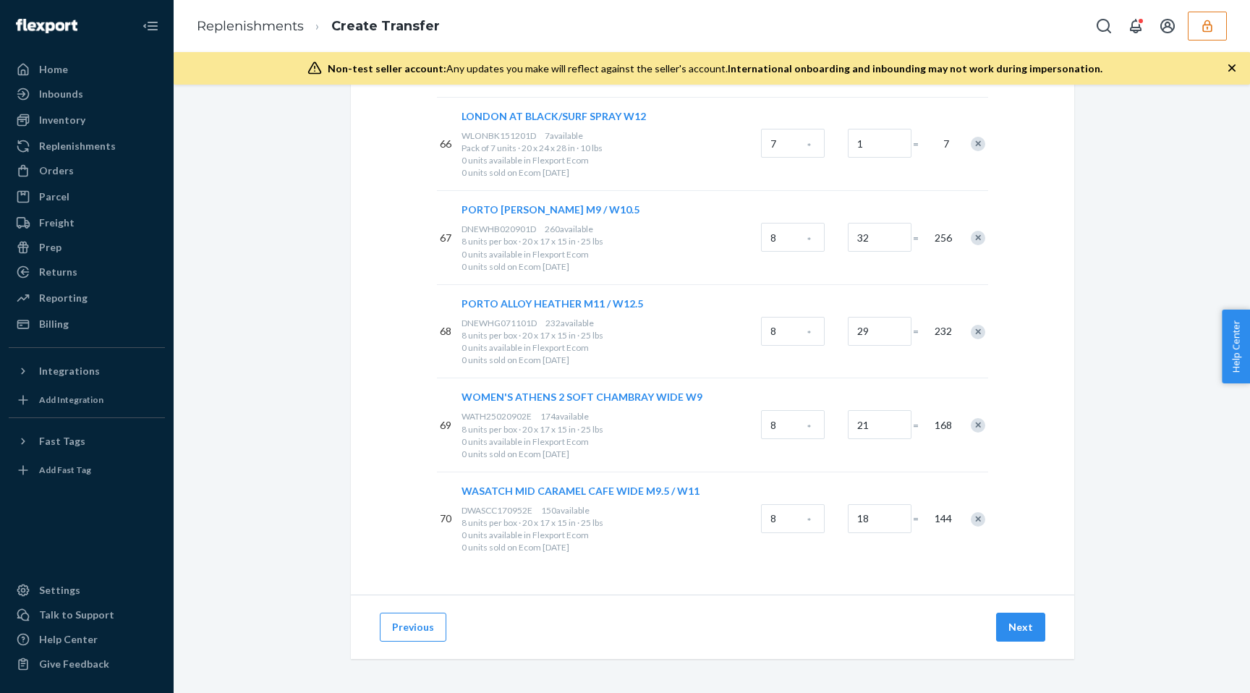
click at [1006, 616] on div "Products imported successfully" at bounding box center [1074, 634] width 318 height 38
click at [1027, 637] on button "Next" at bounding box center [1020, 627] width 49 height 29
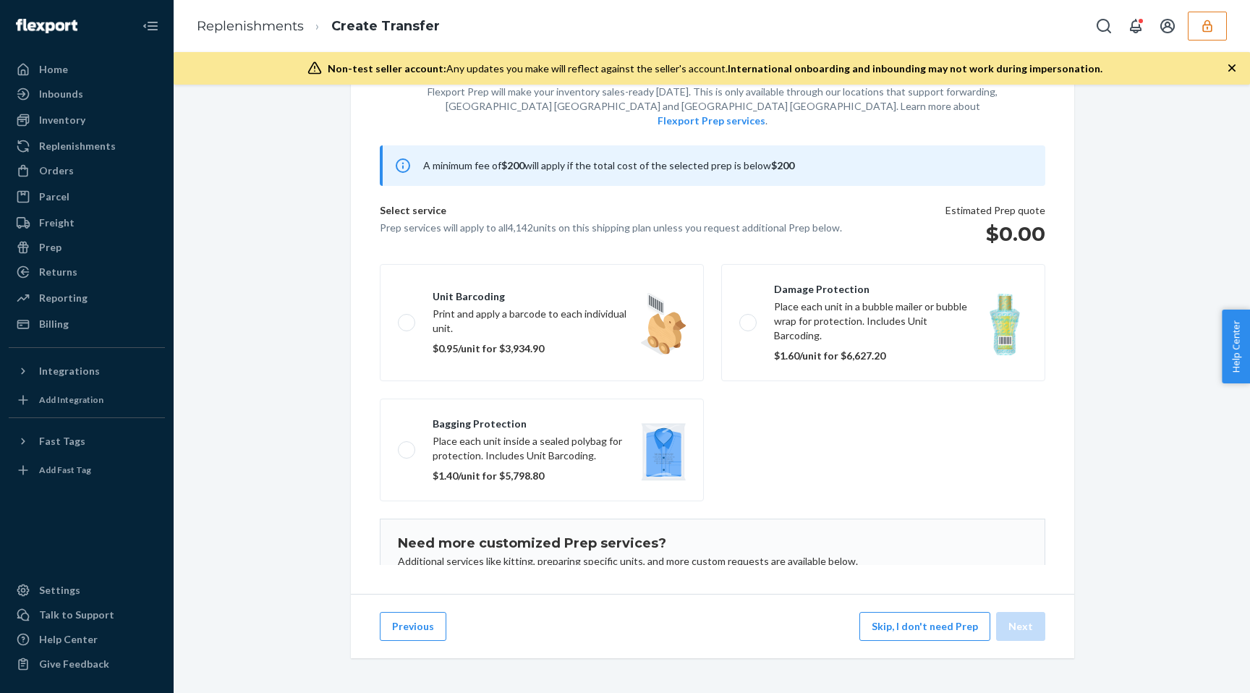
scroll to position [76, 0]
click at [891, 631] on button "Skip, I don't need Prep" at bounding box center [925, 627] width 131 height 29
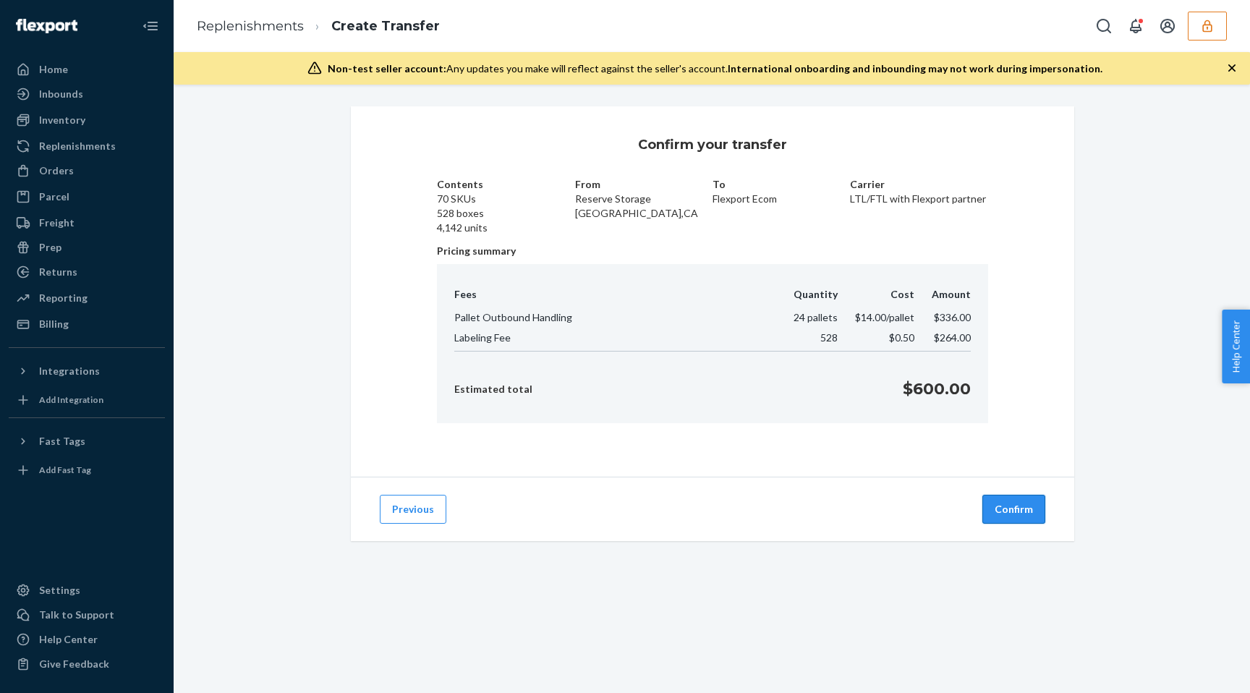
click at [1013, 498] on button "Confirm" at bounding box center [1014, 509] width 63 height 29
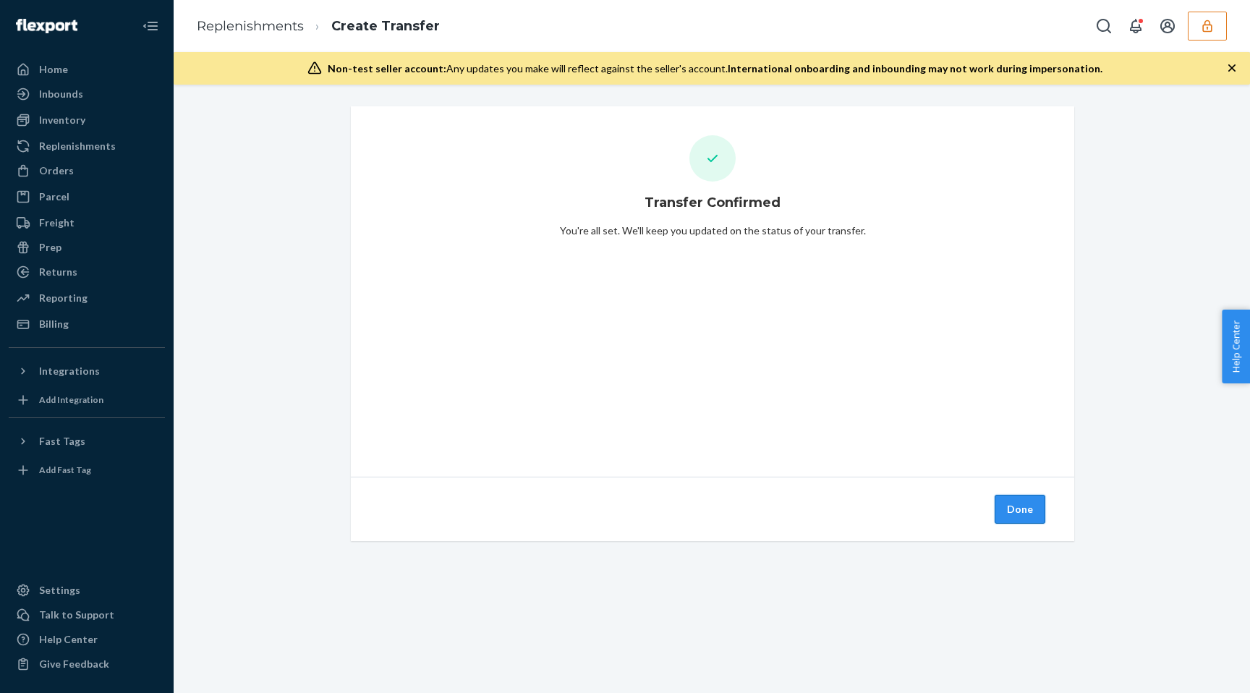
click at [1024, 506] on button "Done" at bounding box center [1020, 509] width 51 height 29
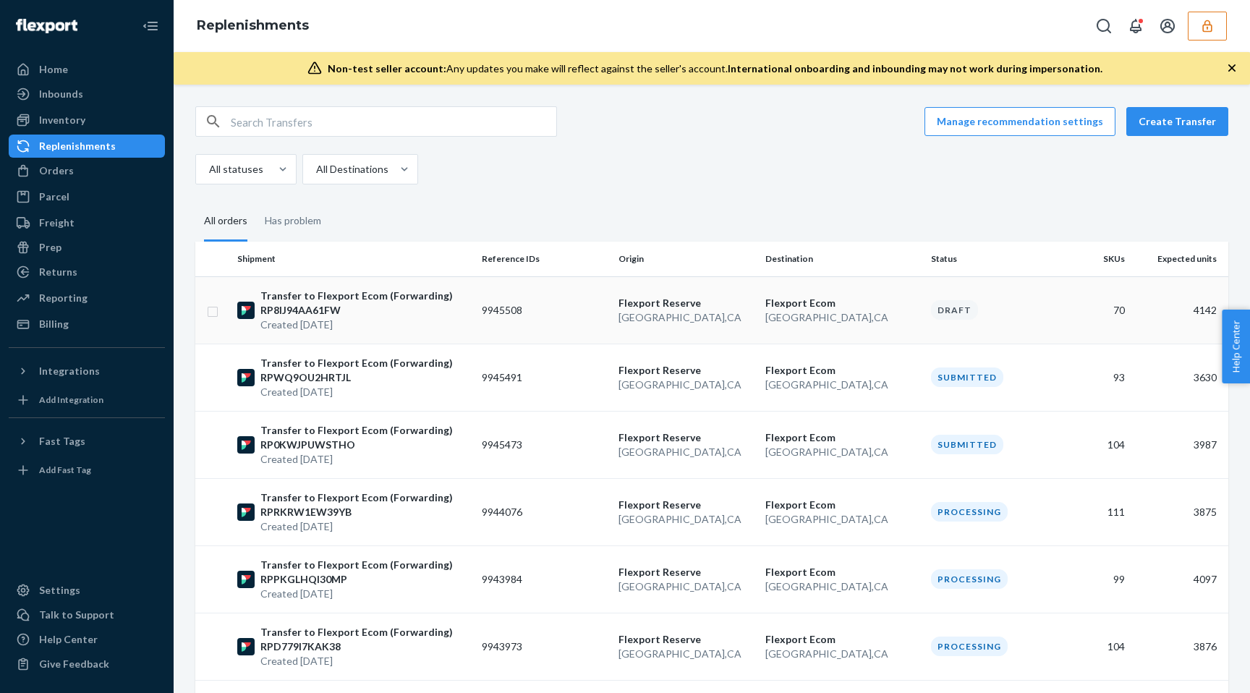
click at [444, 327] on p "Created [DATE]" at bounding box center [365, 325] width 210 height 14
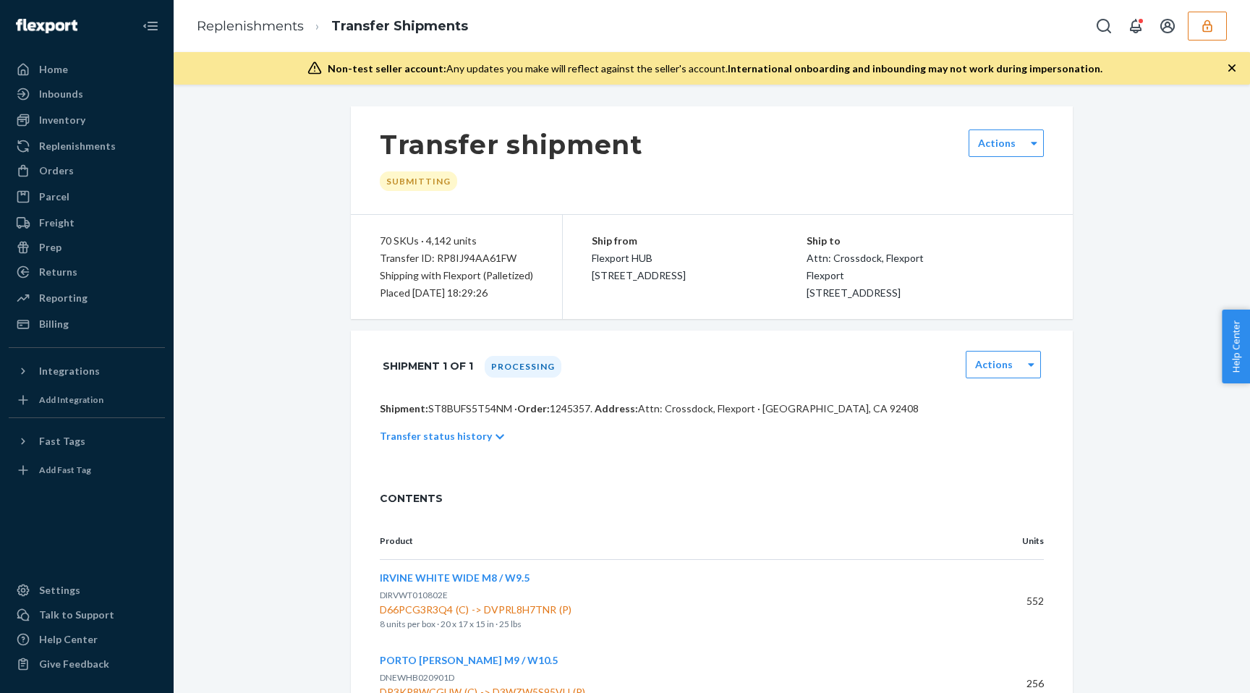
click at [469, 416] on p "Shipment: ST8BUFS5T54NM · Order: 1245357 . Address: Attn: Crossdock, [GEOGRAPHI…" at bounding box center [712, 409] width 664 height 14
